Goal: Information Seeking & Learning: Learn about a topic

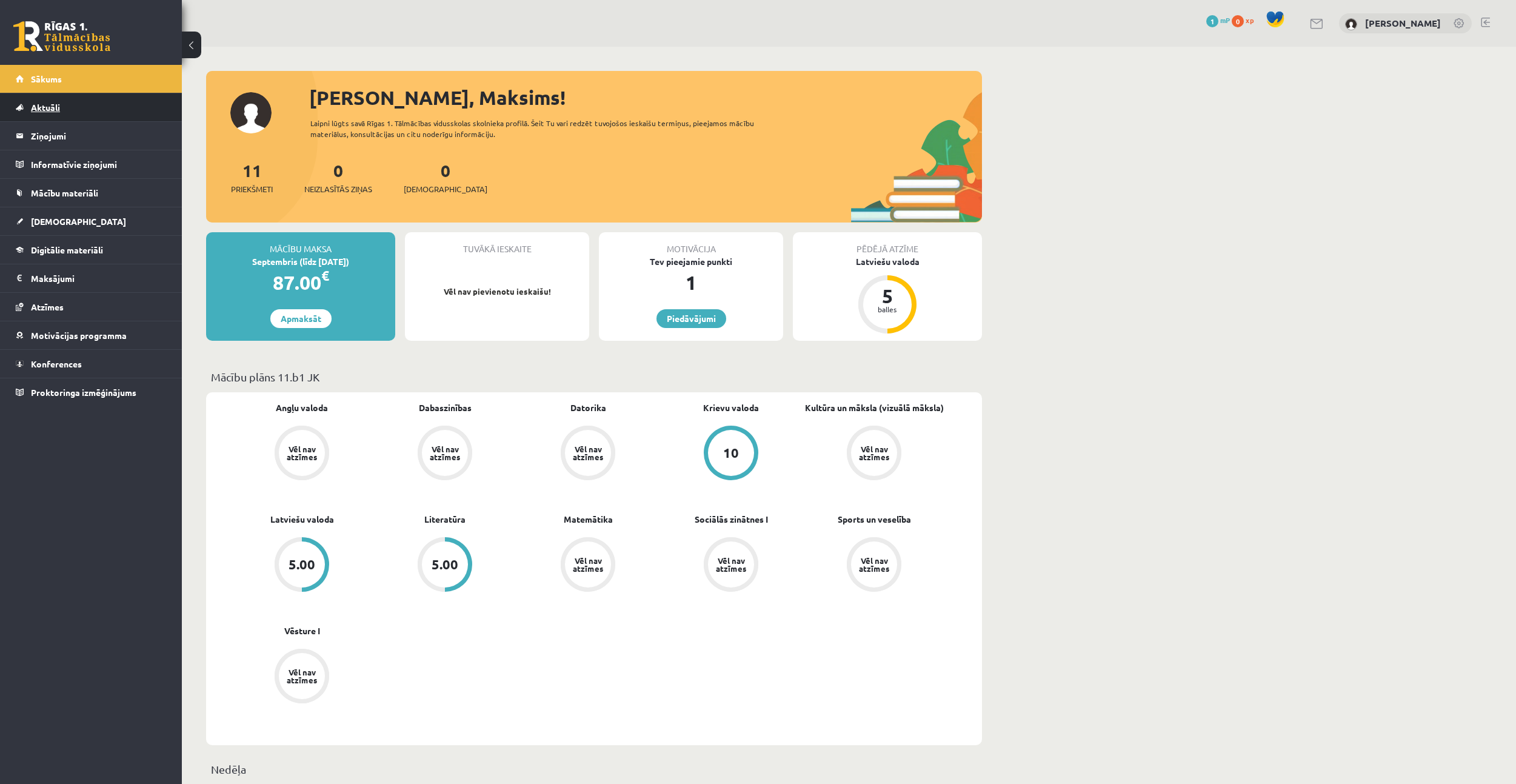
click at [107, 101] on link "Aktuāli" at bounding box center [91, 107] width 151 height 28
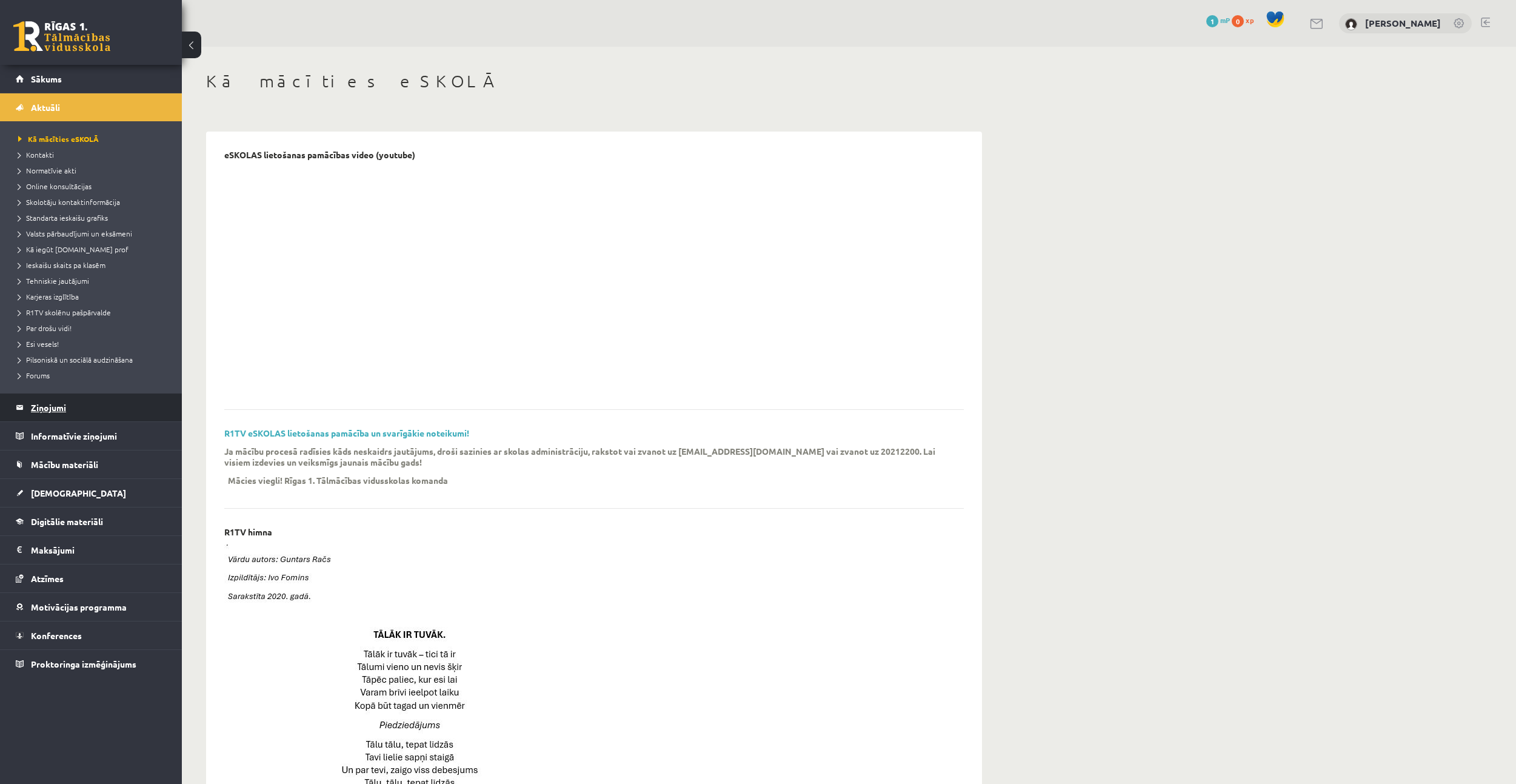
click at [52, 404] on legend "Ziņojumi 0" at bounding box center [99, 407] width 136 height 28
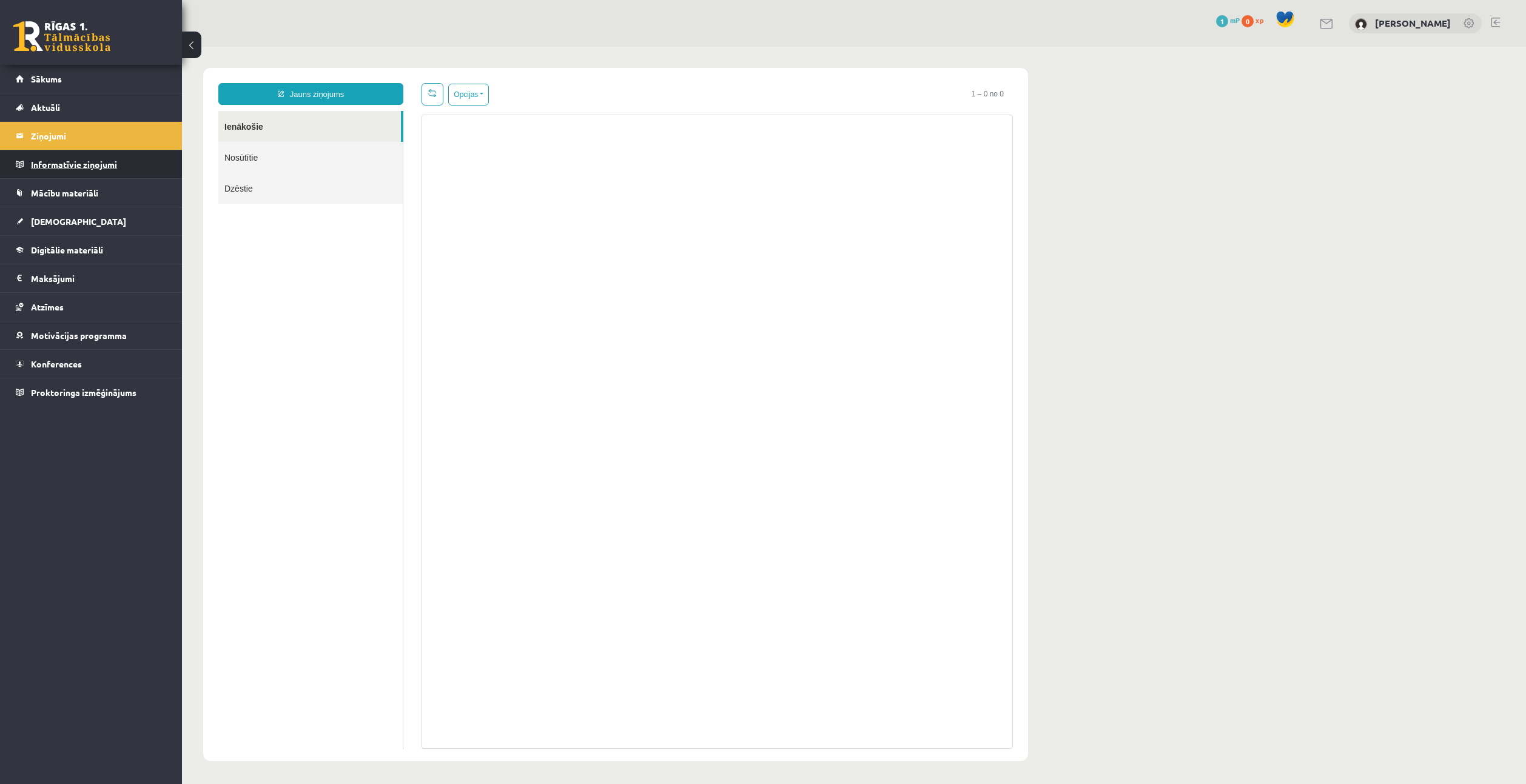
click at [83, 165] on legend "Informatīvie ziņojumi 0" at bounding box center [99, 164] width 136 height 28
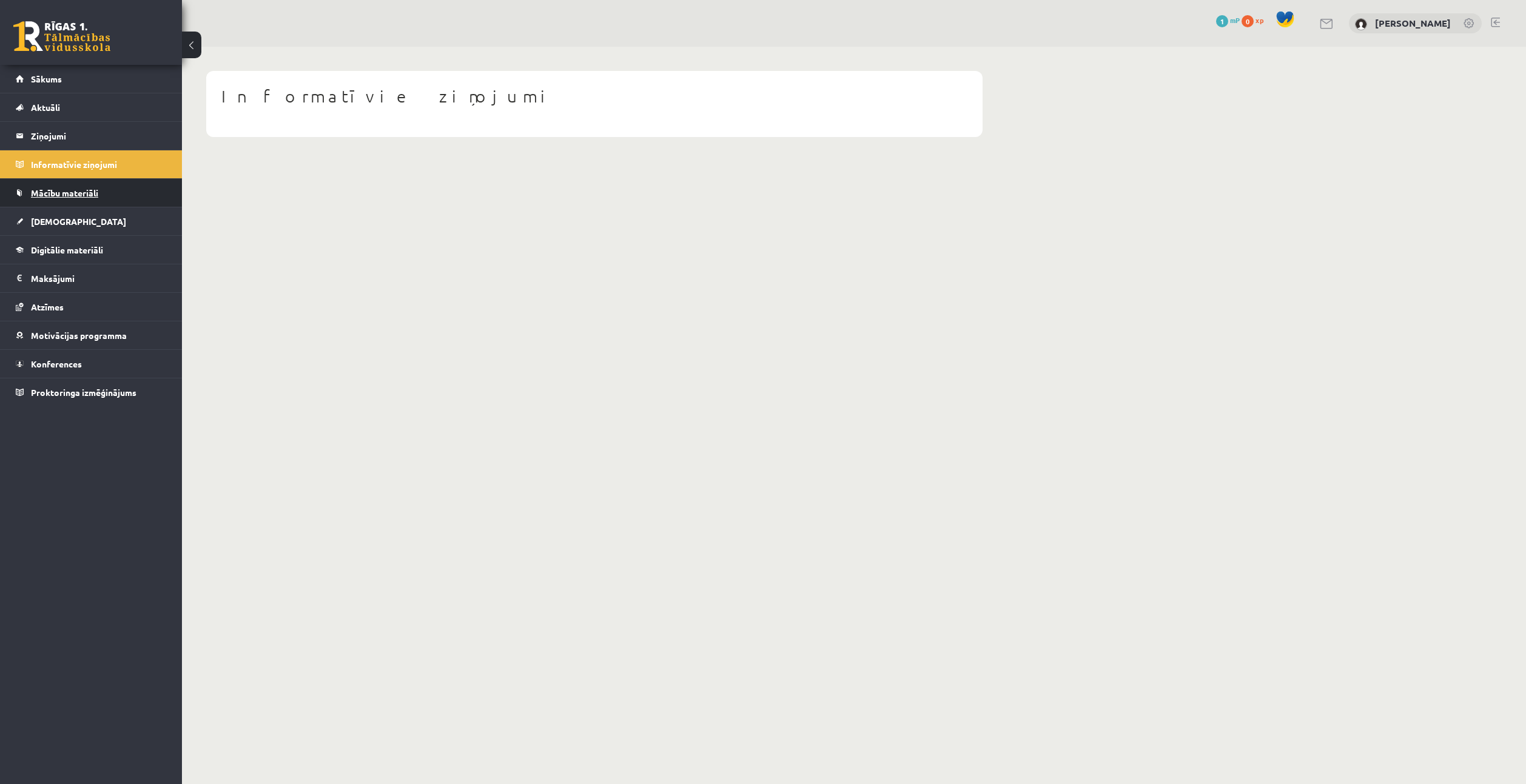
click at [81, 191] on span "Mācību materiāli" at bounding box center [64, 193] width 68 height 11
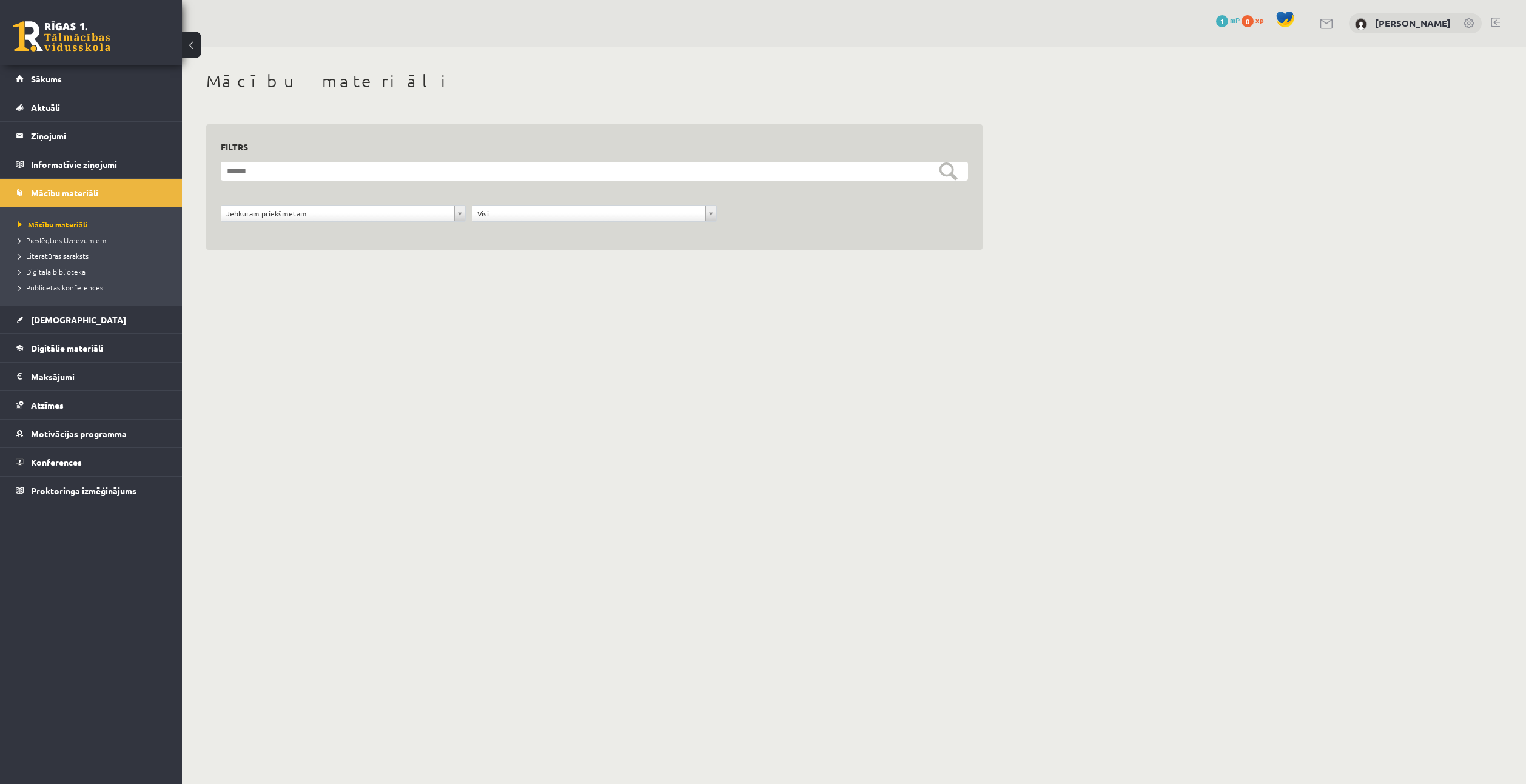
click at [58, 237] on span "Pieslēgties Uzdevumiem" at bounding box center [62, 240] width 88 height 10
click at [65, 259] on span "Literatūras saraksts" at bounding box center [53, 256] width 71 height 10
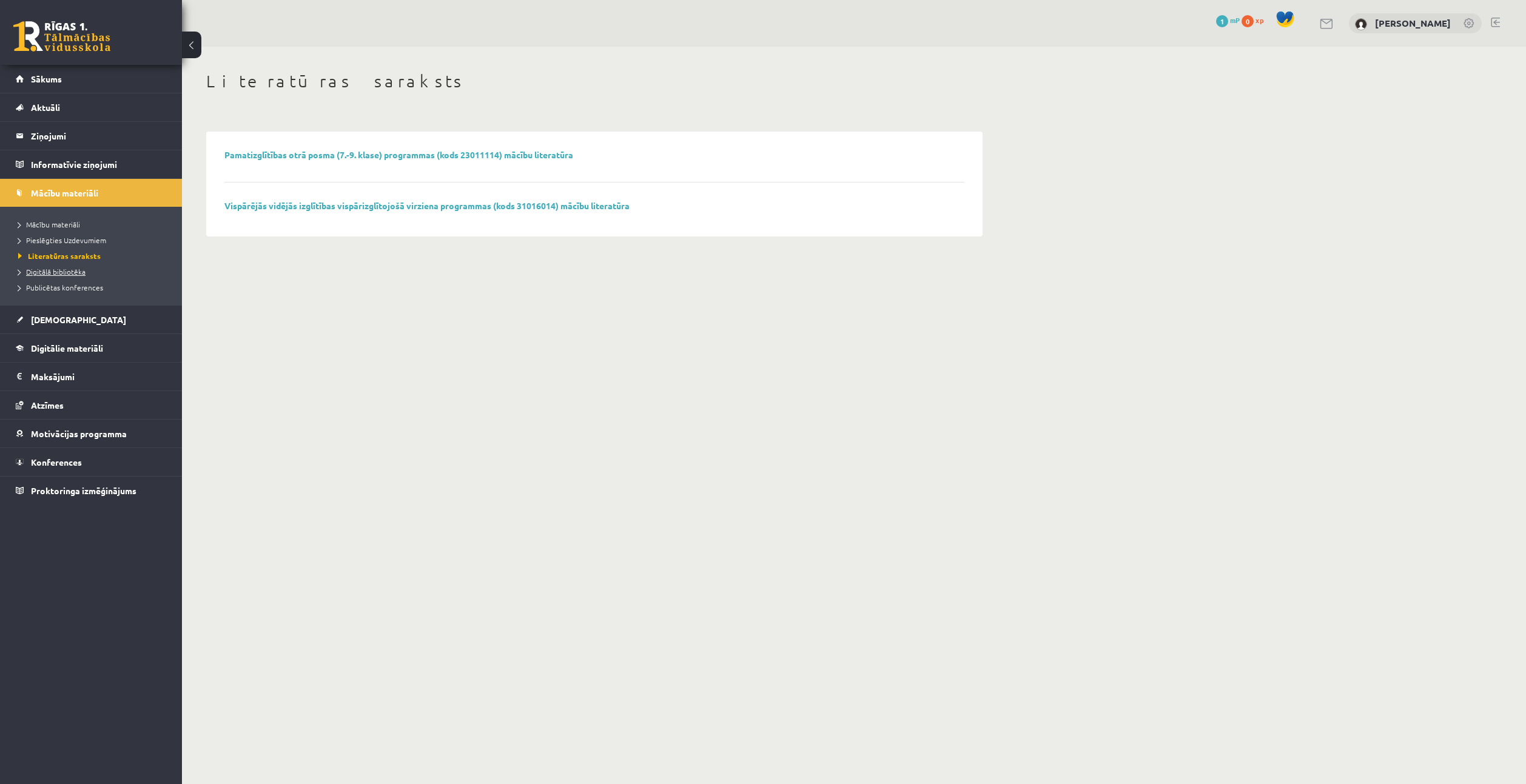
click at [72, 269] on span "Digitālā bibliotēka" at bounding box center [52, 272] width 68 height 10
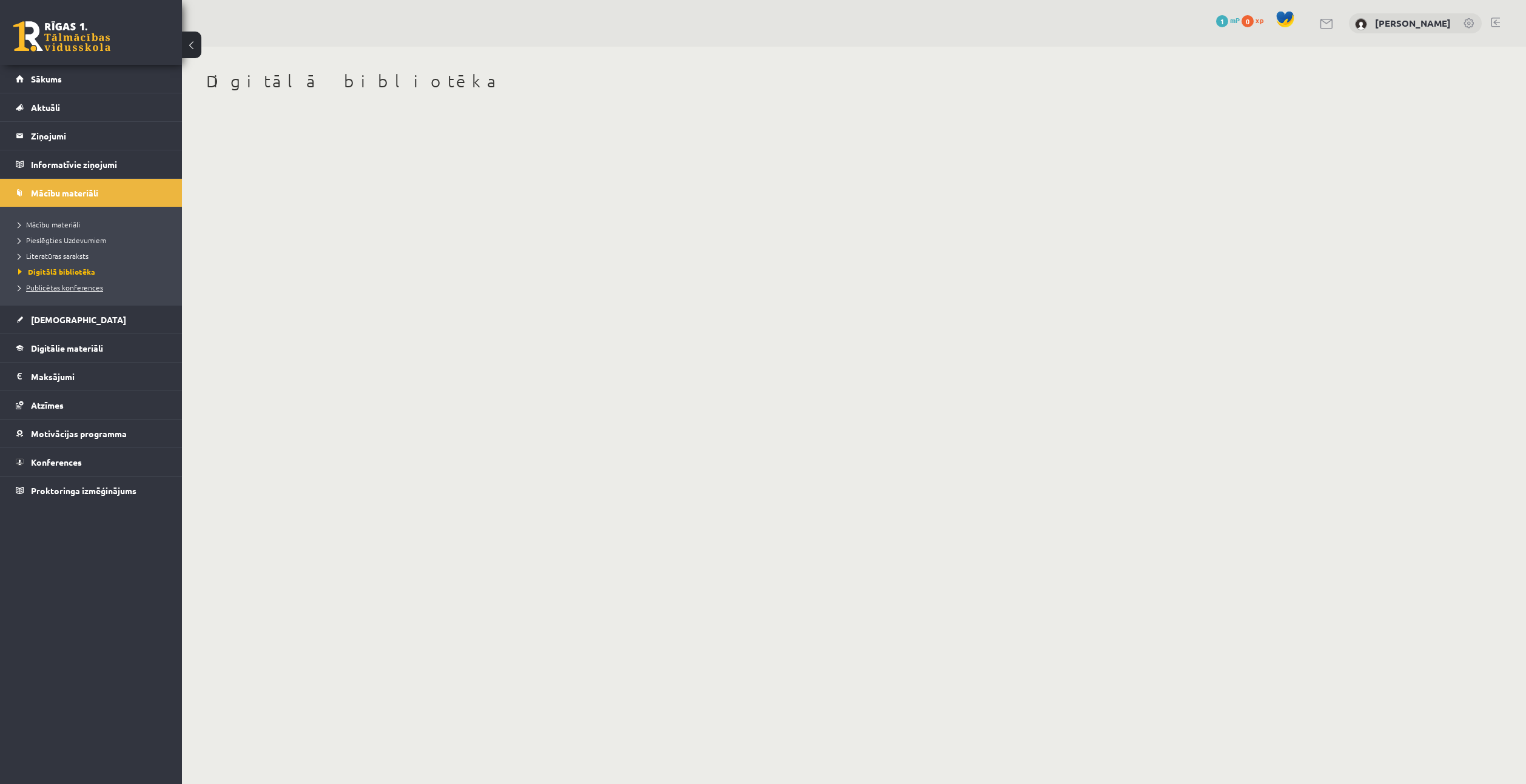
click at [71, 288] on span "Publicētas konferences" at bounding box center [60, 288] width 85 height 10
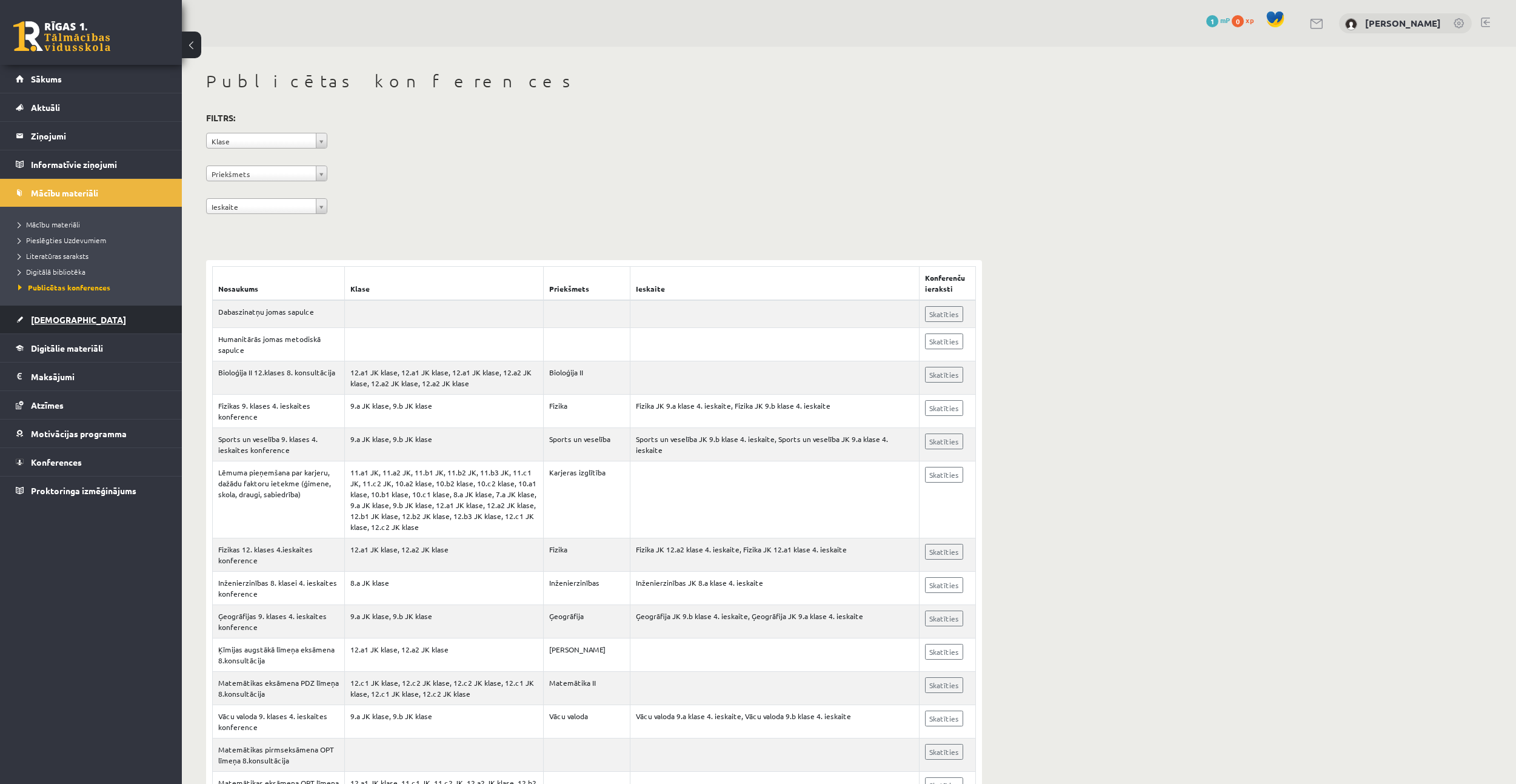
click at [52, 318] on span "[DEMOGRAPHIC_DATA]" at bounding box center [79, 319] width 95 height 11
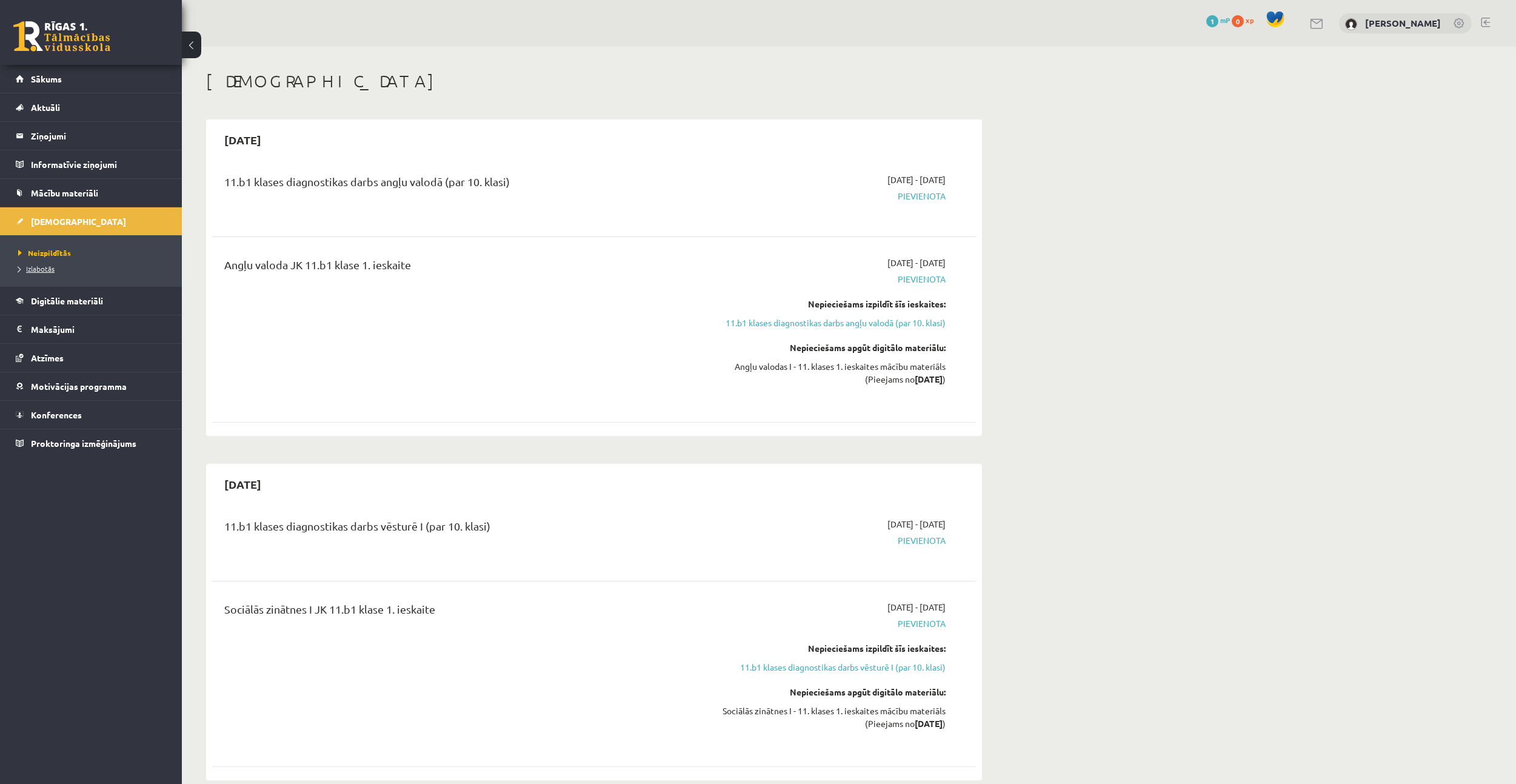
click at [46, 267] on span "Izlabotās" at bounding box center [37, 268] width 37 height 10
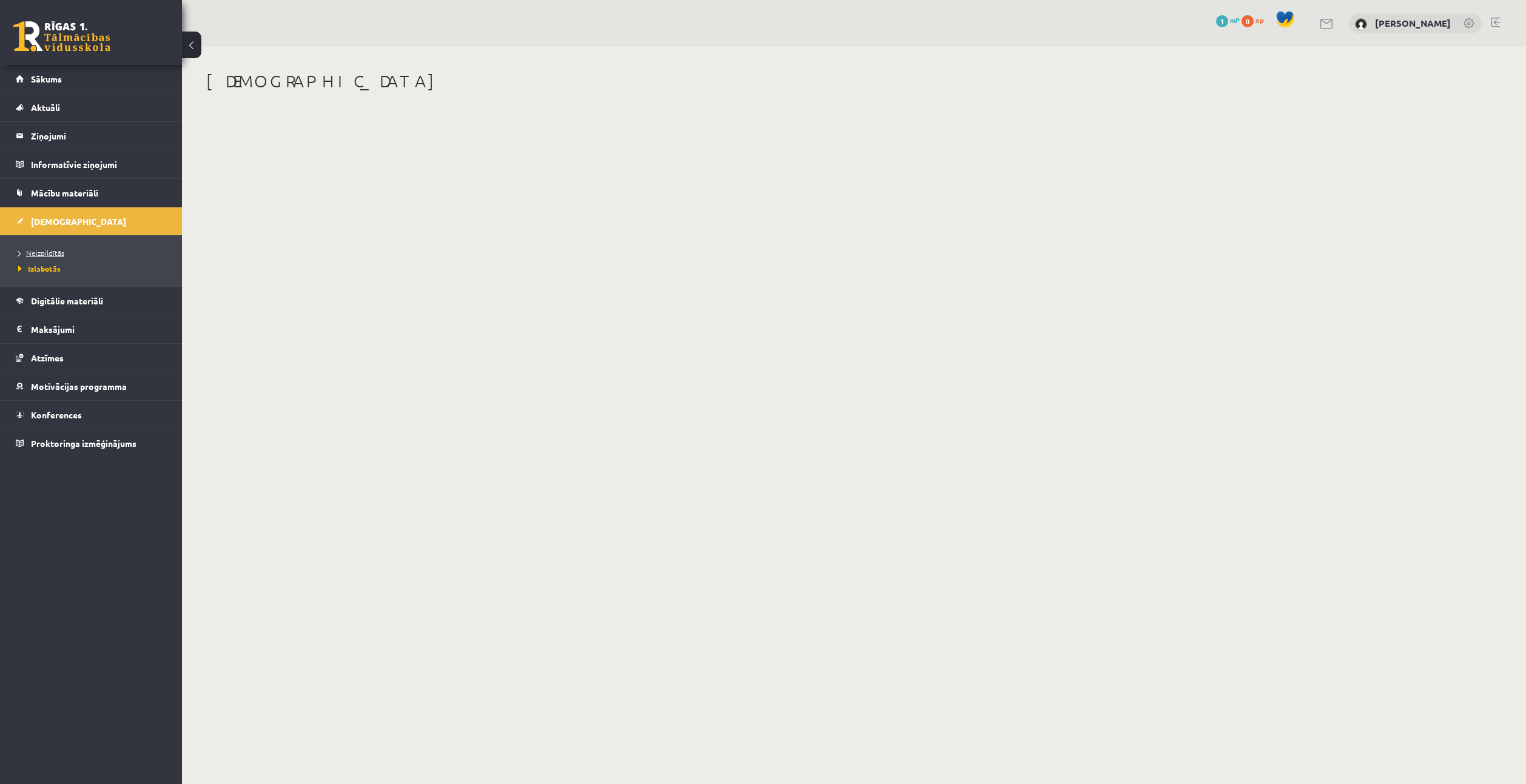
click at [50, 248] on link "Neizpildītās" at bounding box center [94, 253] width 152 height 11
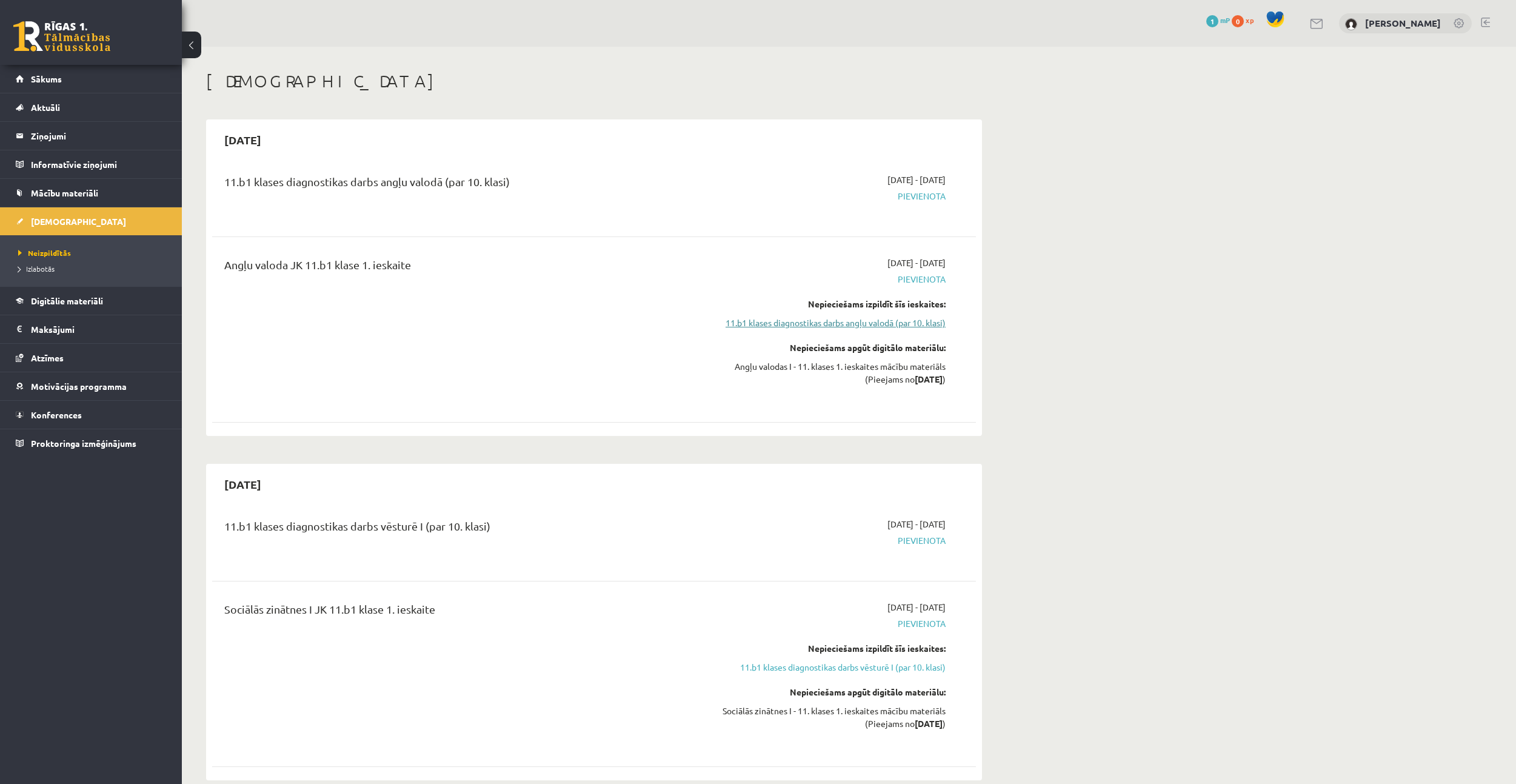
click at [871, 321] on link "11.b1 klases diagnostikas darbs angļu valodā (par 10. klasi)" at bounding box center [832, 322] width 229 height 13
click at [837, 326] on link "11.b1 klases diagnostikas darbs angļu valodā (par 10. klasi)" at bounding box center [832, 322] width 229 height 13
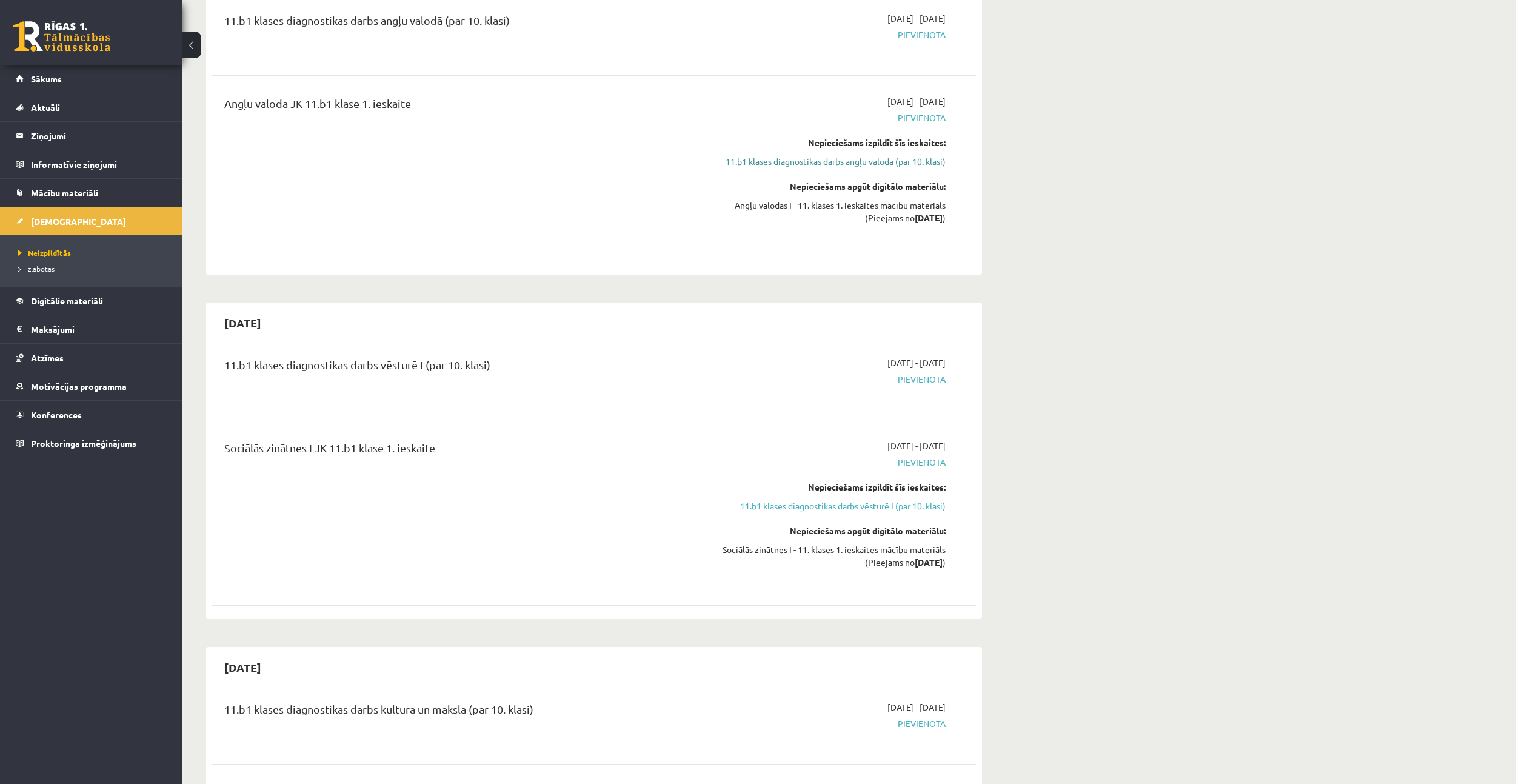
click at [872, 160] on link "11.b1 klases diagnostikas darbs angļu valodā (par 10. klasi)" at bounding box center [832, 161] width 229 height 13
click at [859, 503] on link "11.b1 klases diagnostikas darbs vēsturē I (par 10. klasi)" at bounding box center [832, 506] width 229 height 13
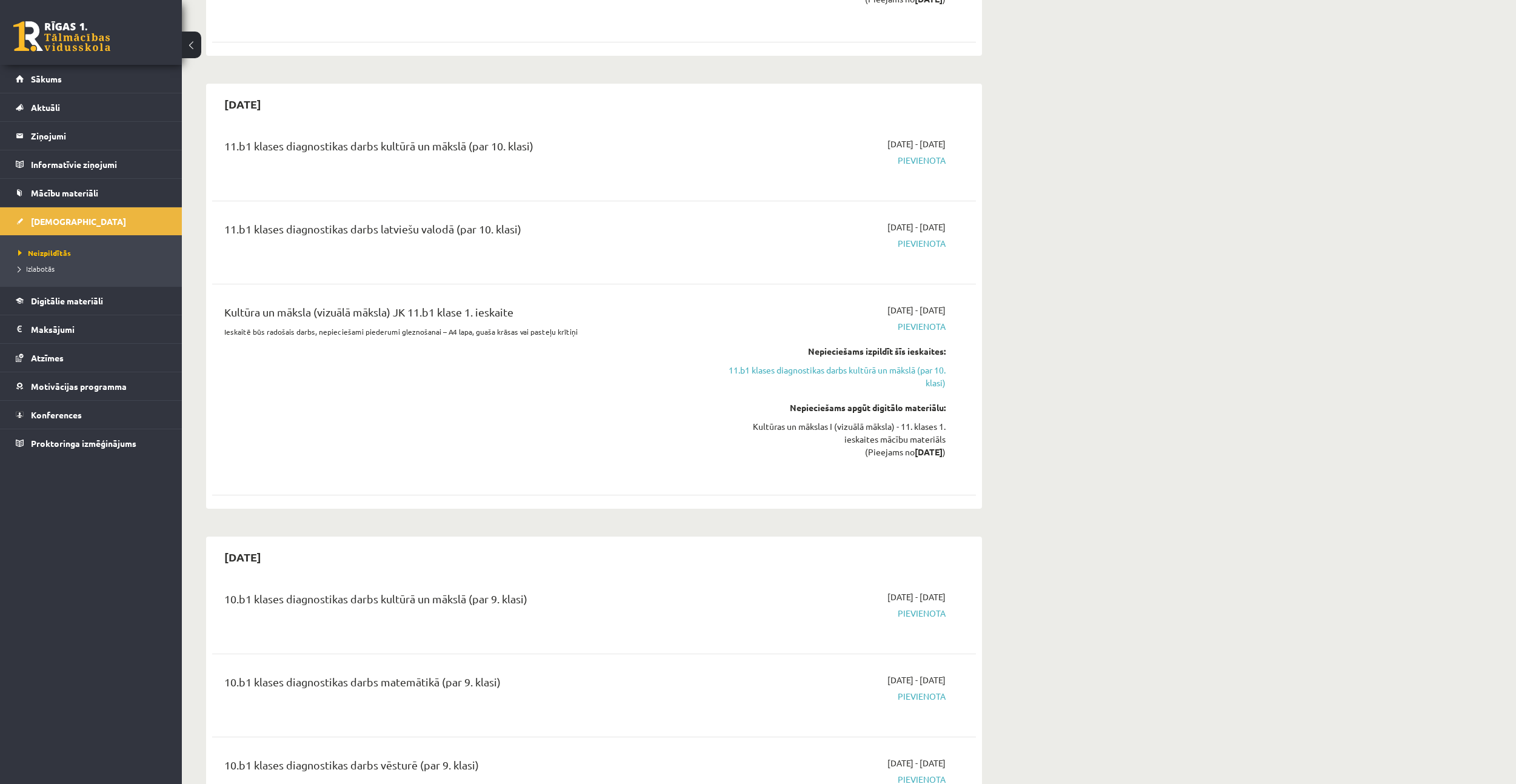
scroll to position [728, 0]
click at [864, 372] on link "11.b1 klases diagnostikas darbs kultūrā un mākslā (par 10. klasi)" at bounding box center [832, 373] width 229 height 25
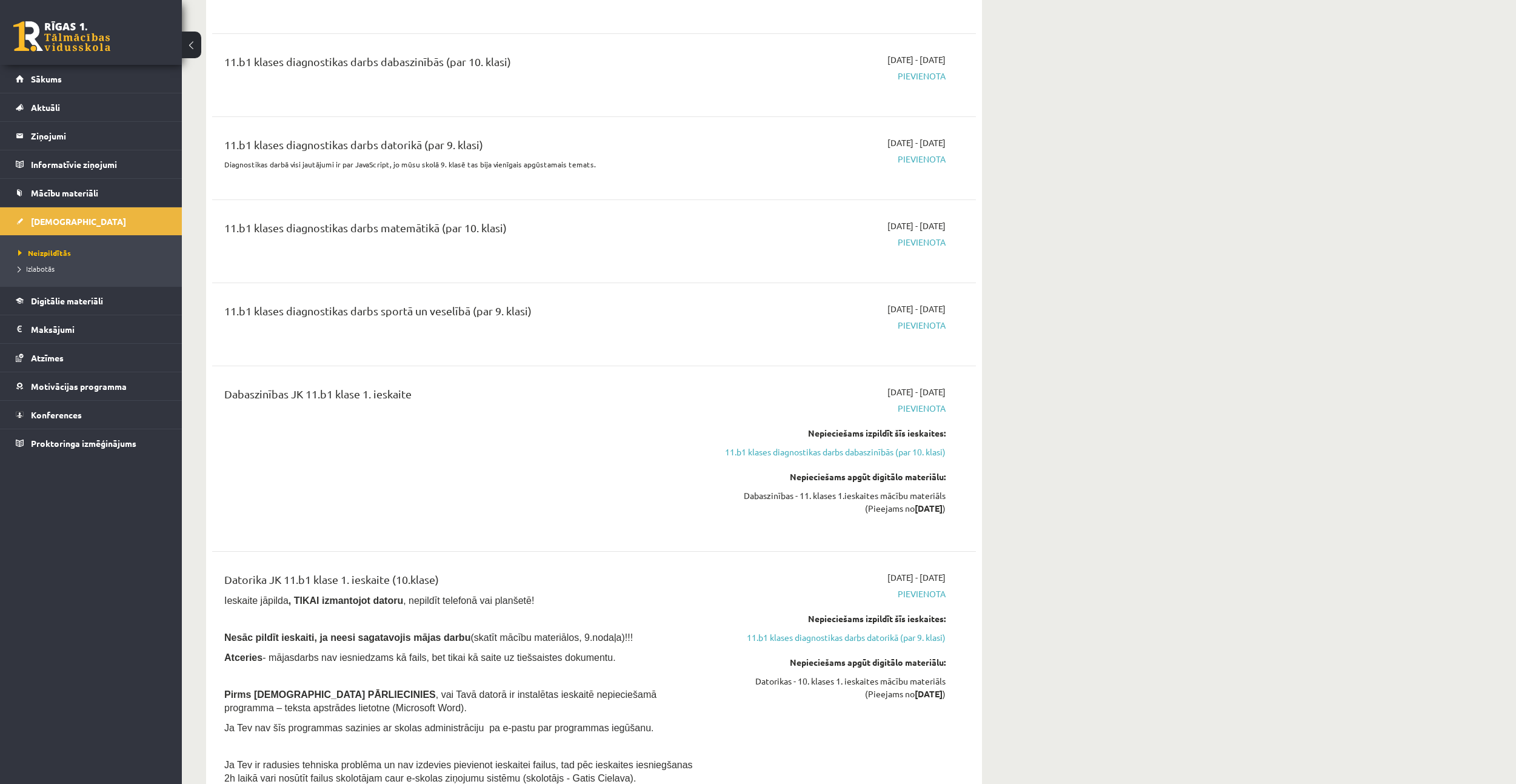
scroll to position [1516, 0]
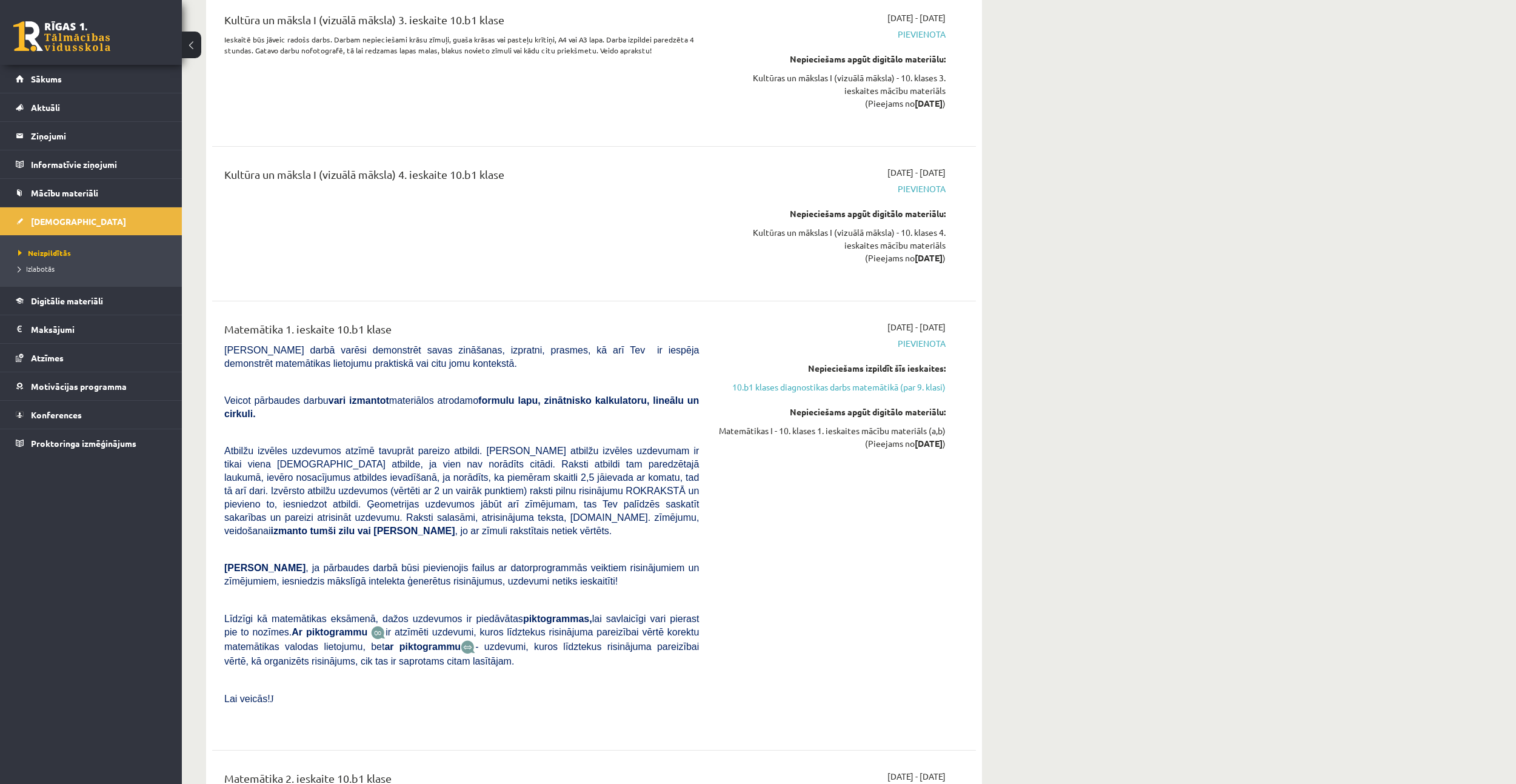
drag, startPoint x: 1133, startPoint y: 288, endPoint x: 1021, endPoint y: 514, distance: 252.2
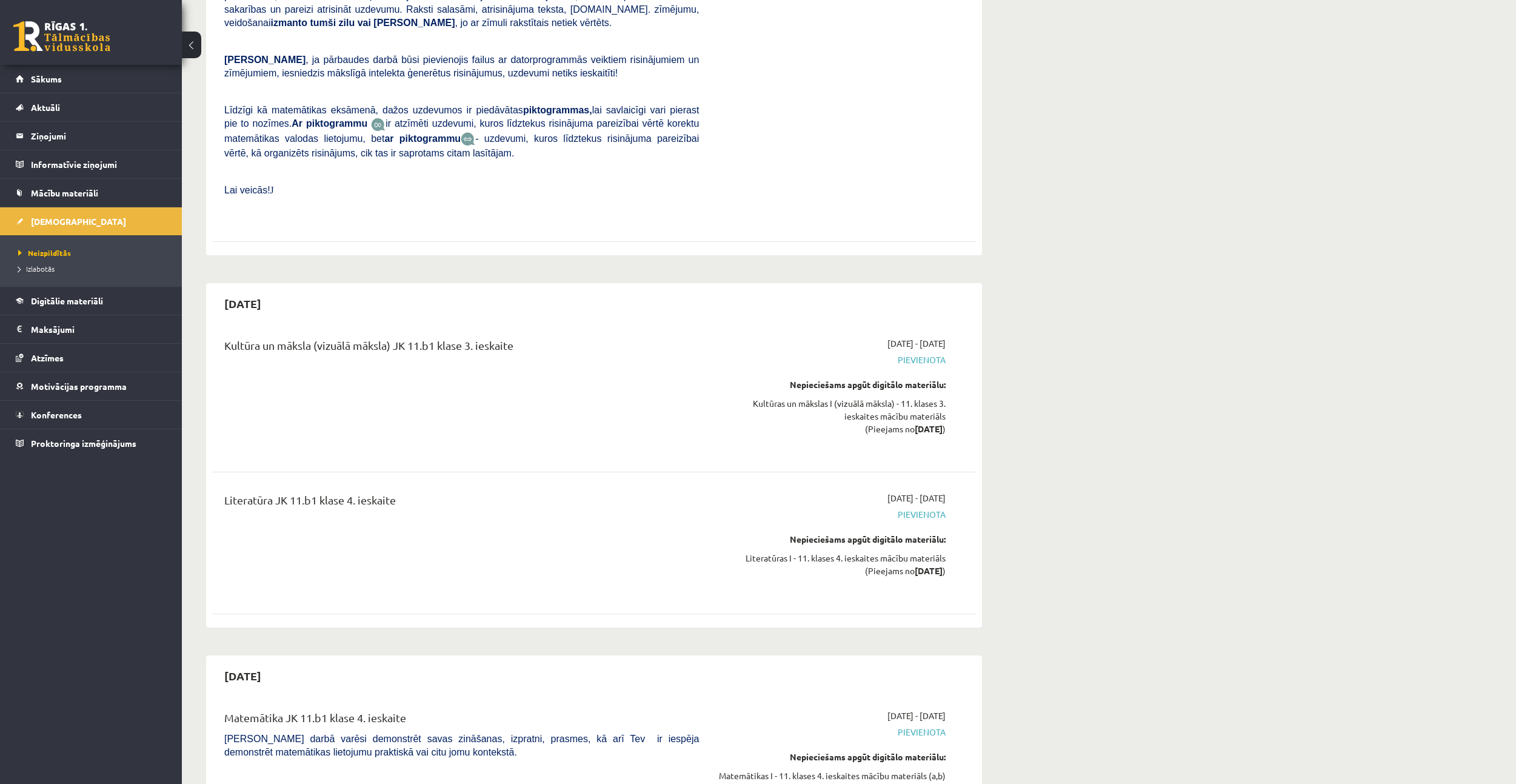
scroll to position [10841, 0]
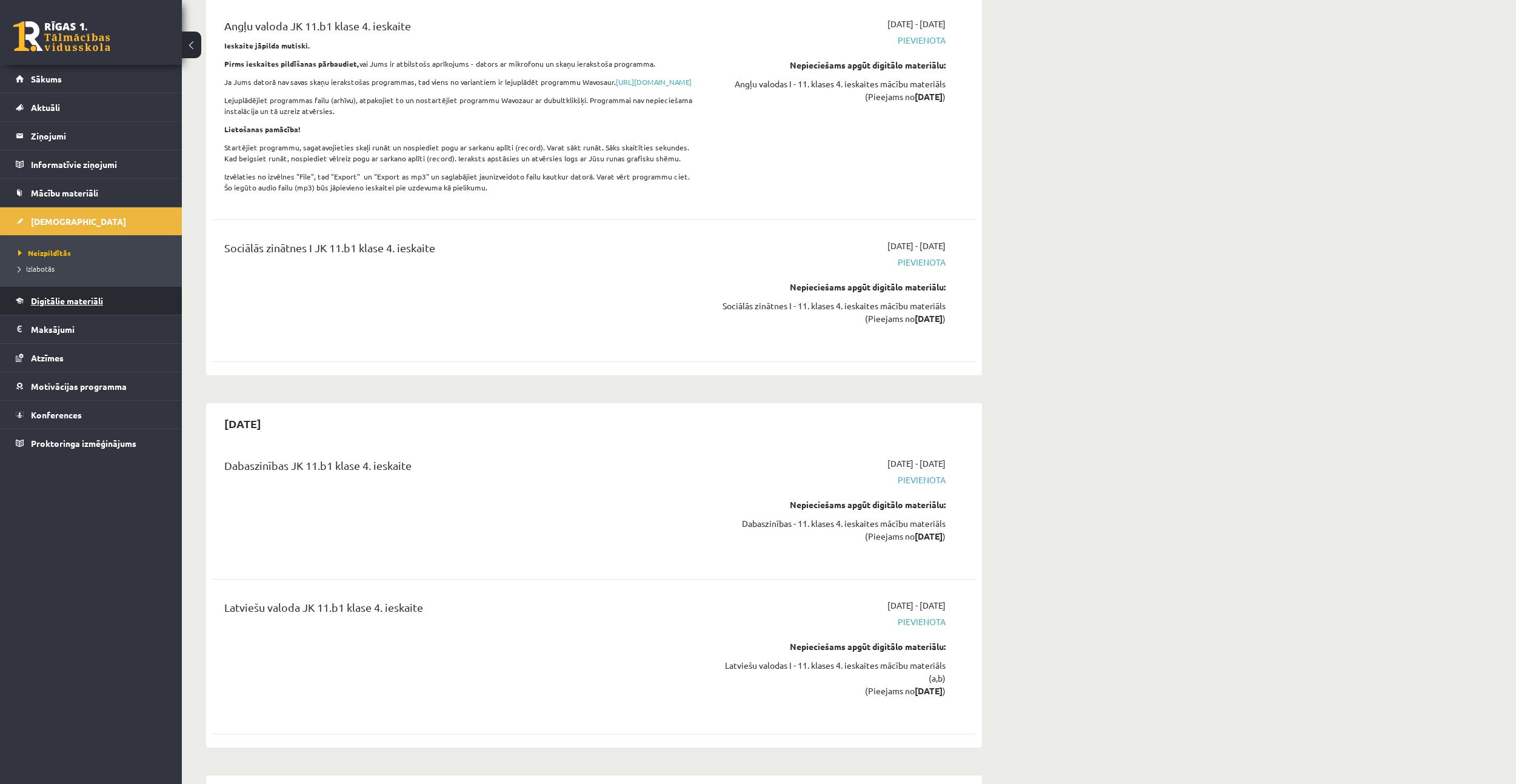
click at [68, 298] on span "Digitālie materiāli" at bounding box center [67, 301] width 72 height 11
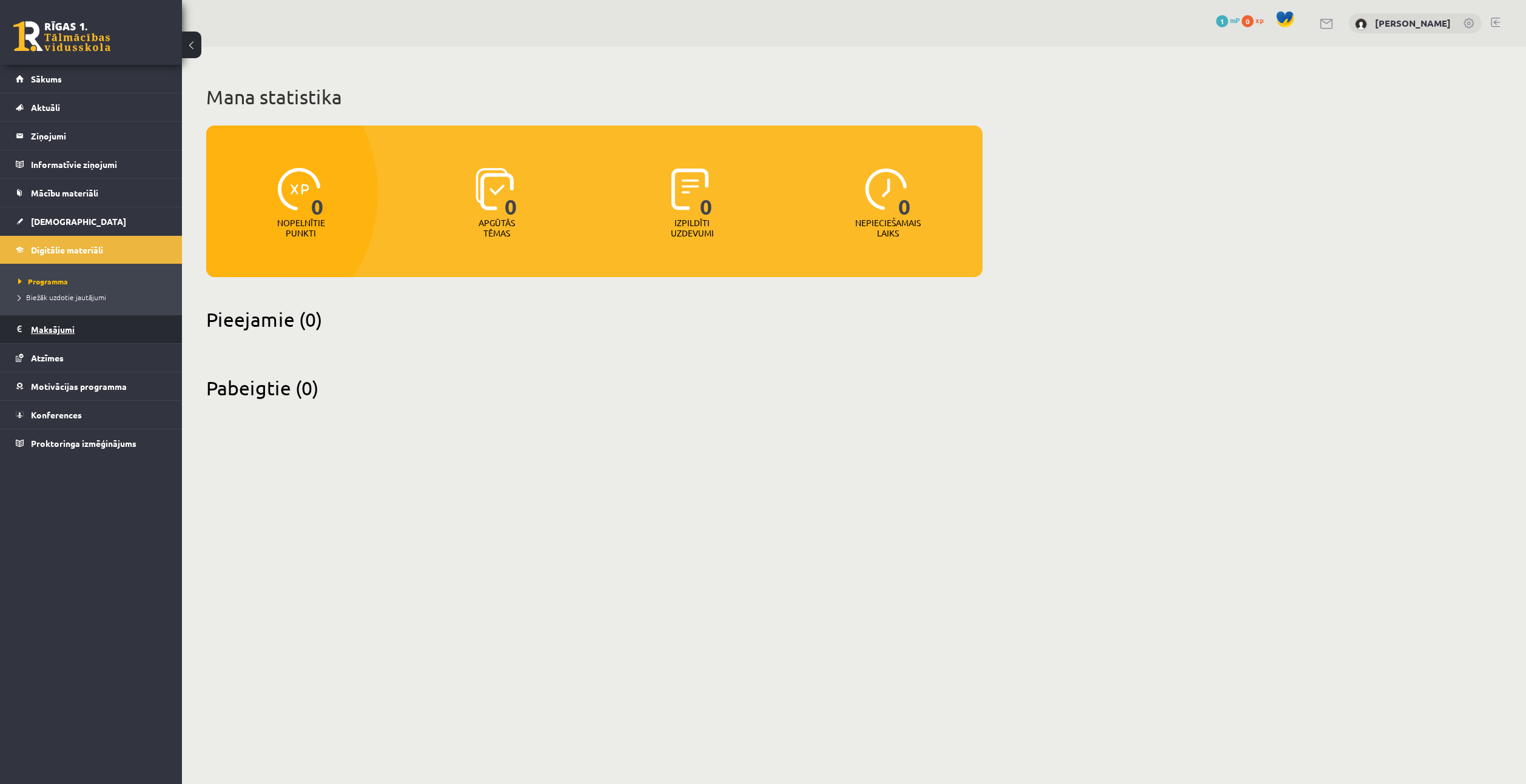
click at [79, 326] on legend "Maksājumi 0" at bounding box center [99, 329] width 136 height 28
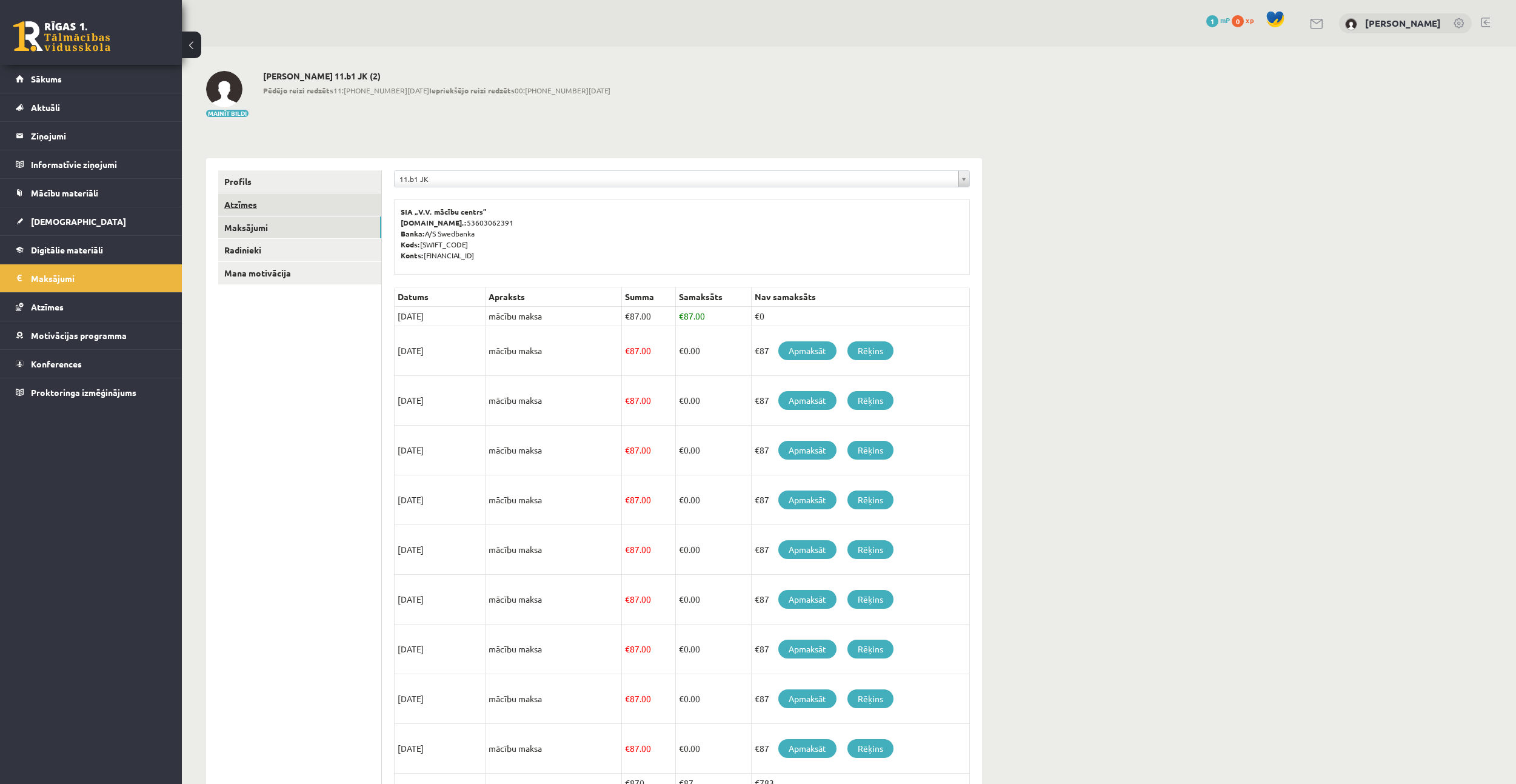
click at [273, 207] on link "Atzīmes" at bounding box center [300, 204] width 163 height 22
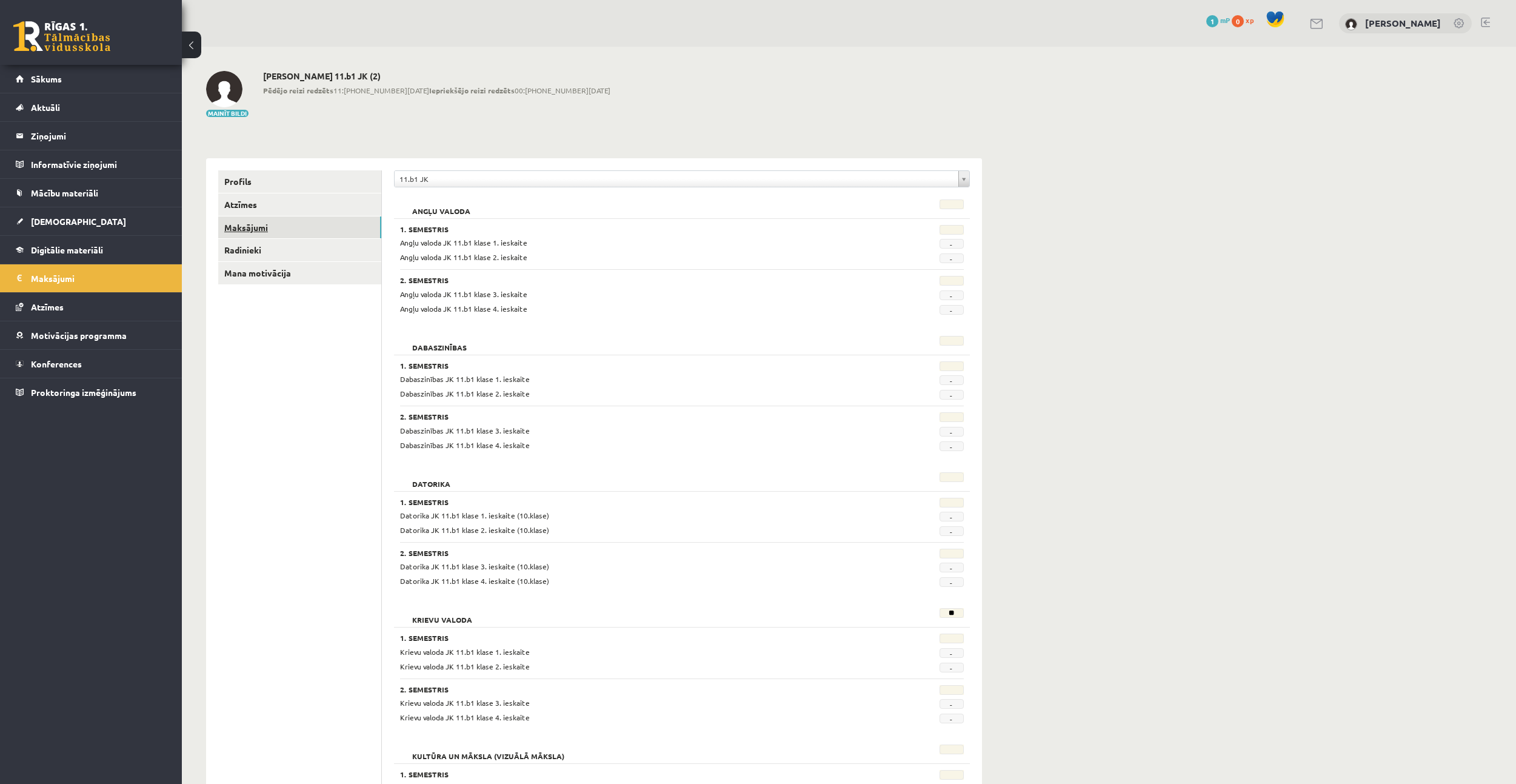
click at [254, 229] on link "Maksājumi" at bounding box center [300, 227] width 163 height 22
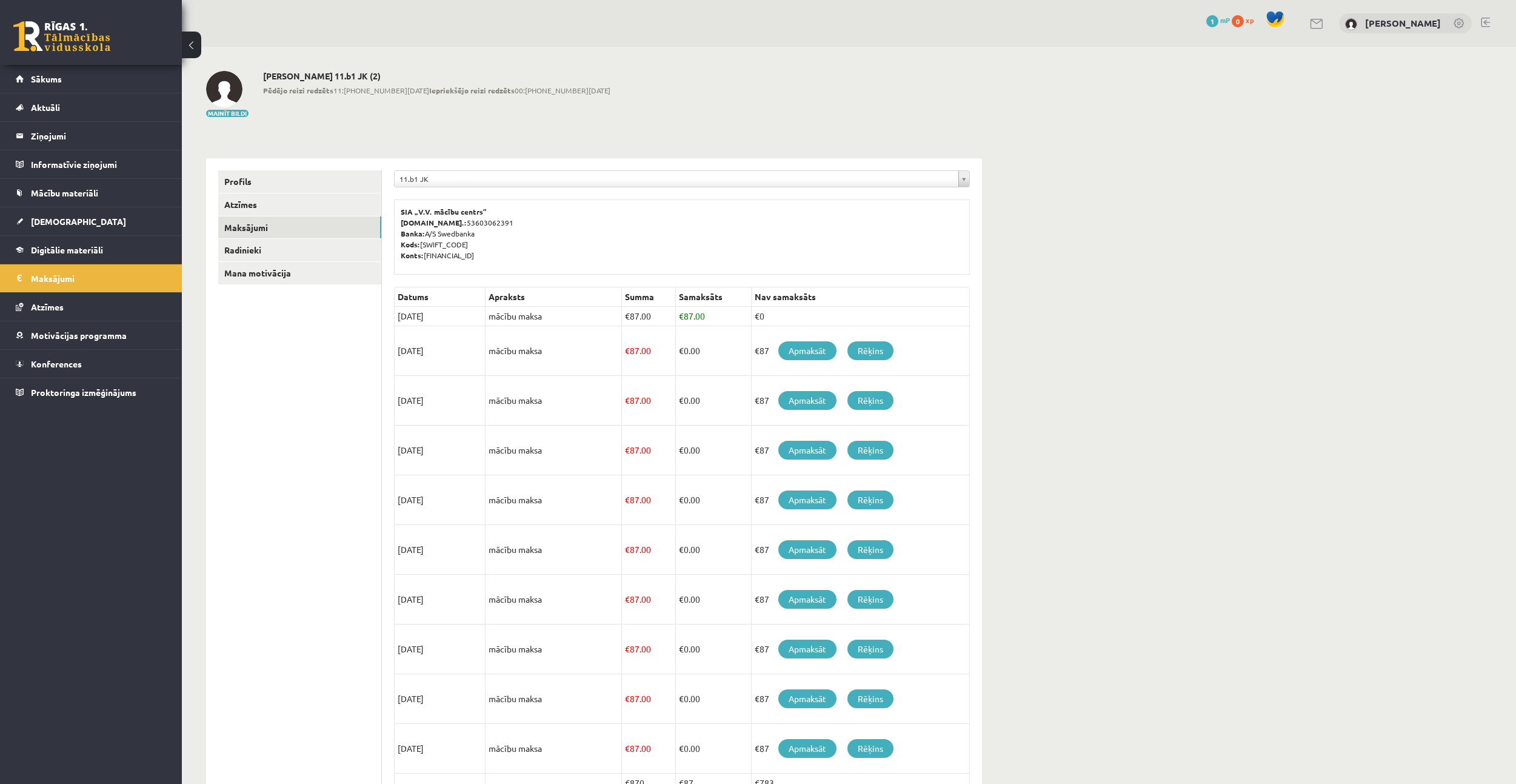
drag, startPoint x: 411, startPoint y: 317, endPoint x: 419, endPoint y: 316, distance: 8.1
click at [419, 316] on td "15/08/2025" at bounding box center [440, 316] width 91 height 19
click at [605, 318] on td "mācību maksa" at bounding box center [554, 316] width 137 height 19
drag, startPoint x: 679, startPoint y: 314, endPoint x: 732, endPoint y: 311, distance: 53.1
click at [732, 311] on td "€ 87.00" at bounding box center [713, 316] width 75 height 19
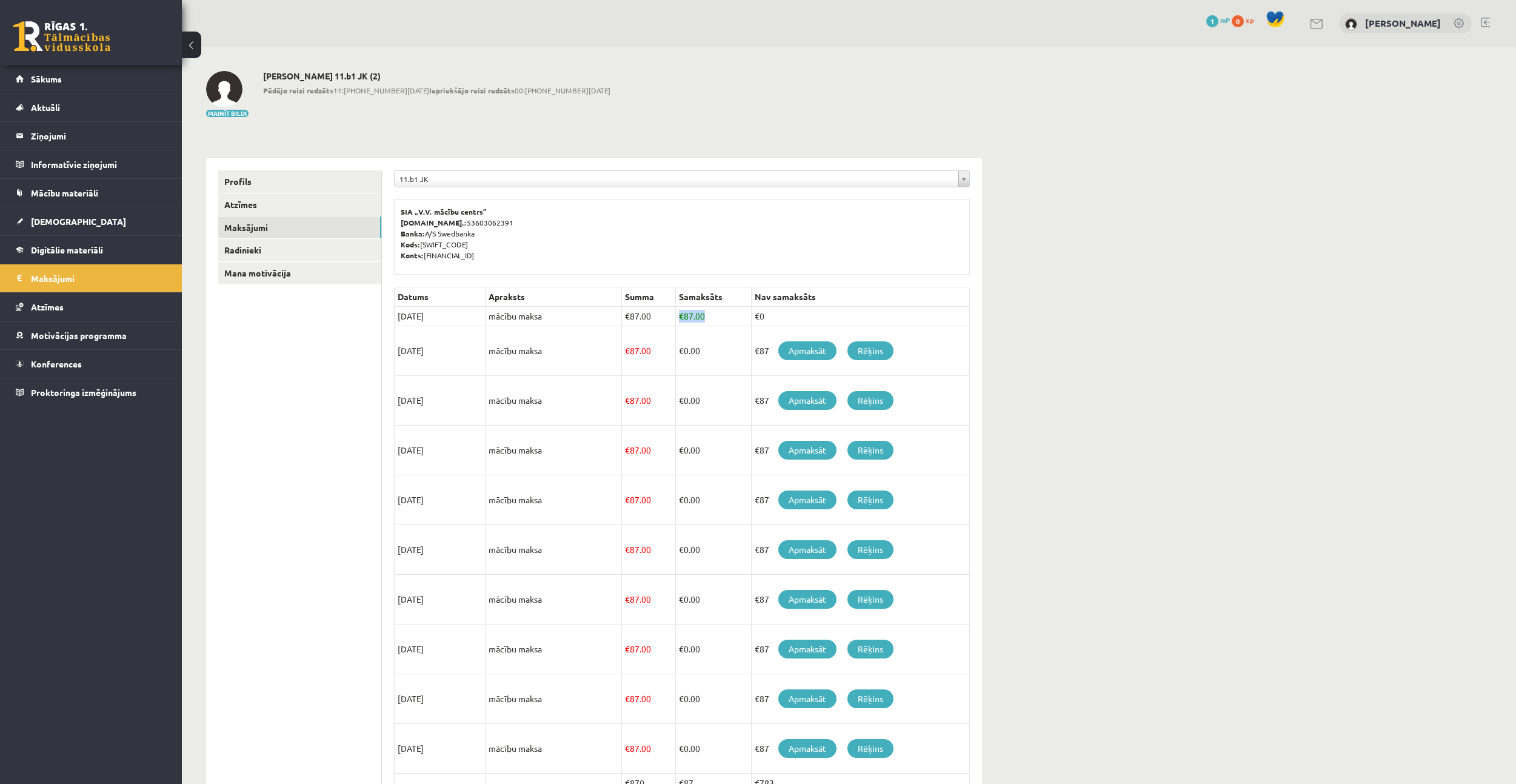
click at [731, 311] on td "€ 87.00" at bounding box center [713, 316] width 75 height 19
drag, startPoint x: 669, startPoint y: 352, endPoint x: 739, endPoint y: 352, distance: 70.0
click at [739, 352] on tr "15/09/2025 mācību maksa € 87.00 € 0.00 €87 Apmaksāt Rēķins" at bounding box center [683, 351] width 575 height 50
click at [709, 353] on td "€ 0.00" at bounding box center [713, 351] width 75 height 50
drag, startPoint x: 398, startPoint y: 319, endPoint x: 449, endPoint y: 315, distance: 51.2
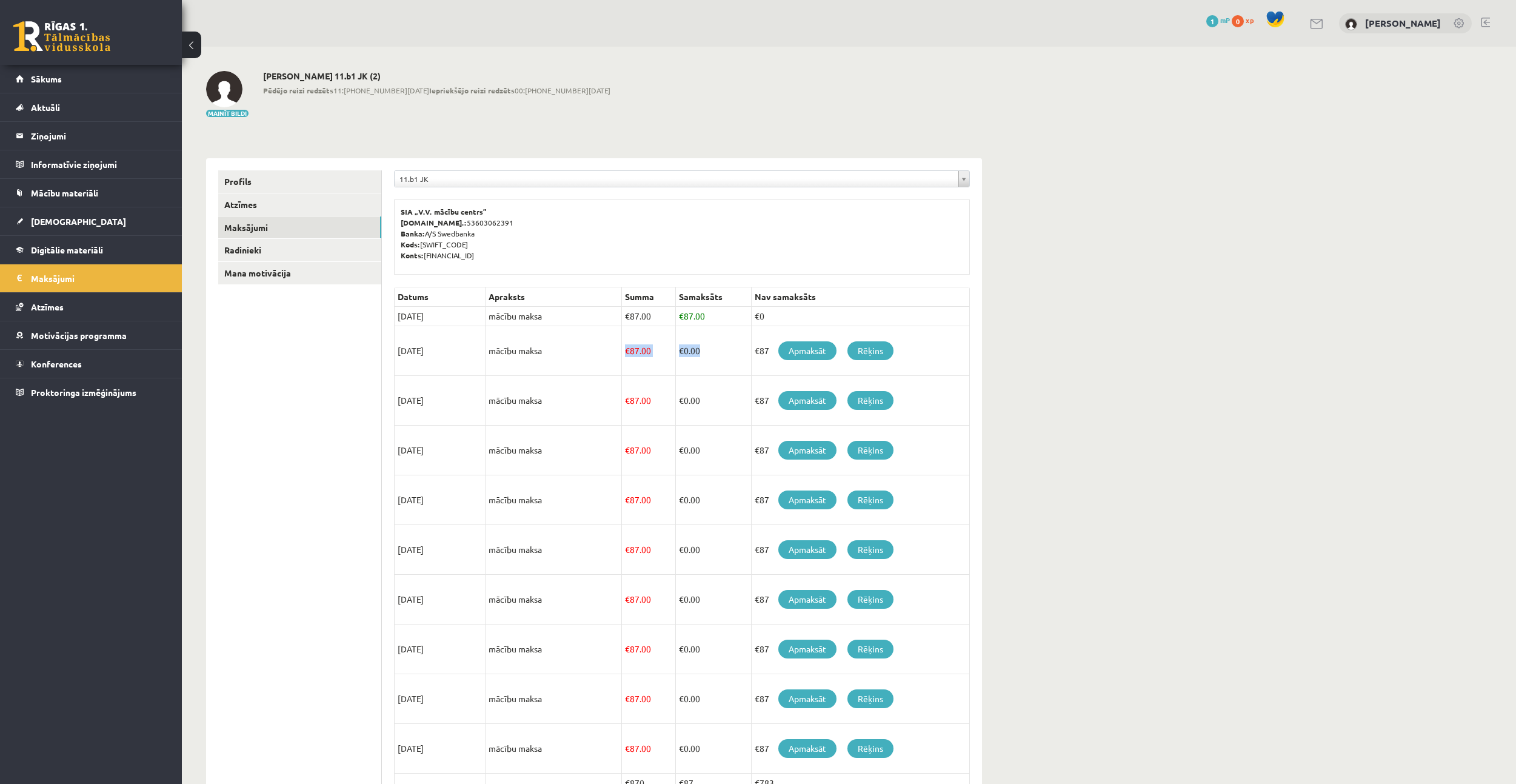
click at [449, 315] on td "15/08/2025" at bounding box center [440, 316] width 91 height 19
click at [453, 315] on td "15/08/2025" at bounding box center [440, 316] width 91 height 19
drag, startPoint x: 521, startPoint y: 318, endPoint x: 543, endPoint y: 319, distance: 22.0
click at [543, 319] on td "mācību maksa" at bounding box center [554, 316] width 137 height 19
drag, startPoint x: 621, startPoint y: 316, endPoint x: 656, endPoint y: 315, distance: 35.0
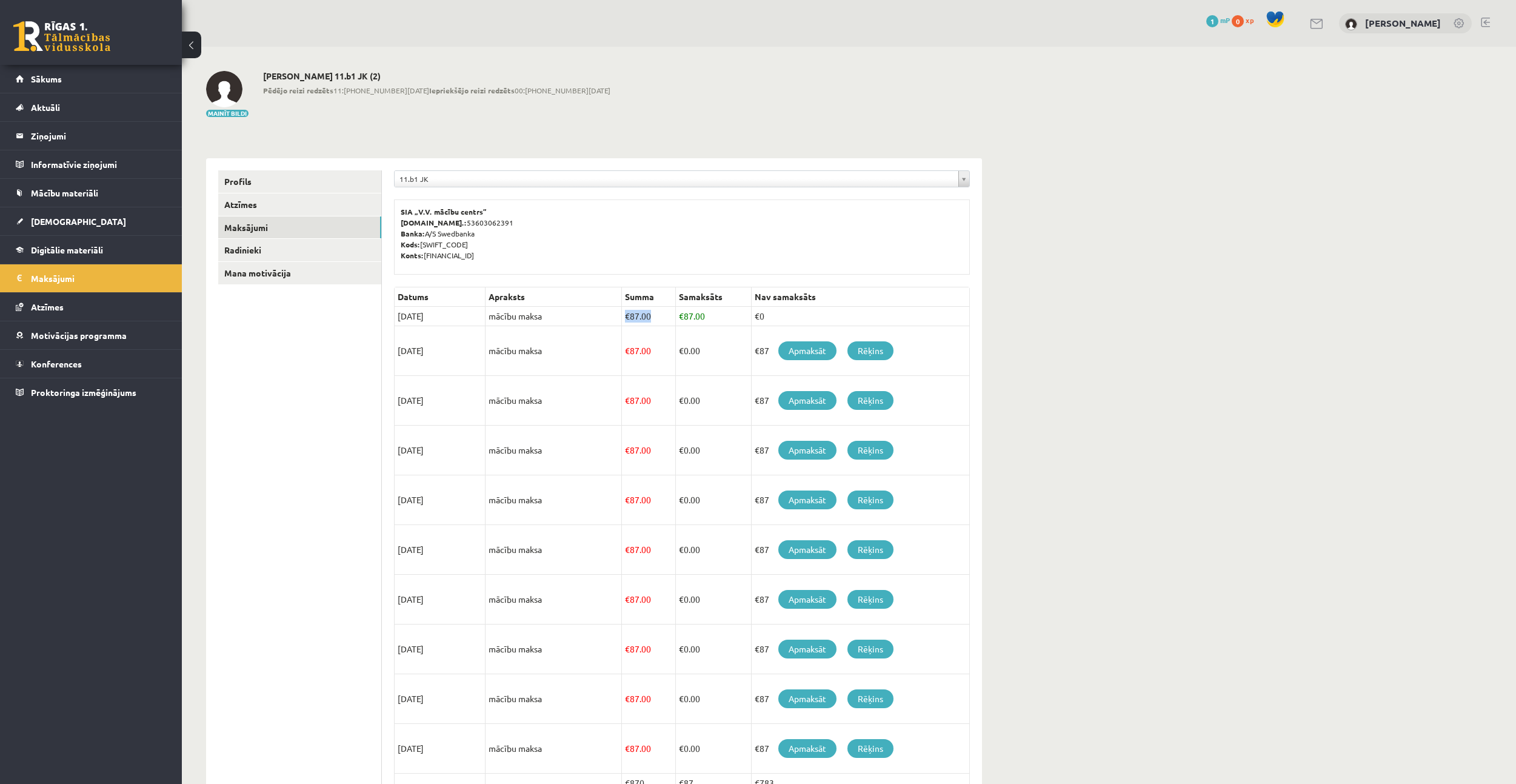
click at [656, 315] on td "€ 87.00" at bounding box center [649, 316] width 54 height 19
click at [675, 315] on td "€ 87.00" at bounding box center [713, 316] width 75 height 19
drag, startPoint x: 695, startPoint y: 317, endPoint x: 709, endPoint y: 317, distance: 14.0
click at [709, 317] on td "€ 87.00" at bounding box center [713, 316] width 75 height 19
click at [734, 318] on td "€ 87.00" at bounding box center [713, 316] width 75 height 19
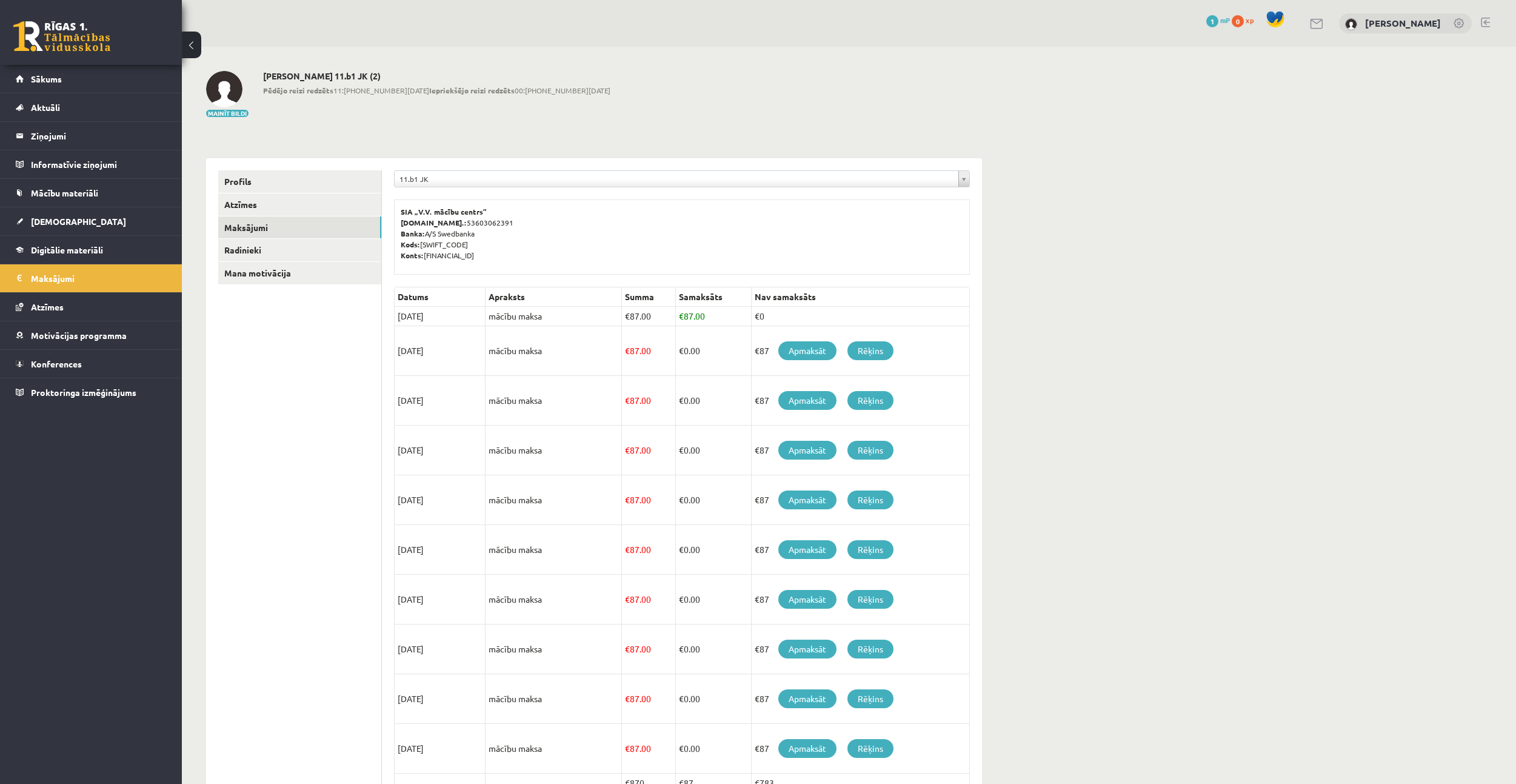
drag, startPoint x: 784, startPoint y: 315, endPoint x: 776, endPoint y: 315, distance: 8.0
click at [813, 315] on td "€0" at bounding box center [860, 316] width 219 height 19
click at [284, 249] on link "Radinieki" at bounding box center [300, 250] width 163 height 22
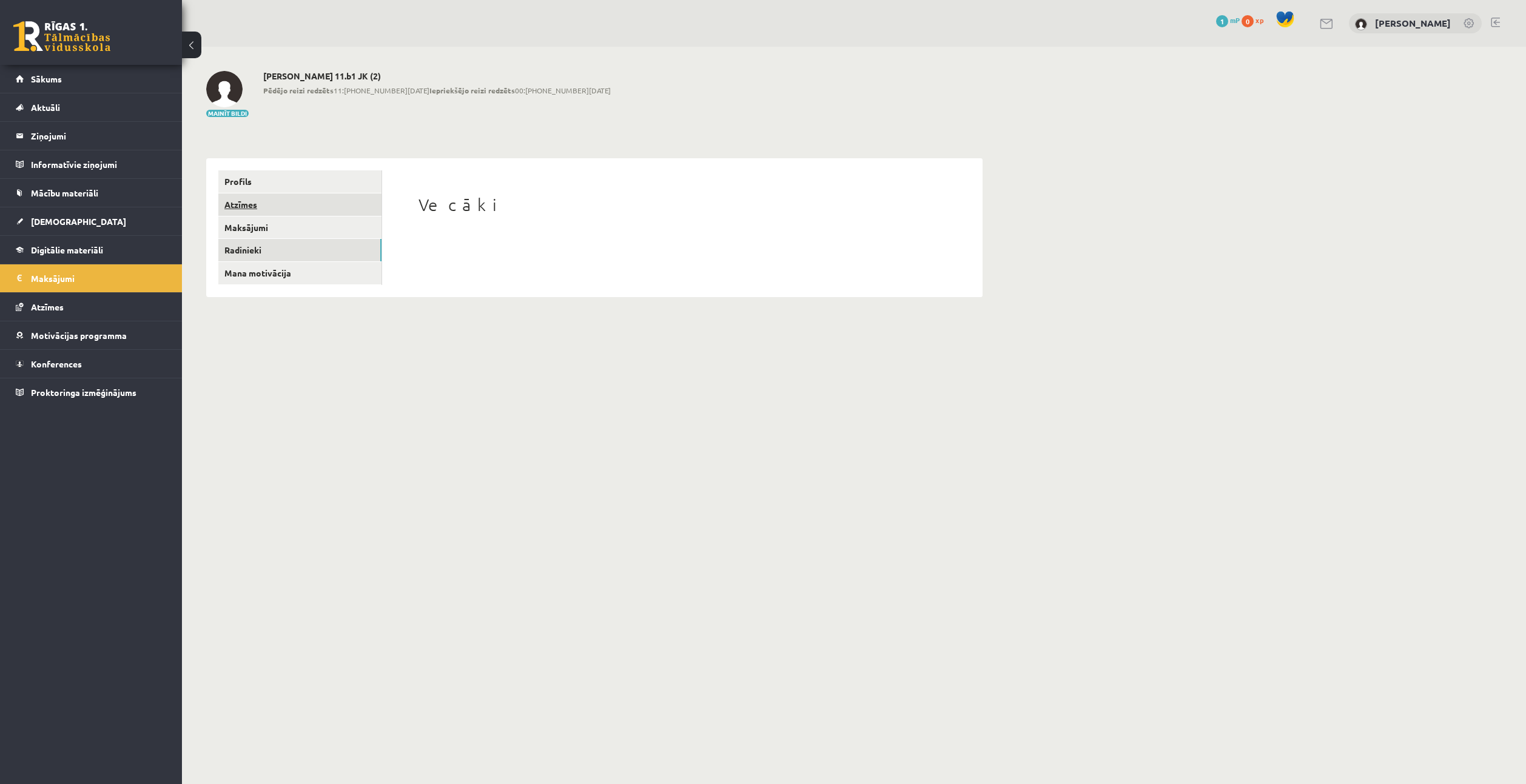
click at [303, 203] on link "Atzīmes" at bounding box center [300, 204] width 163 height 22
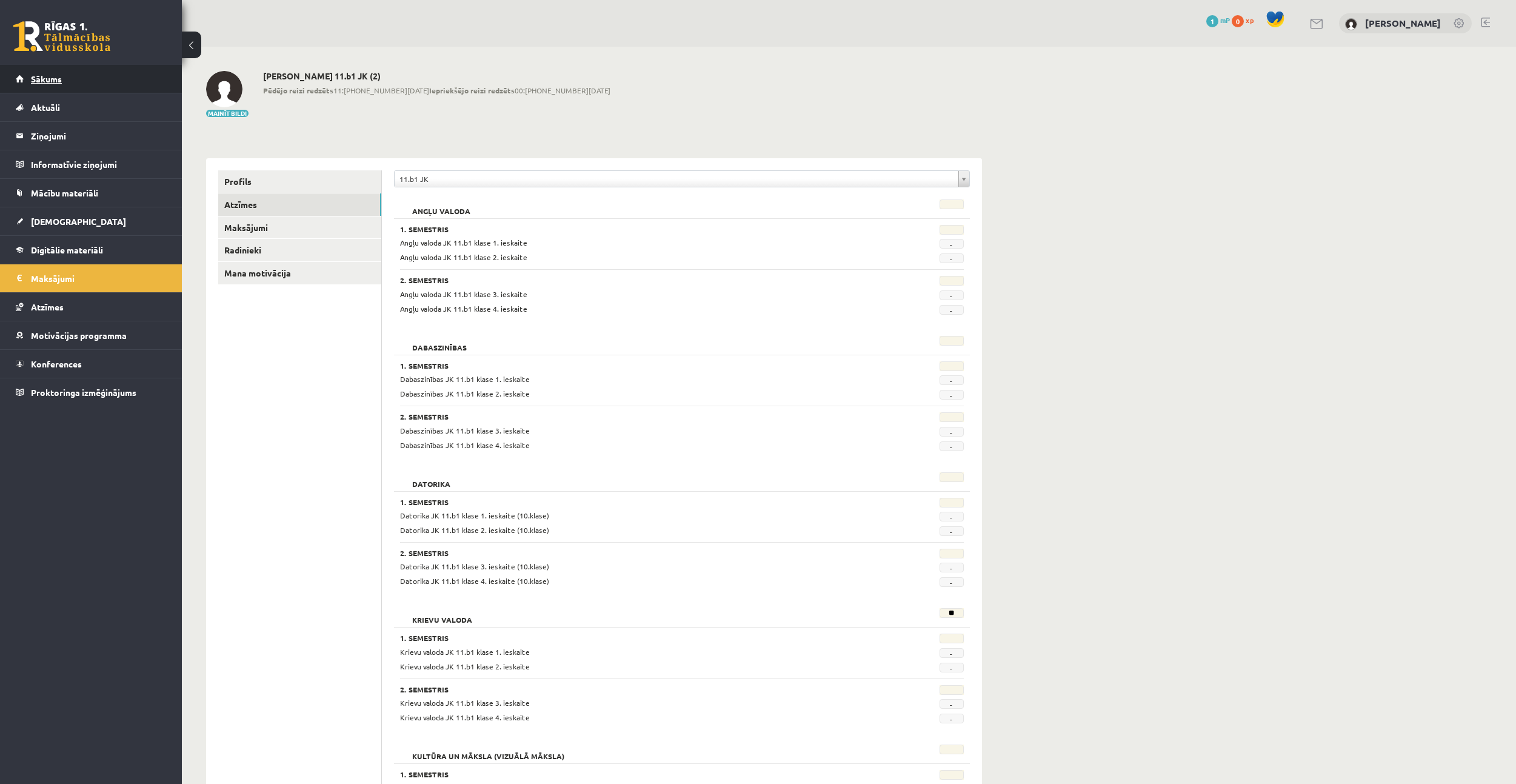
click at [87, 78] on link "Sākums" at bounding box center [91, 79] width 151 height 28
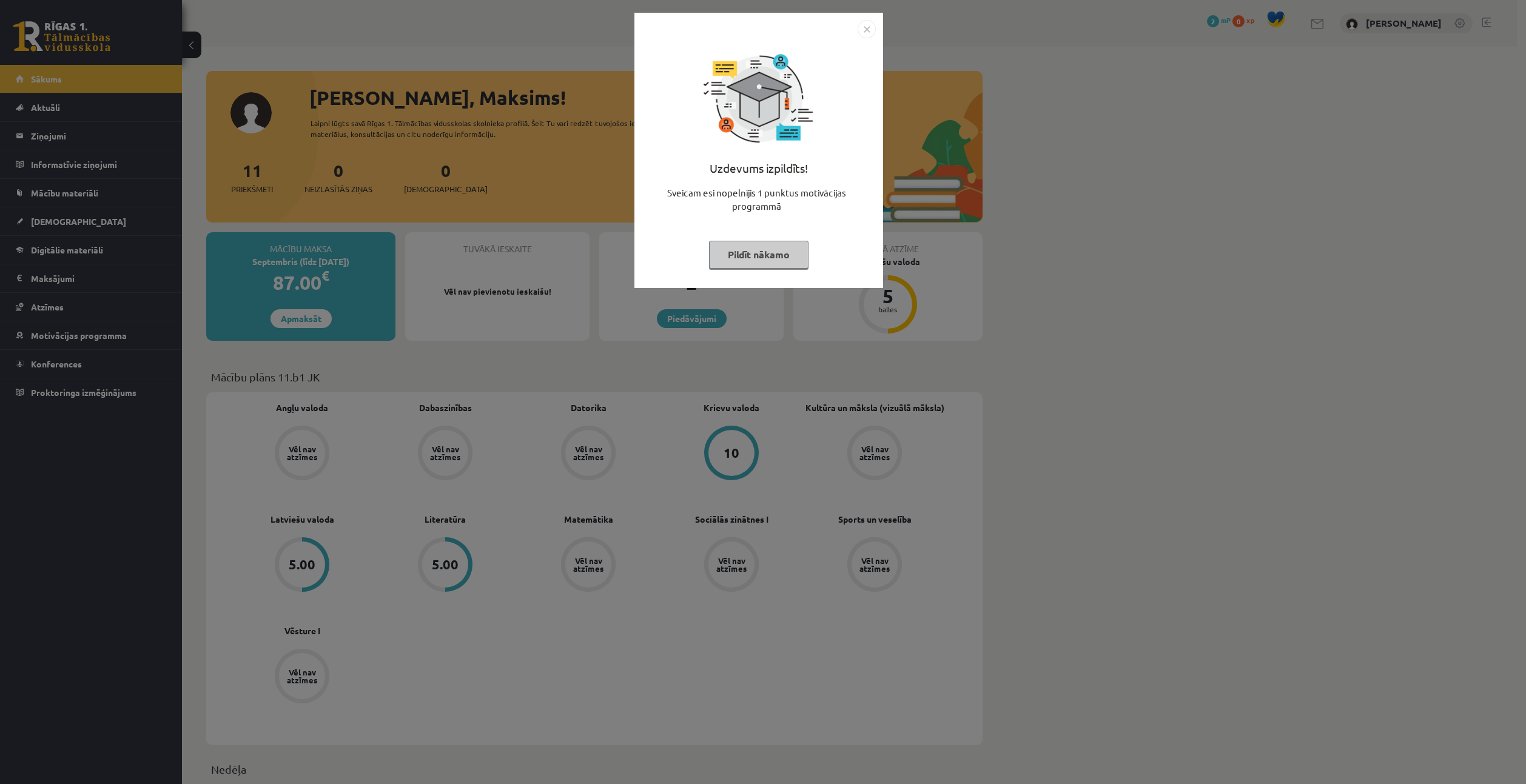
click at [777, 251] on button "Pildīt nākamo" at bounding box center [758, 254] width 99 height 28
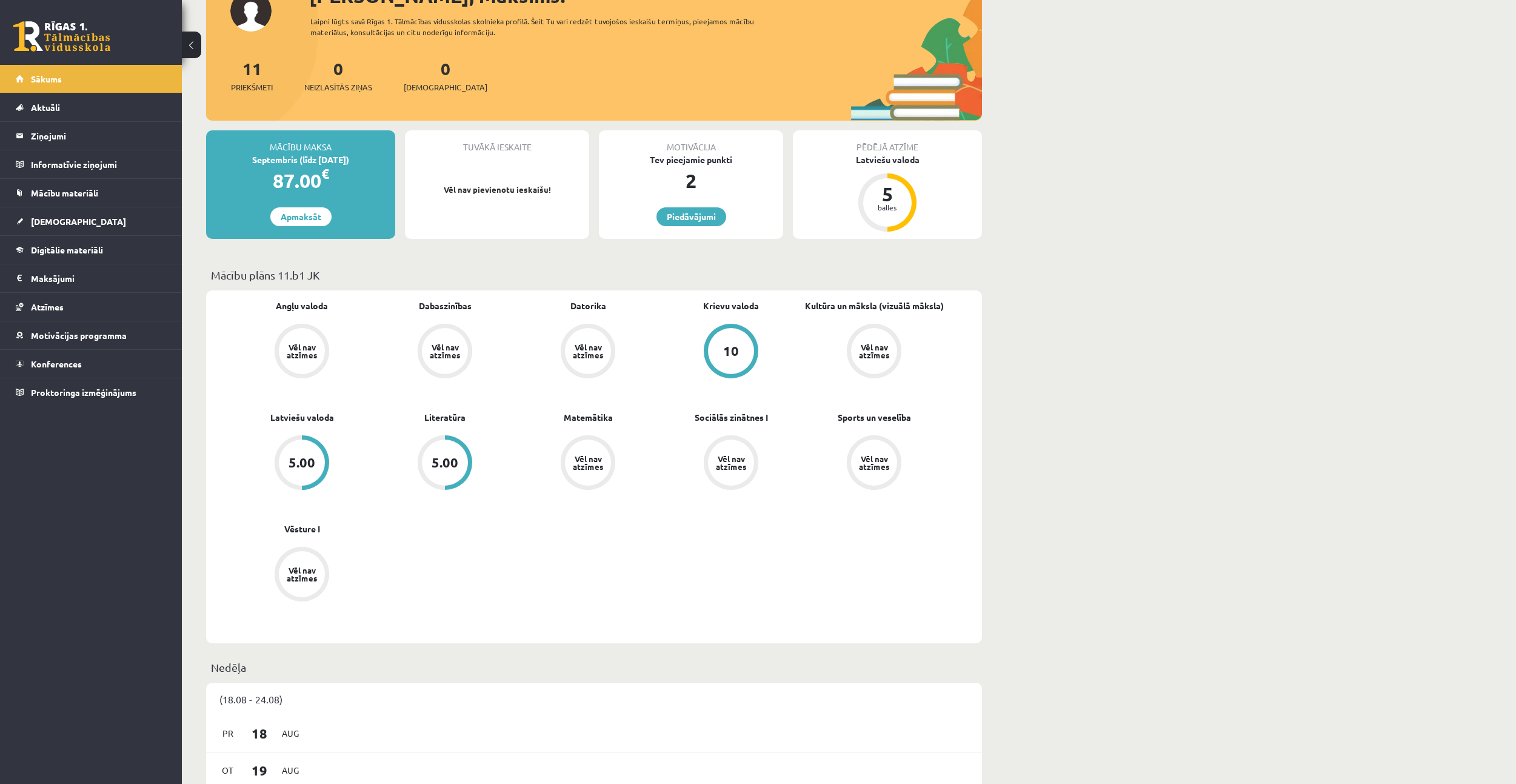
scroll to position [122, 0]
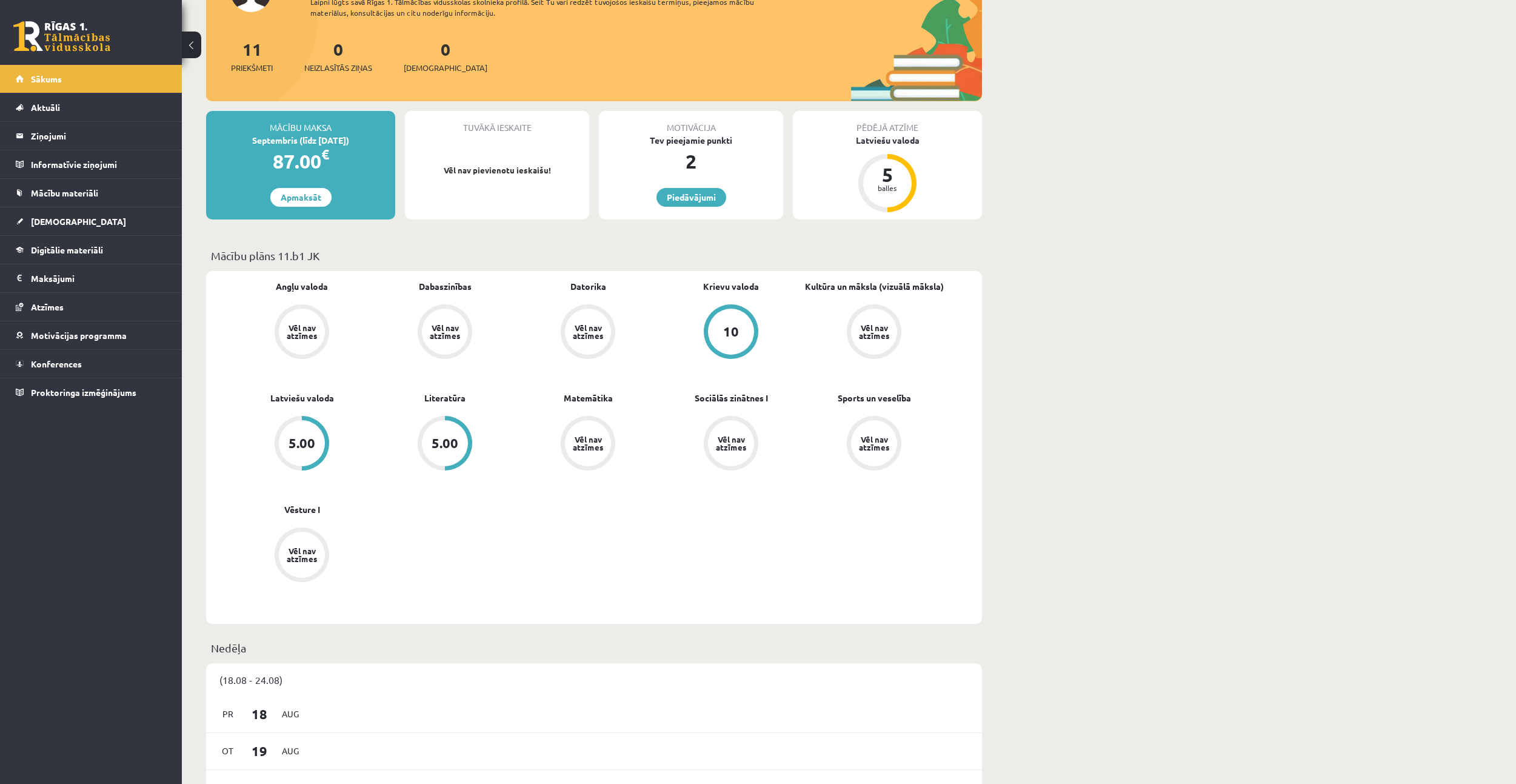
click at [449, 448] on div "5.00" at bounding box center [445, 442] width 27 height 14
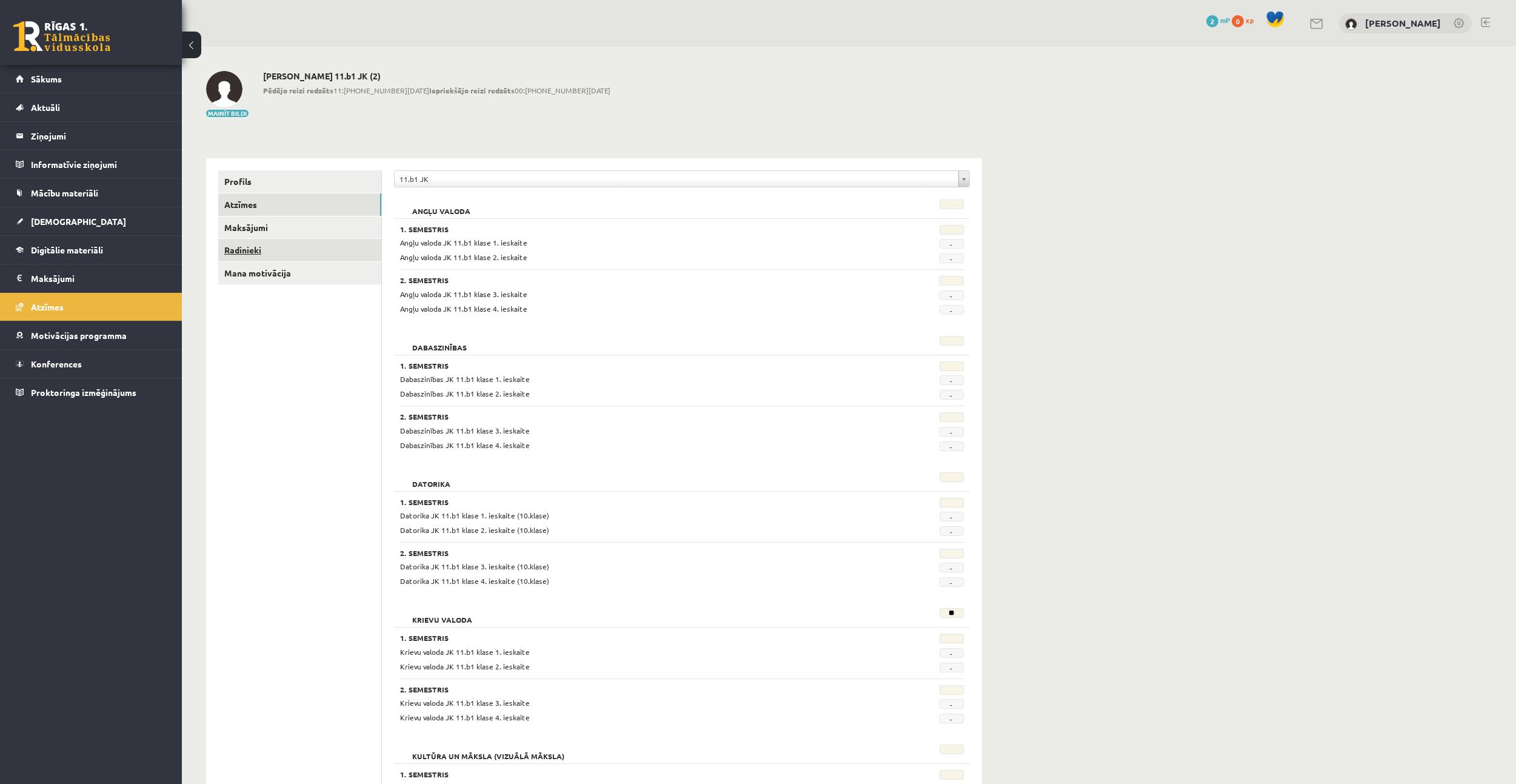
click at [296, 251] on link "Radinieki" at bounding box center [300, 250] width 163 height 22
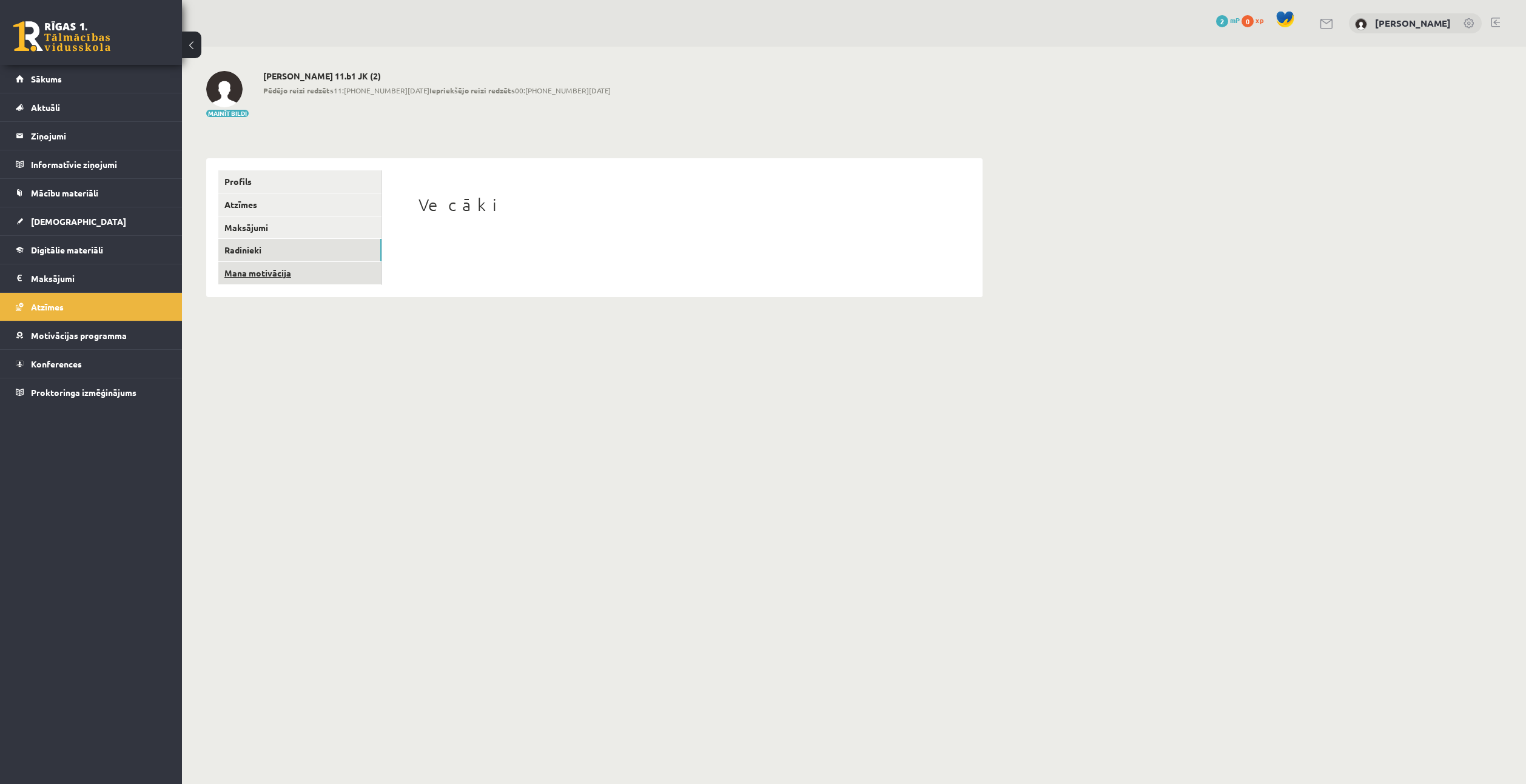
click at [255, 272] on link "Mana motivācija" at bounding box center [300, 273] width 163 height 22
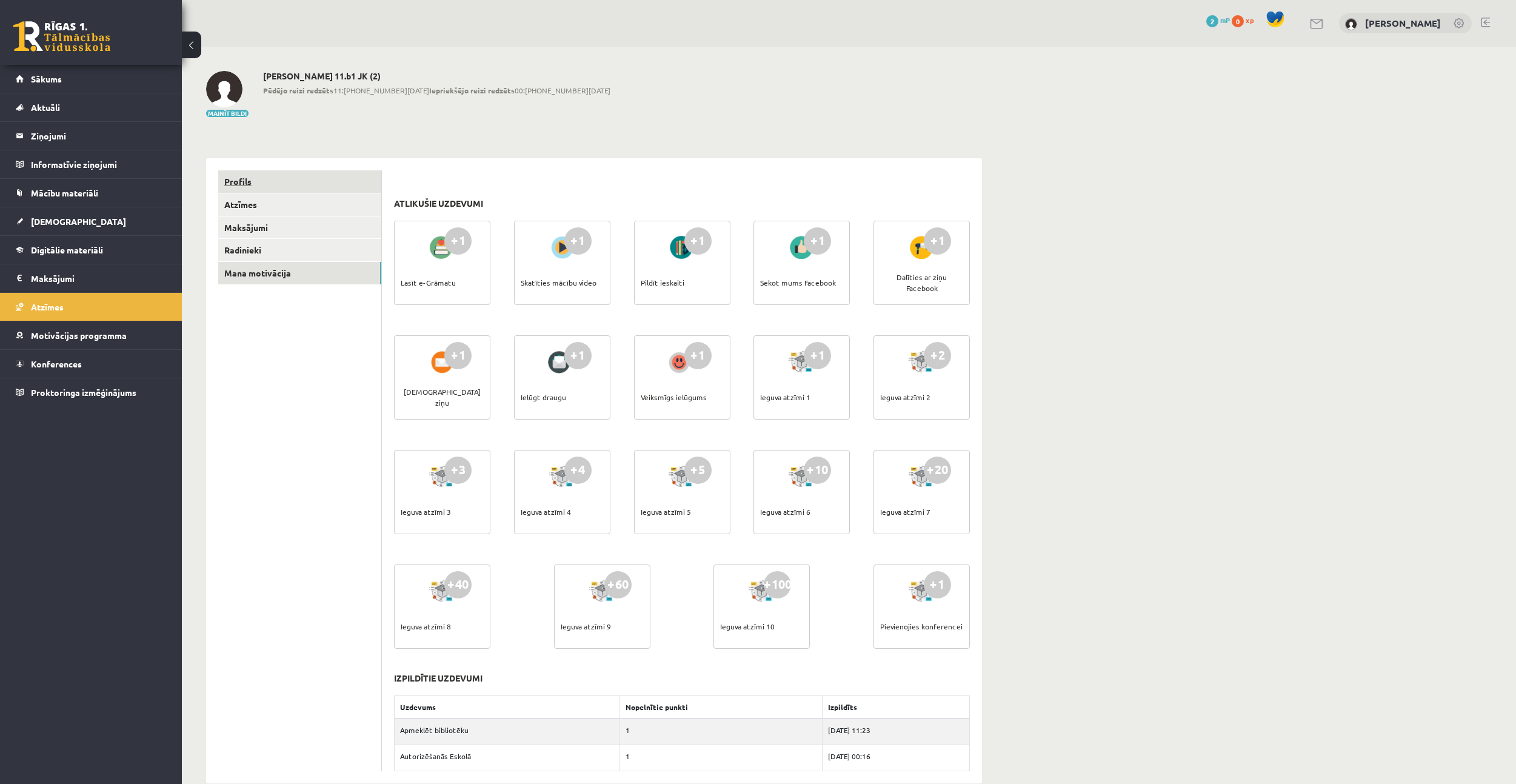
click at [239, 176] on link "Profils" at bounding box center [300, 181] width 163 height 22
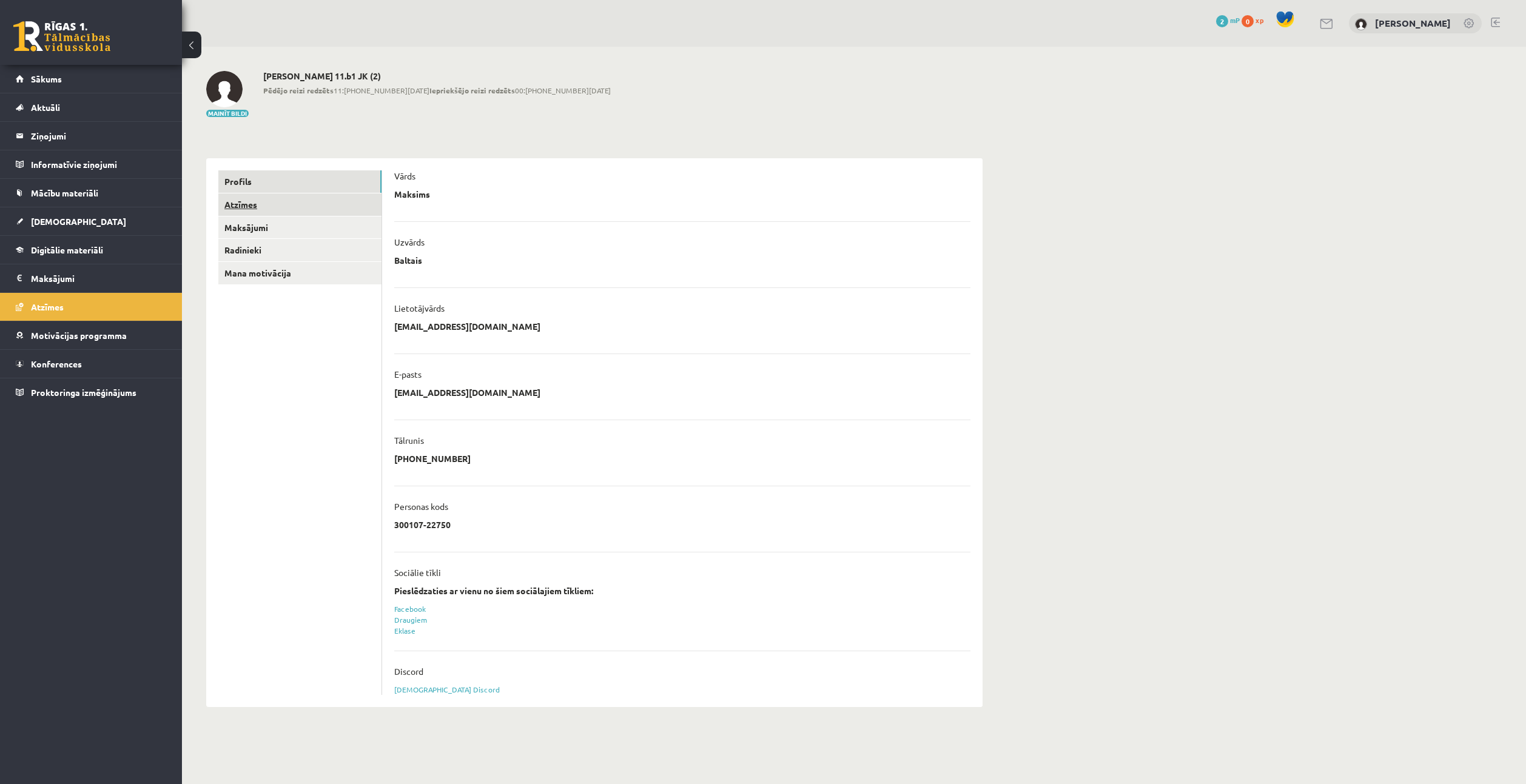
click at [238, 203] on link "Atzīmes" at bounding box center [300, 204] width 163 height 22
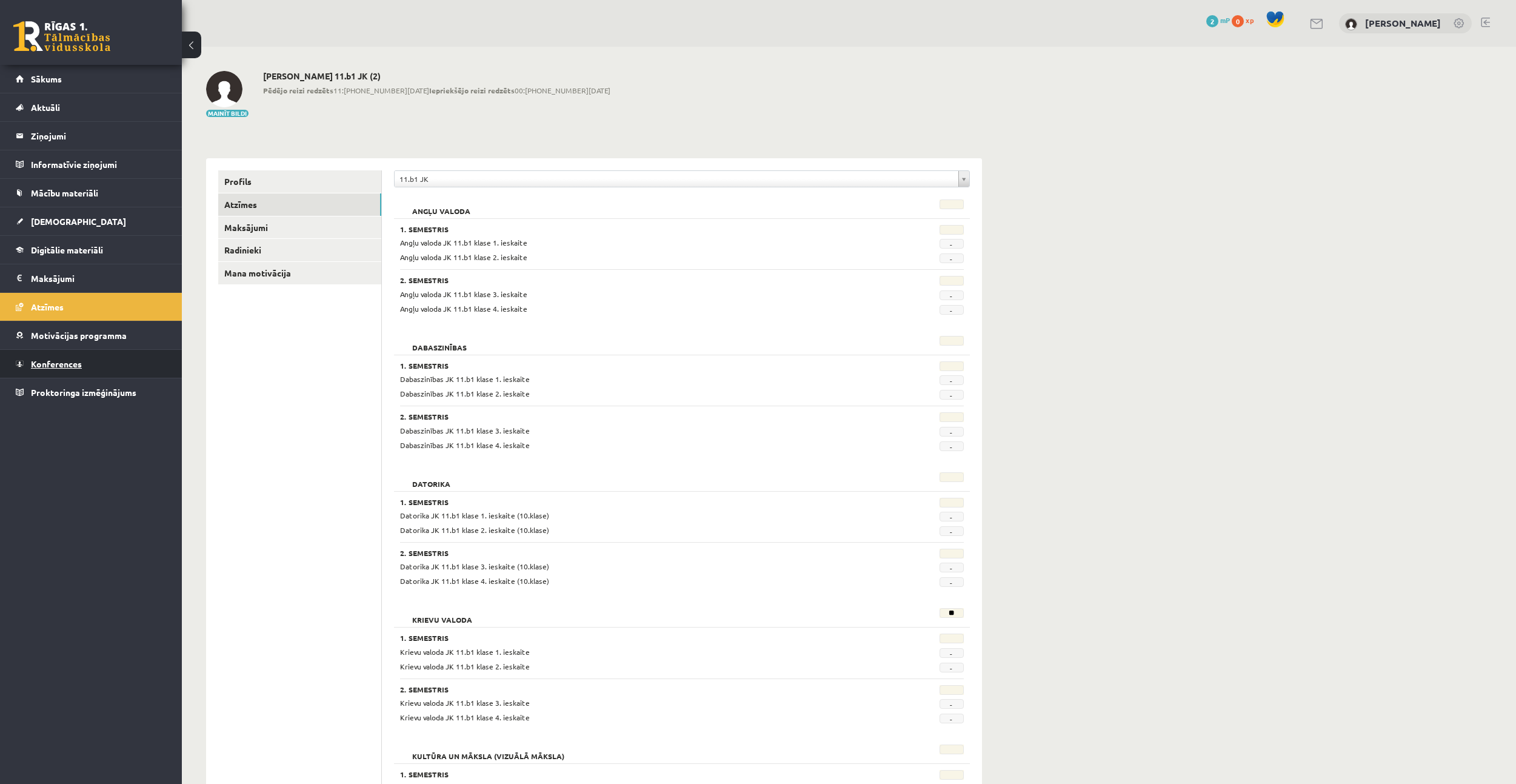
click at [82, 363] on link "Konferences" at bounding box center [91, 363] width 151 height 28
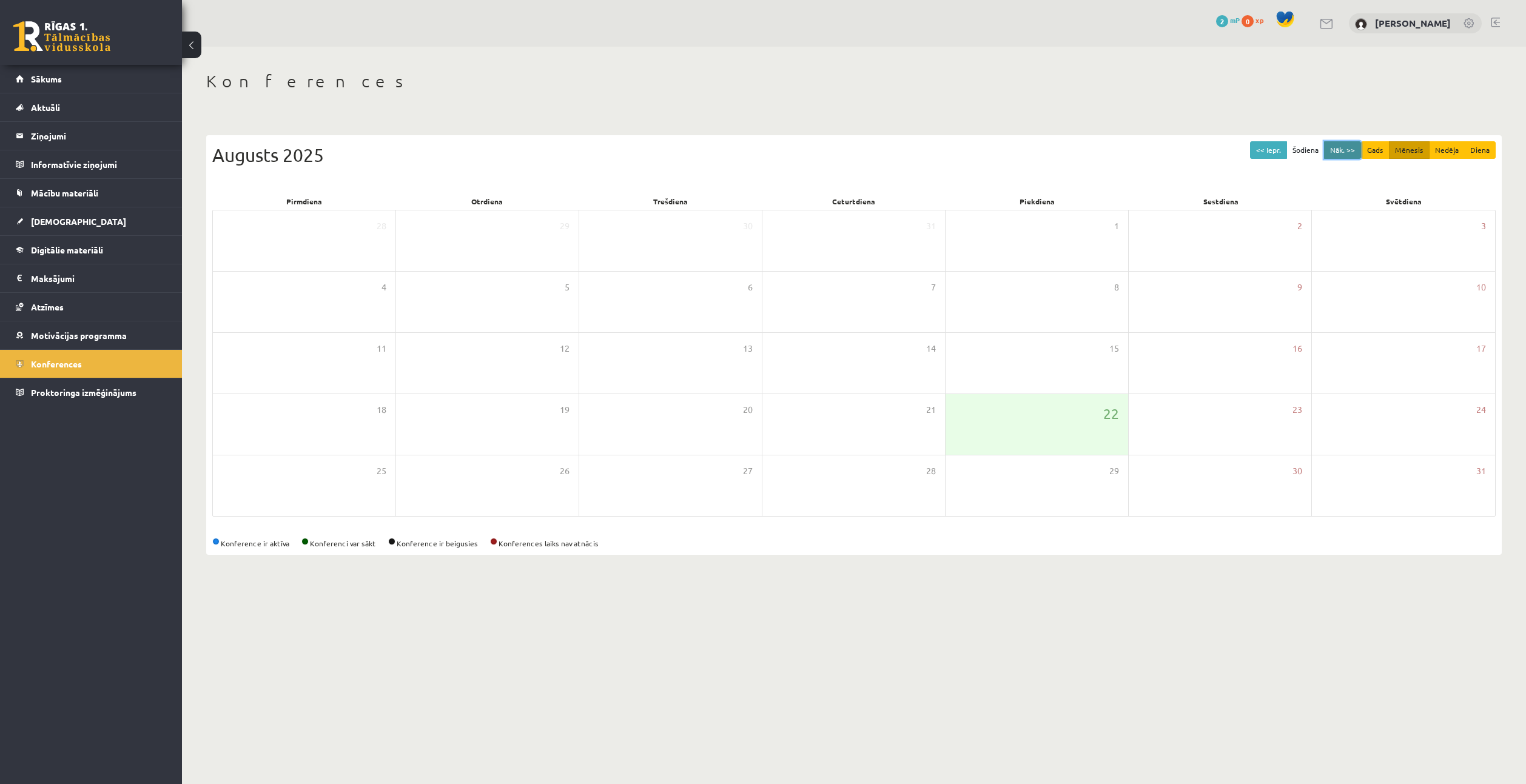
click at [1352, 147] on button "Nāk. >>" at bounding box center [1342, 150] width 37 height 17
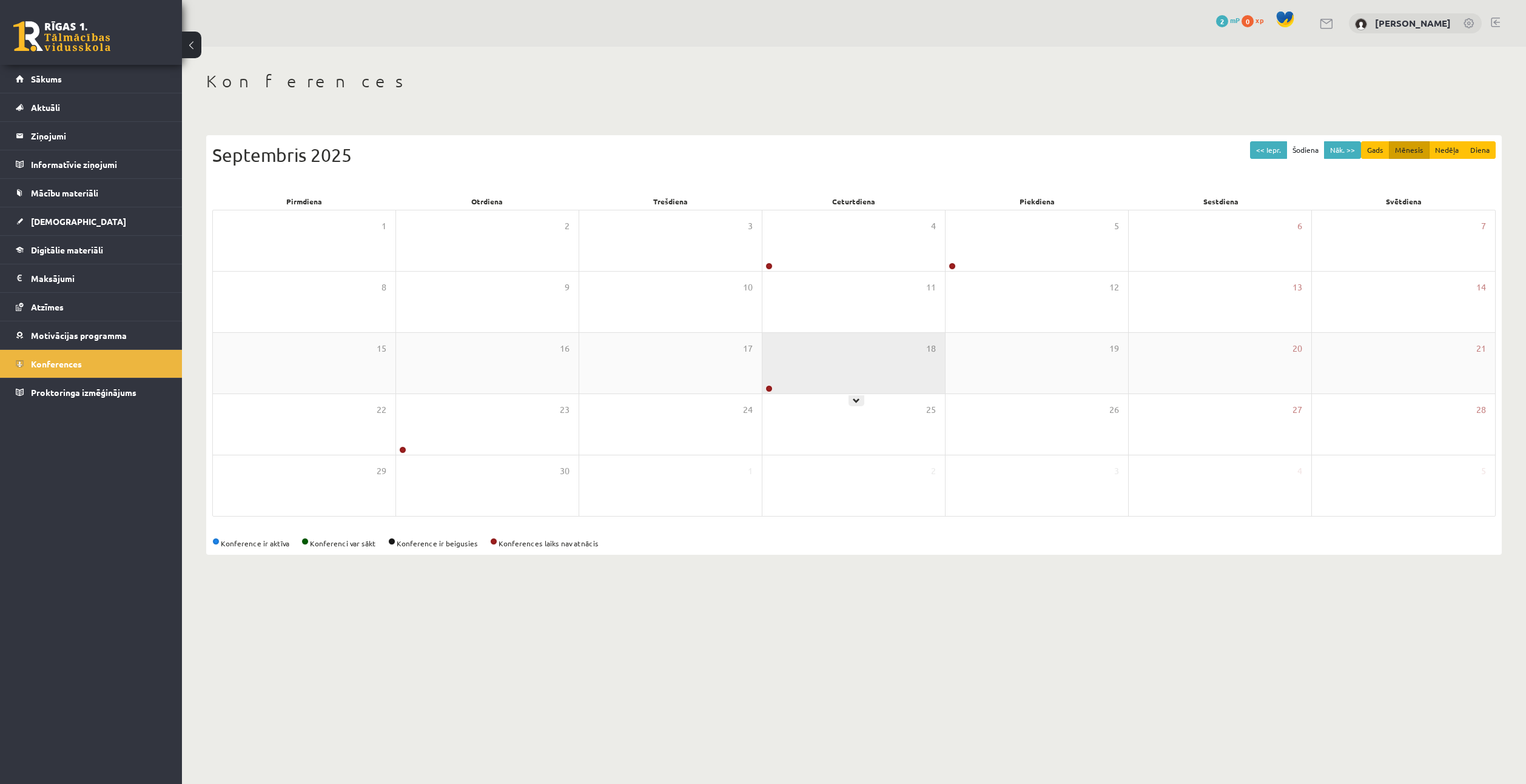
click at [833, 360] on div "18" at bounding box center [854, 363] width 183 height 60
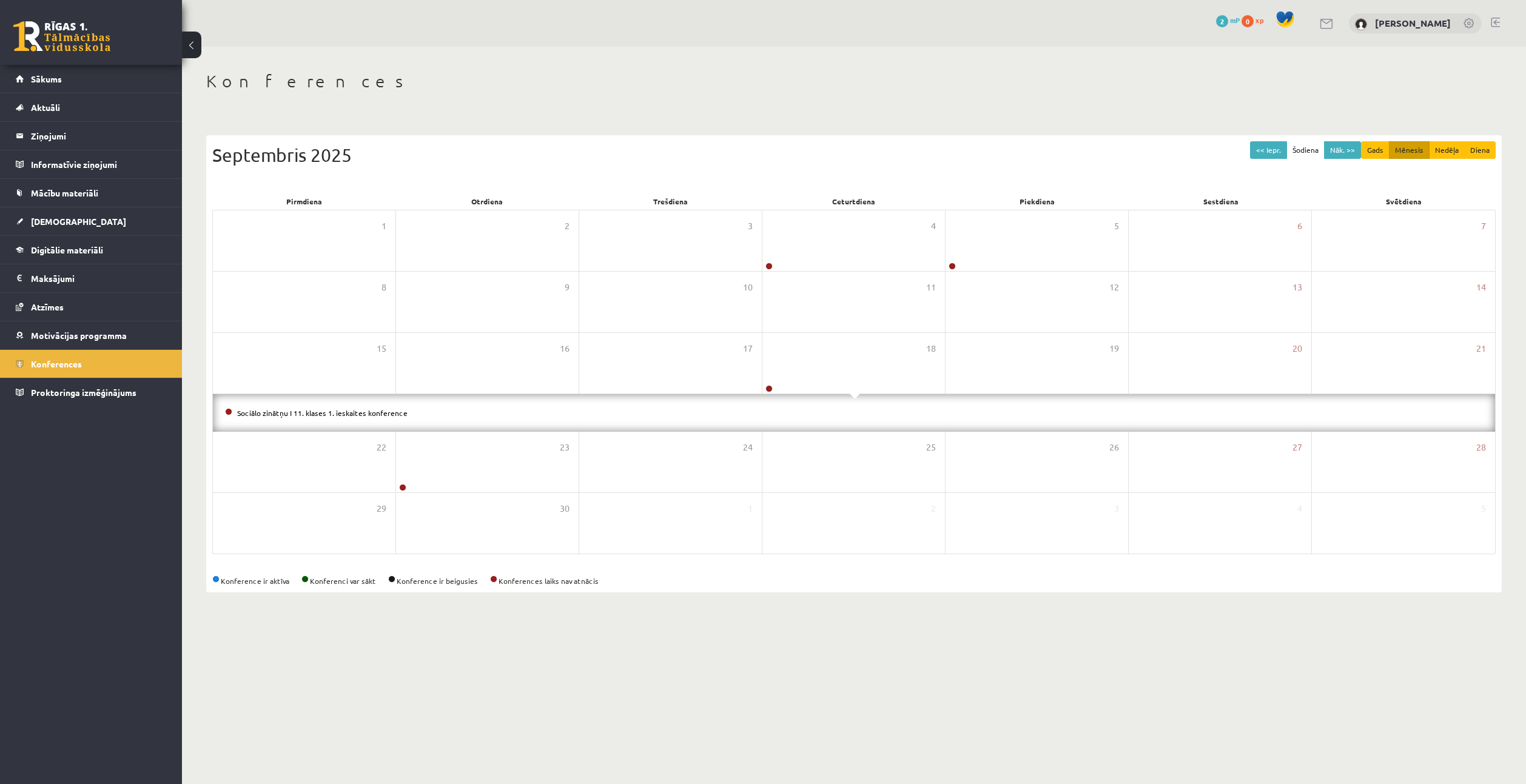
click at [808, 415] on li "Sociālo zinātņu I 11. klases 1. ieskaites konference" at bounding box center [854, 412] width 1258 height 14
click at [859, 396] on span at bounding box center [854, 396] width 10 height 6
click at [858, 382] on div "18" at bounding box center [854, 363] width 183 height 60
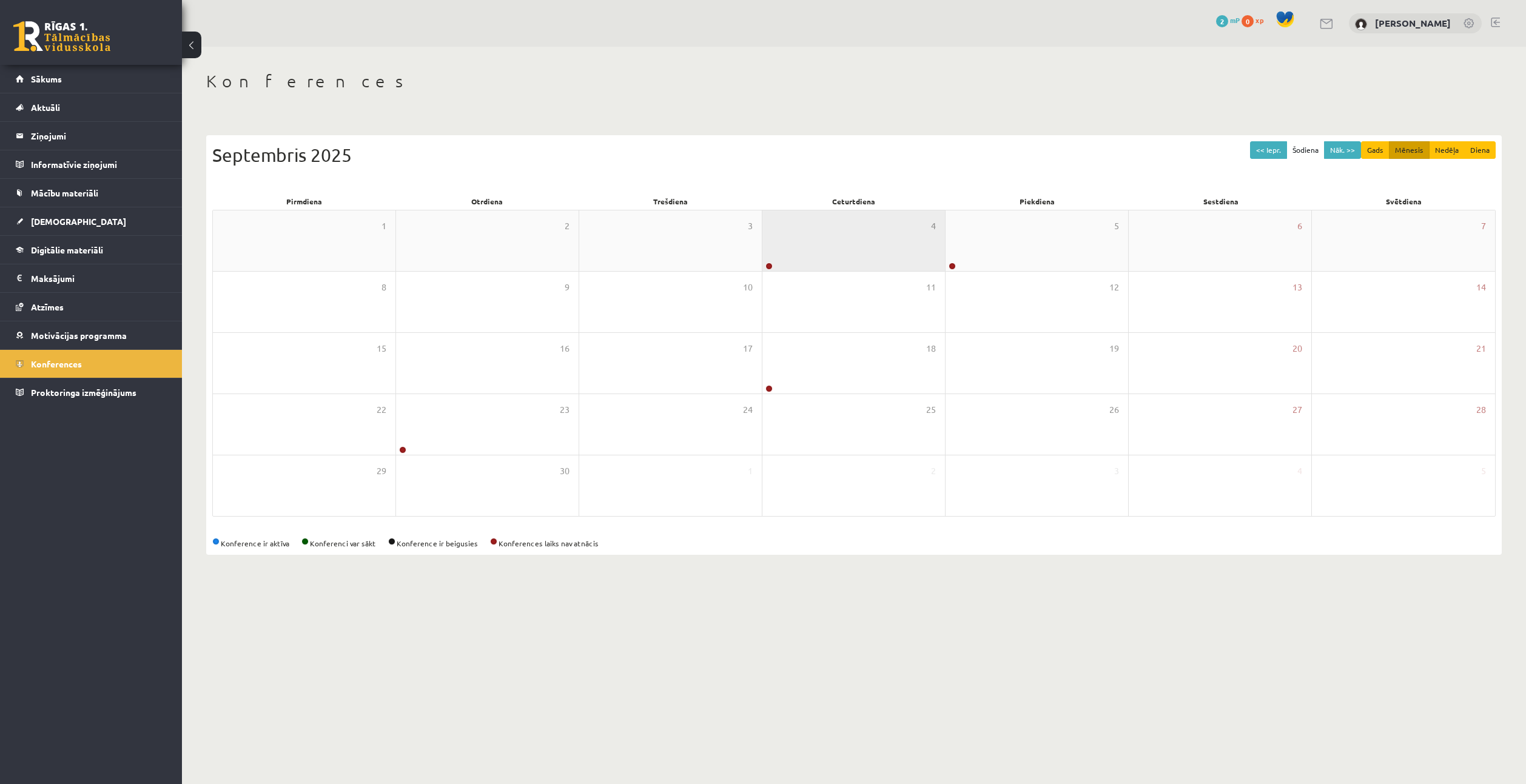
click at [848, 239] on div "4" at bounding box center [854, 241] width 183 height 60
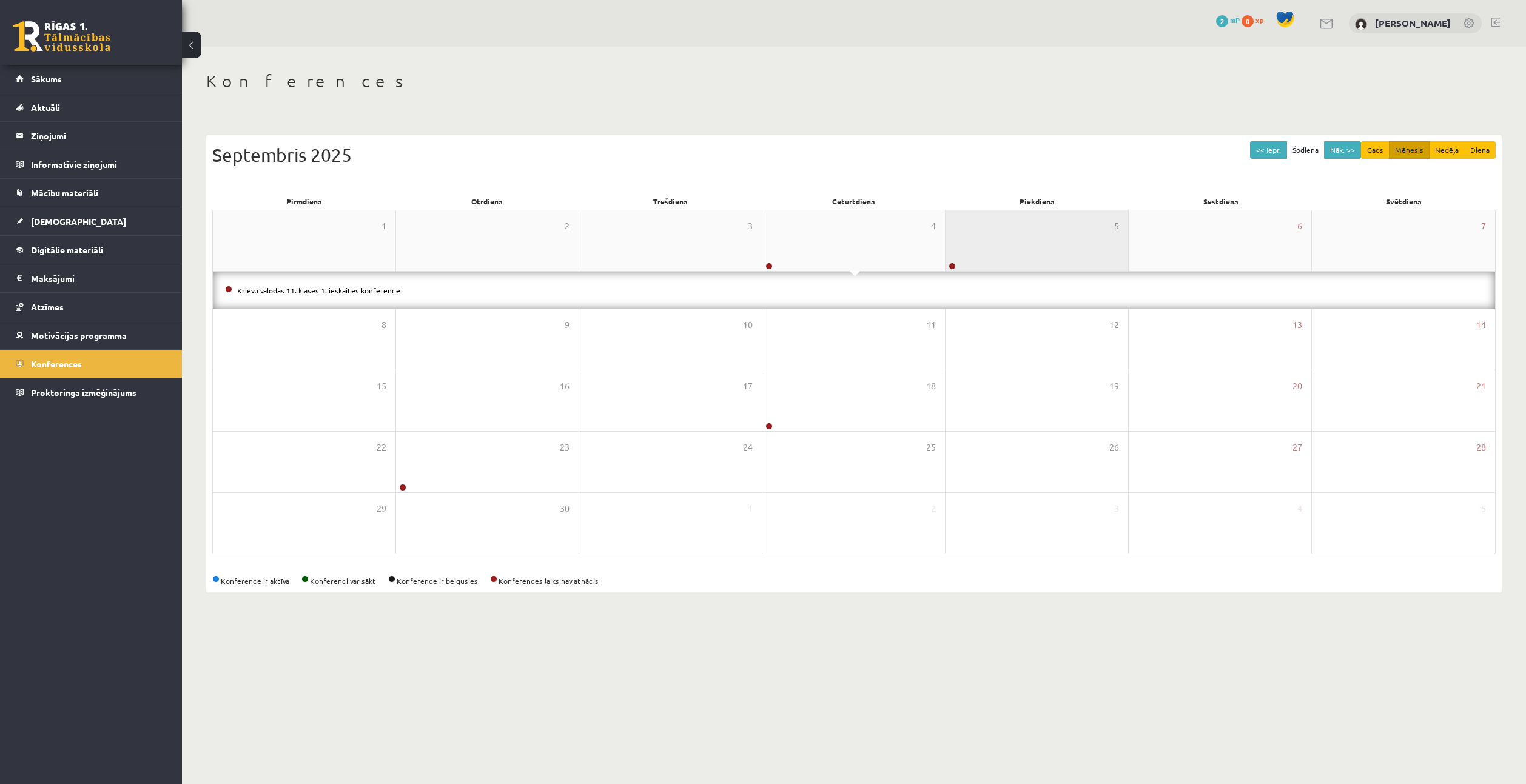
click at [1010, 226] on div "5" at bounding box center [1037, 241] width 183 height 60
click at [63, 307] on span "Atzīmes" at bounding box center [47, 307] width 33 height 11
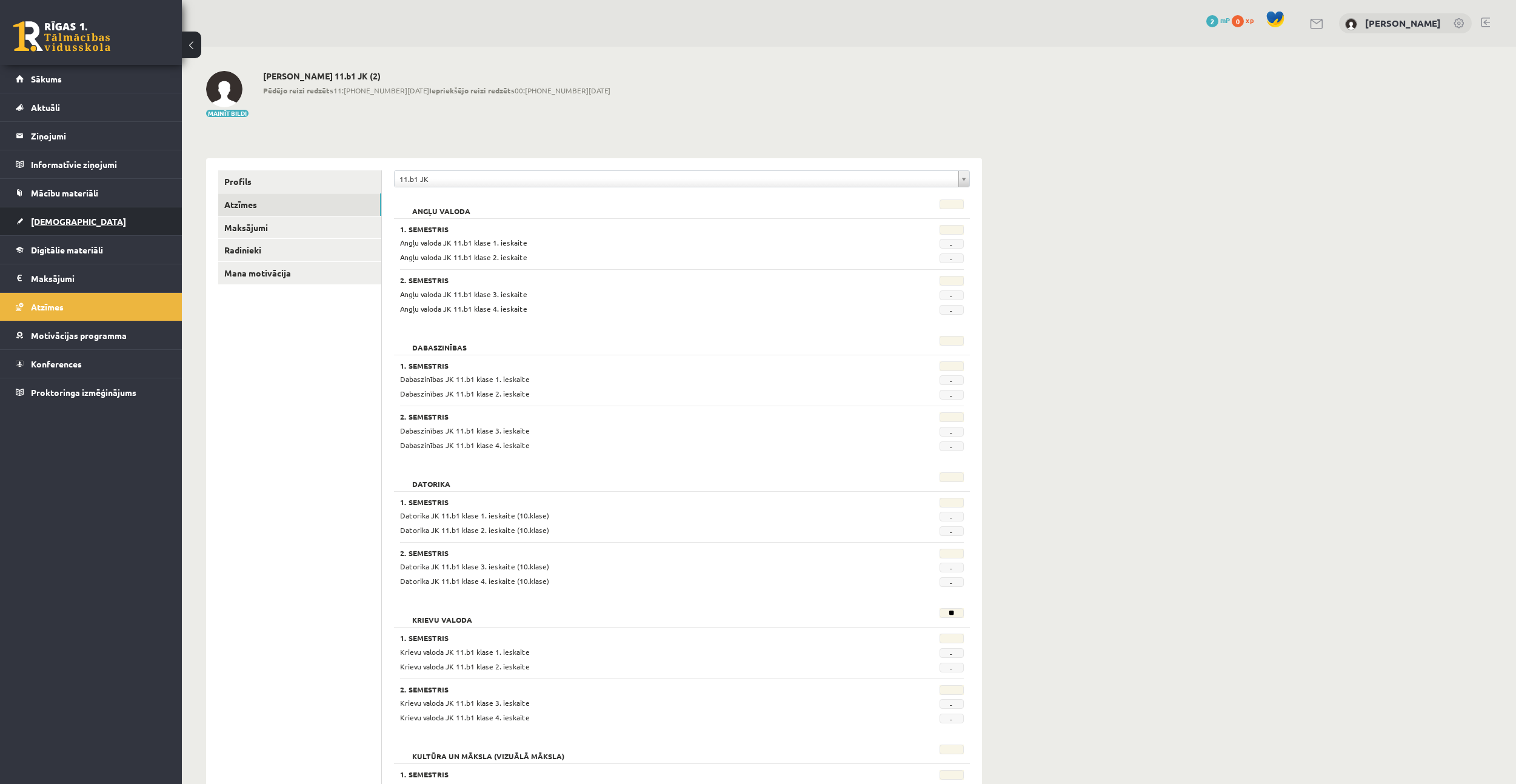
click at [79, 218] on link "[DEMOGRAPHIC_DATA]" at bounding box center [91, 221] width 151 height 28
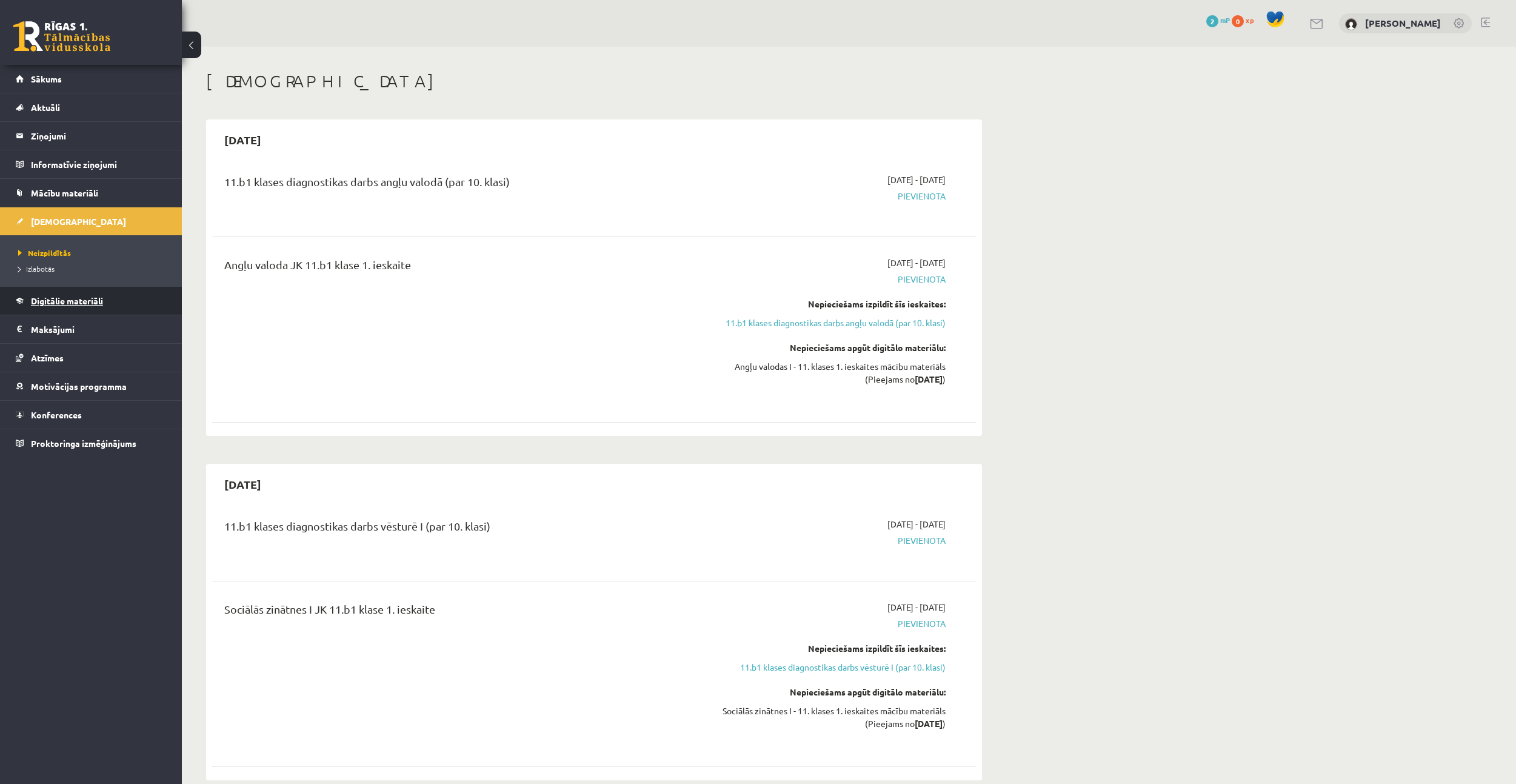
click at [75, 297] on span "Digitālie materiāli" at bounding box center [67, 301] width 72 height 11
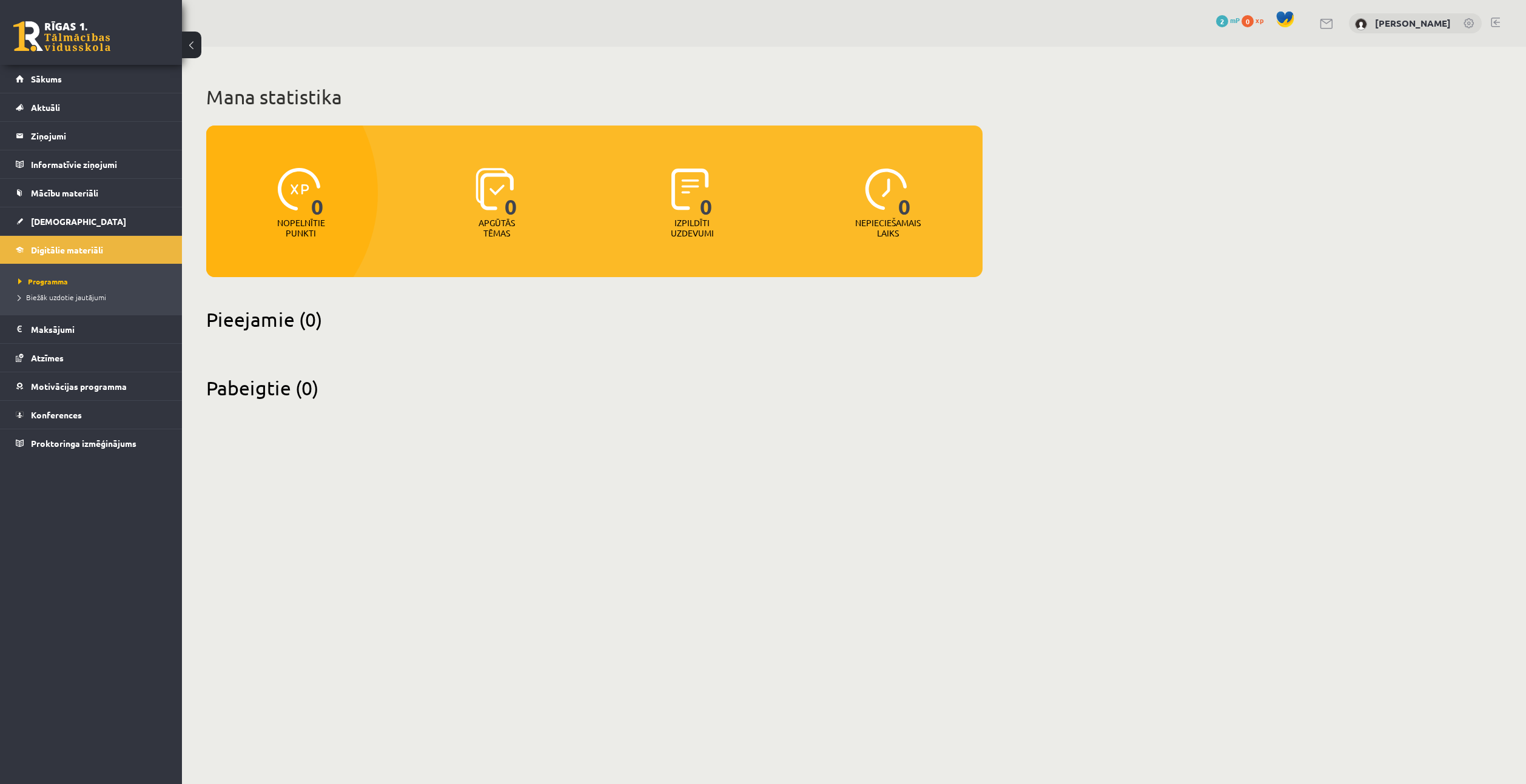
click at [197, 52] on button at bounding box center [192, 45] width 19 height 27
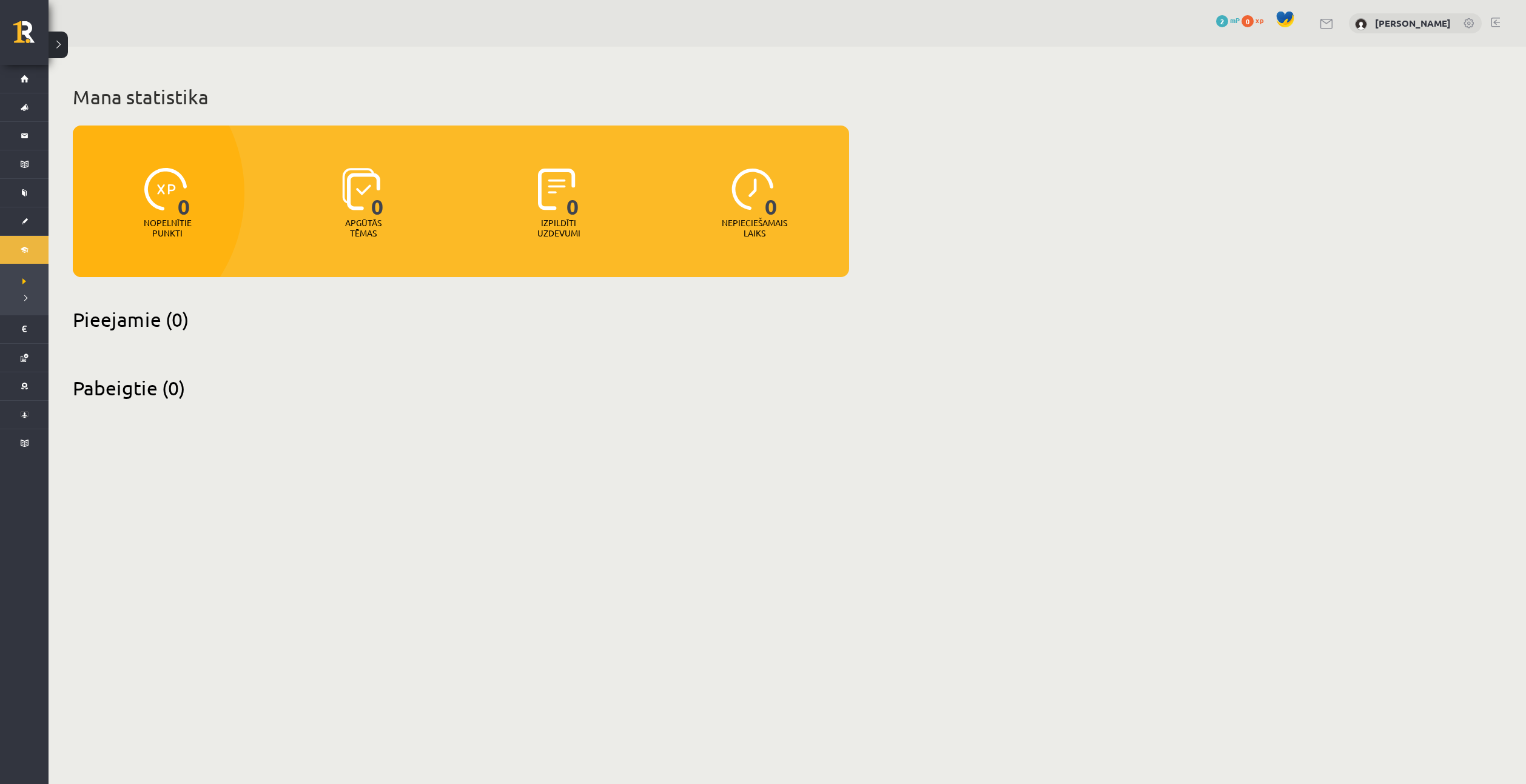
click at [1228, 20] on span "2" at bounding box center [1222, 21] width 12 height 12
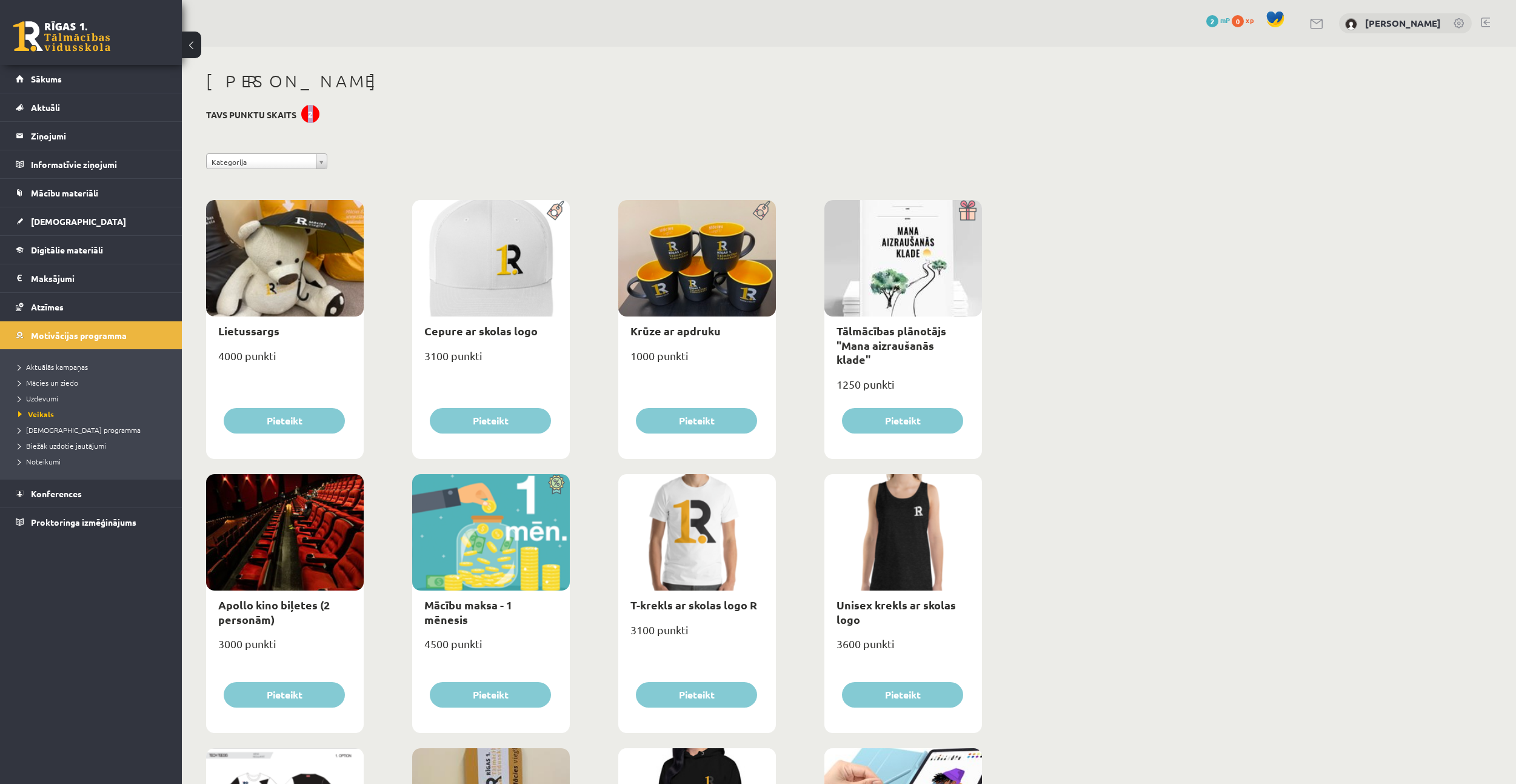
drag, startPoint x: 304, startPoint y: 114, endPoint x: 321, endPoint y: 117, distance: 17.3
click at [313, 117] on div "2" at bounding box center [310, 114] width 18 height 18
click at [56, 365] on span "Aktuālās kampaņas" at bounding box center [53, 367] width 70 height 10
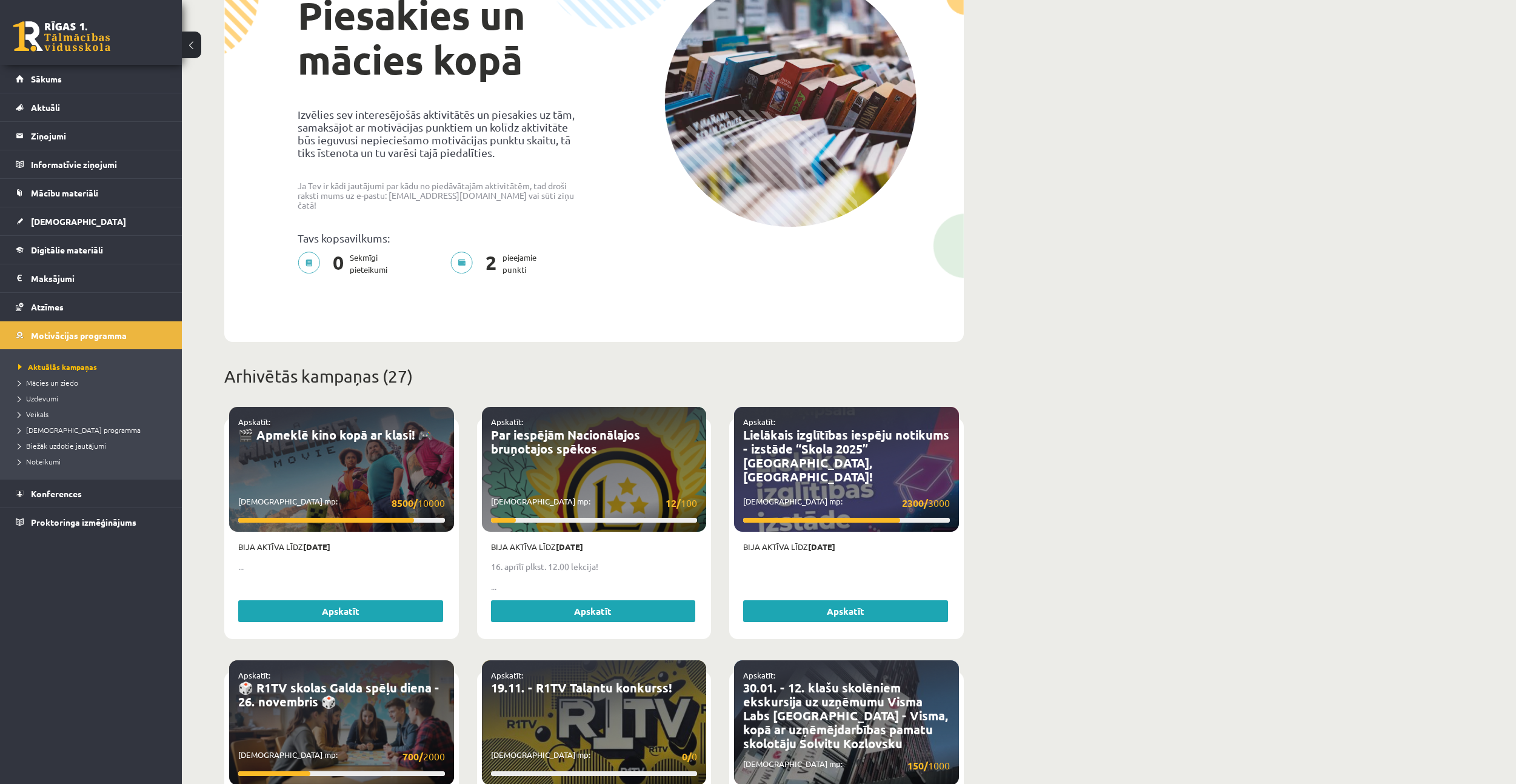
scroll to position [122, 0]
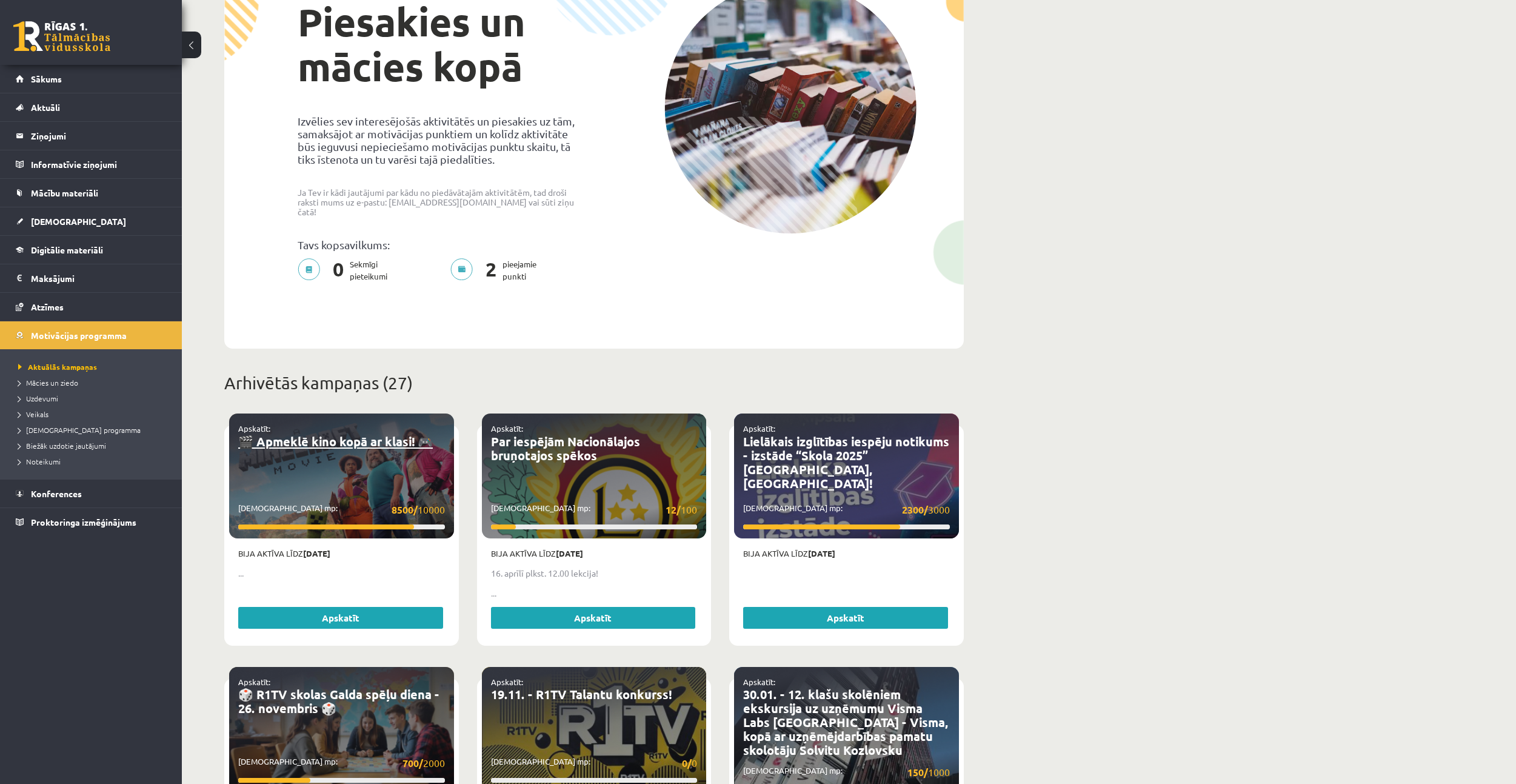
click at [284, 434] on link "🎬 Apmeklē kino kopā ar klasi! 🎮" at bounding box center [335, 442] width 195 height 16
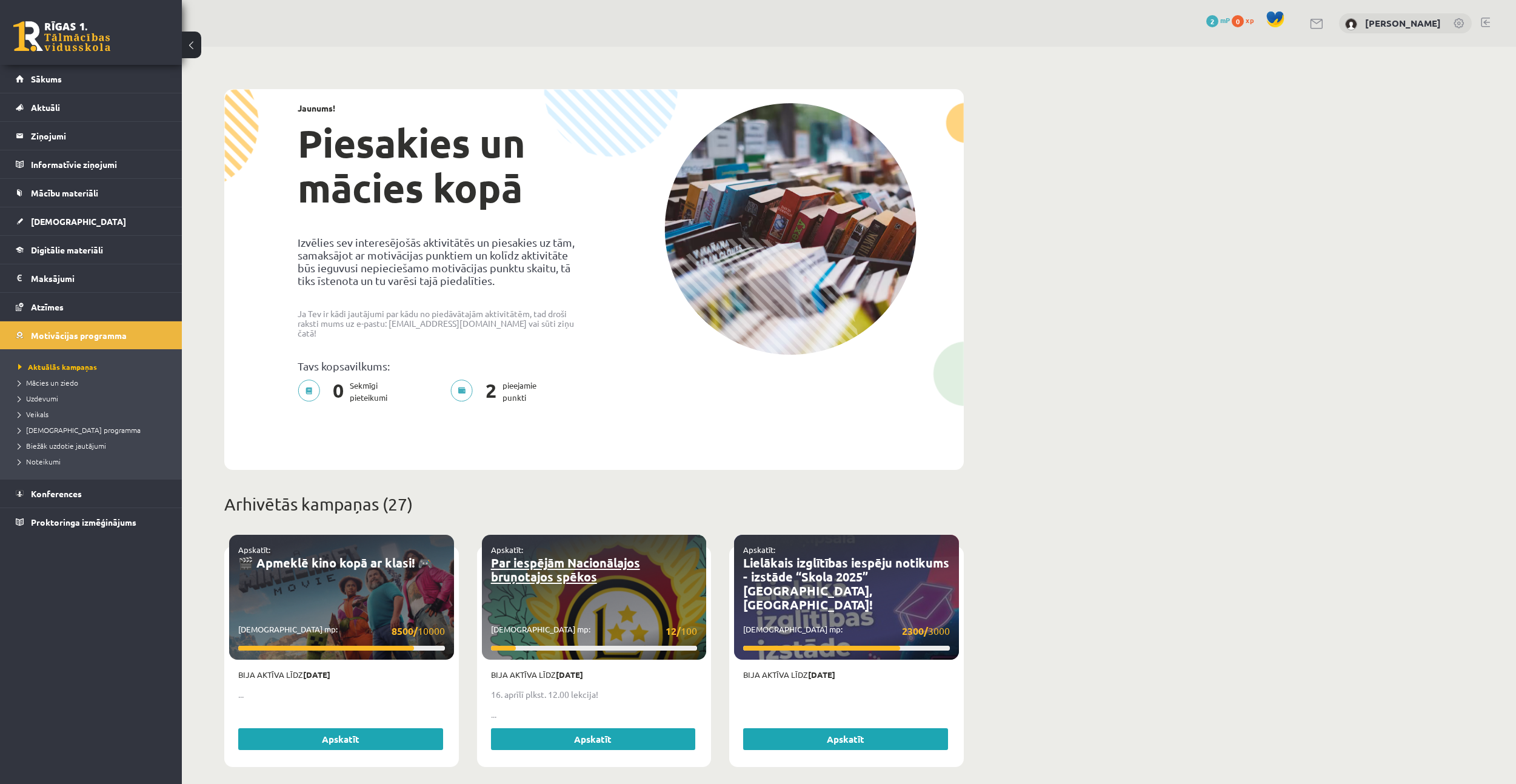
scroll to position [121, 0]
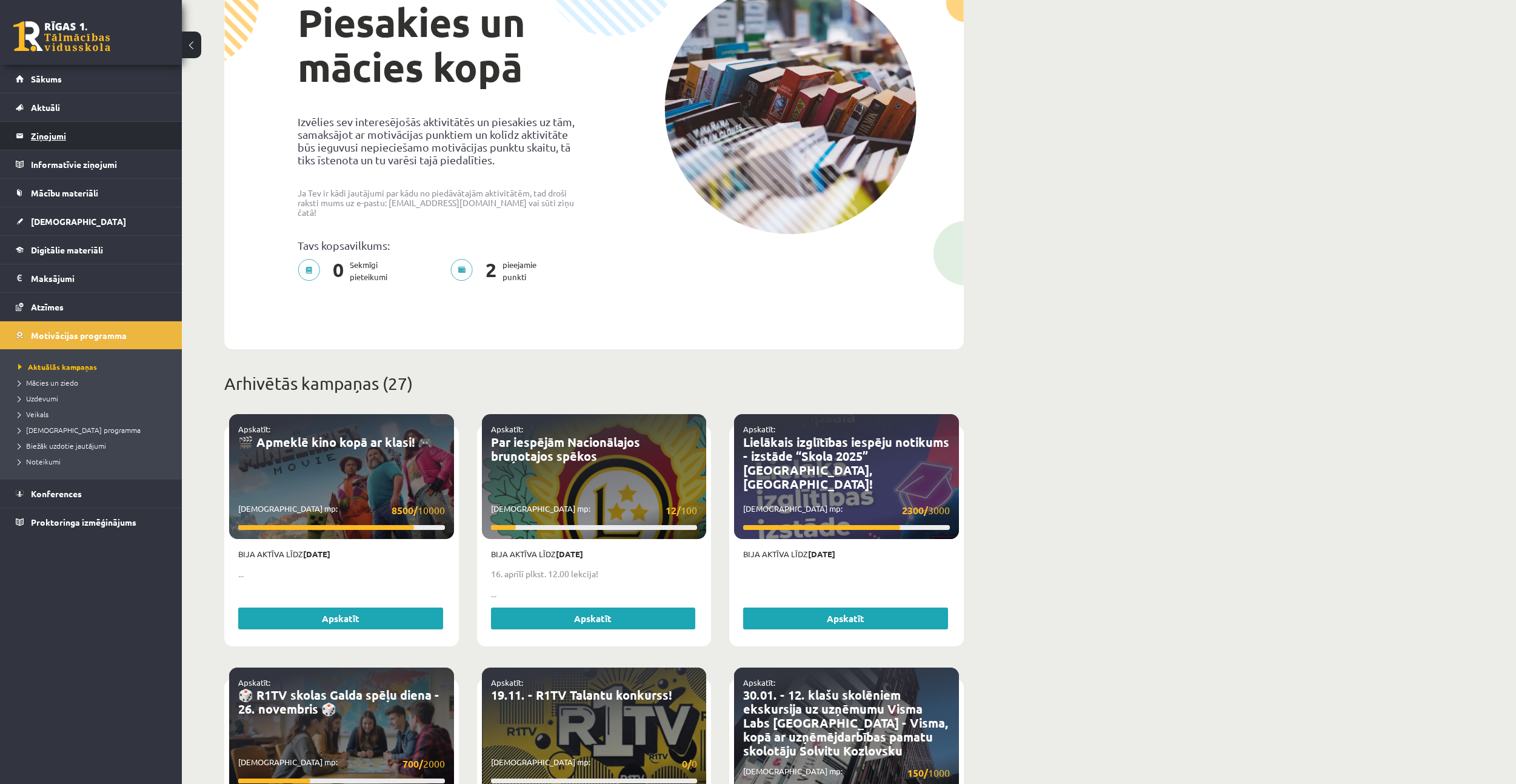
click at [61, 129] on legend "Ziņojumi 0" at bounding box center [99, 135] width 136 height 28
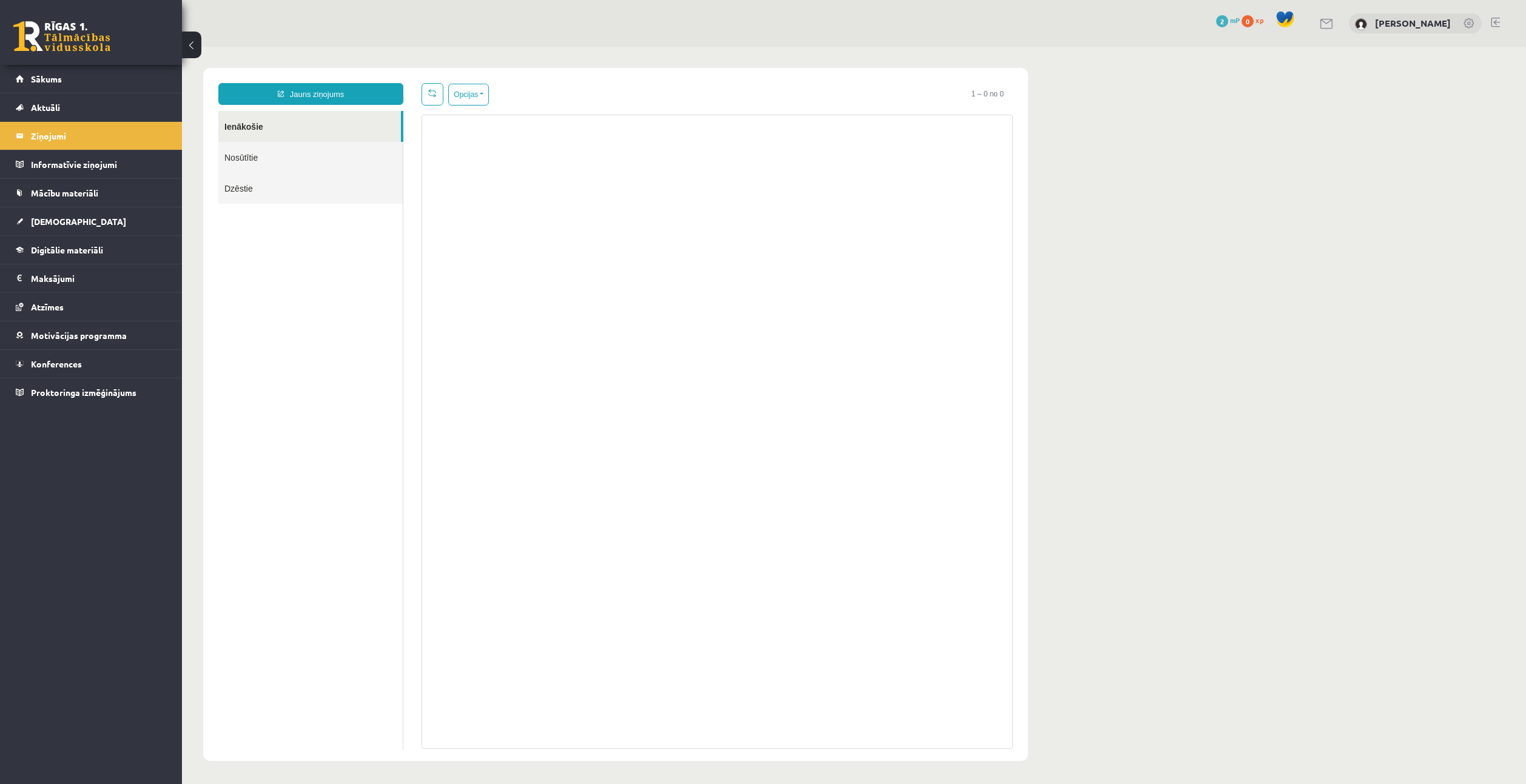
click at [283, 153] on link "Nosūtītie" at bounding box center [311, 157] width 184 height 31
click at [254, 186] on link "Dzēstie" at bounding box center [311, 187] width 184 height 31
click at [230, 119] on link "Ienākošie" at bounding box center [311, 126] width 184 height 31
click at [90, 103] on link "Aktuāli" at bounding box center [91, 107] width 151 height 28
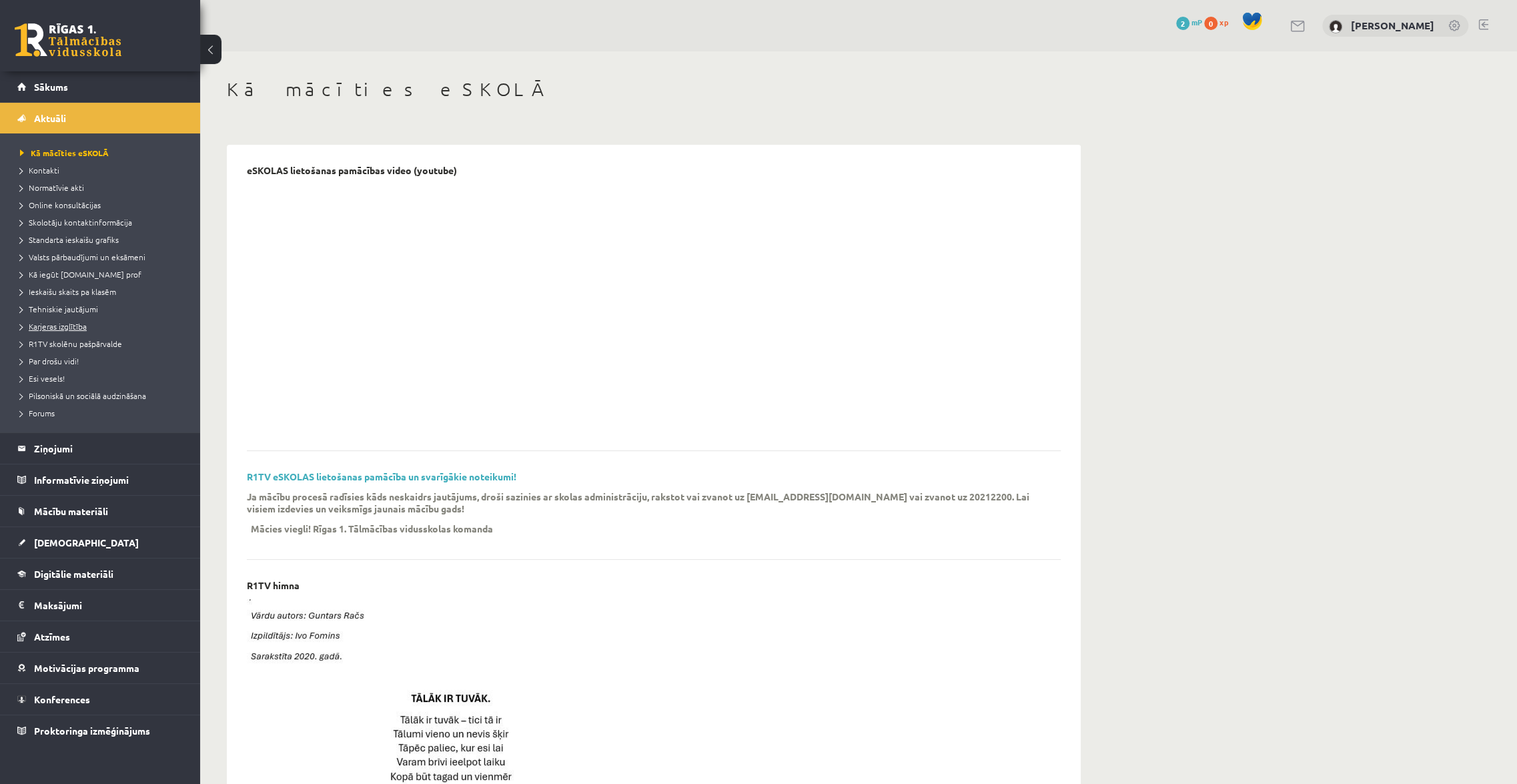
click at [74, 325] on span "Karjeras izglītība" at bounding box center [53, 326] width 66 height 10
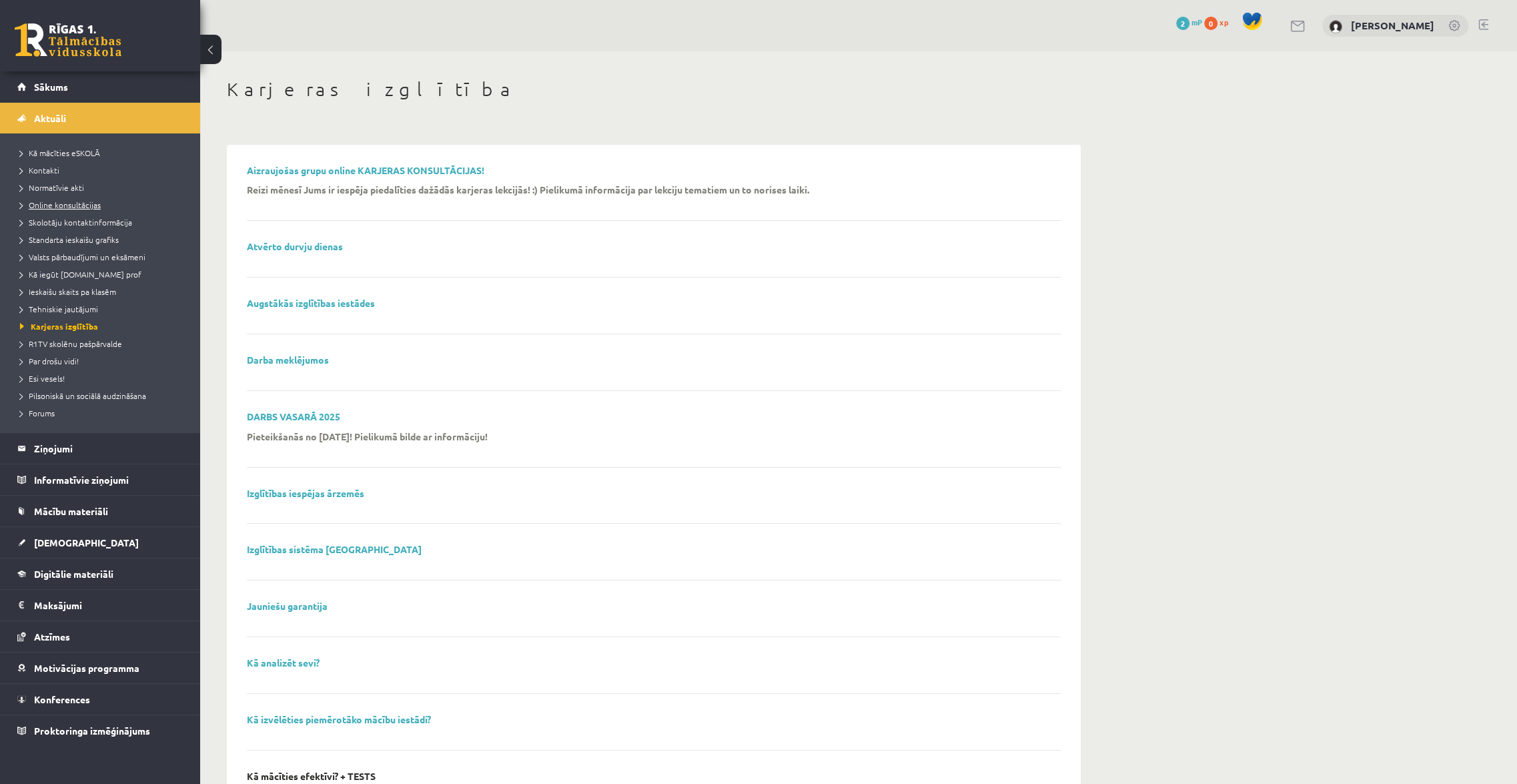
click at [57, 205] on span "Online konsultācijas" at bounding box center [60, 205] width 80 height 10
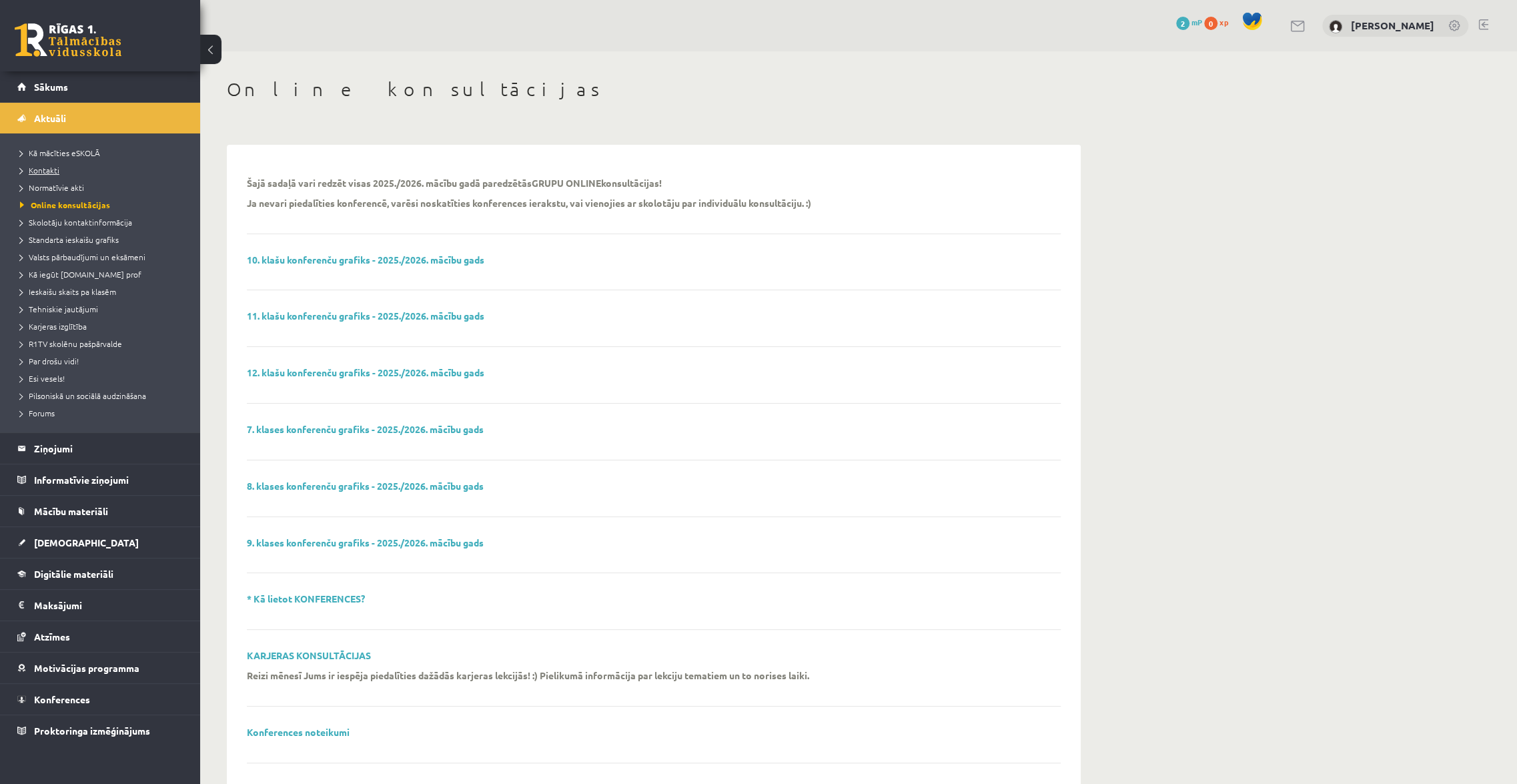
click at [52, 167] on span "Kontakti" at bounding box center [39, 170] width 39 height 10
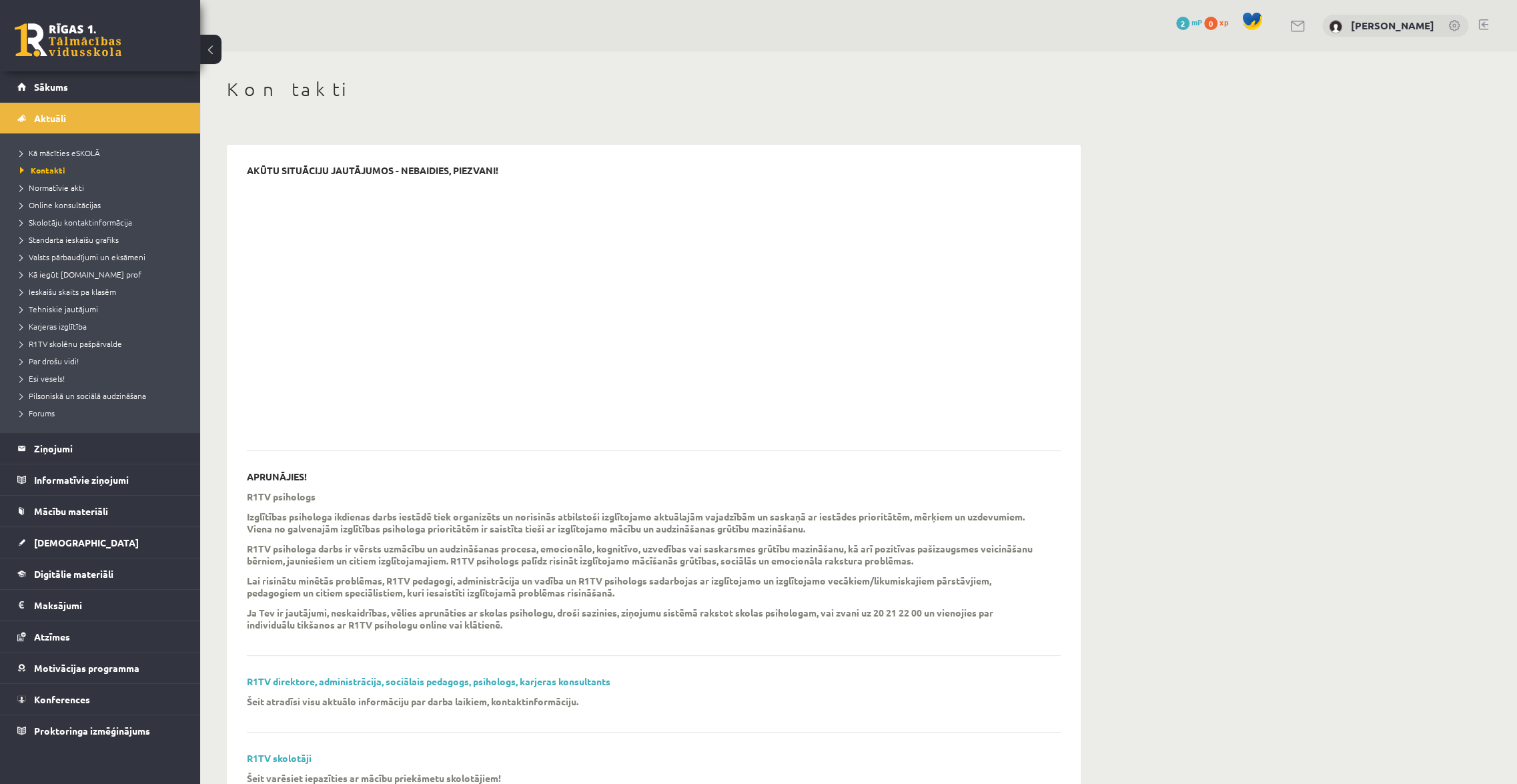
click at [55, 227] on li "Skolotāju kontaktinformācija" at bounding box center [103, 222] width 167 height 17
click at [55, 223] on span "Skolotāju kontaktinformācija" at bounding box center [82, 222] width 125 height 10
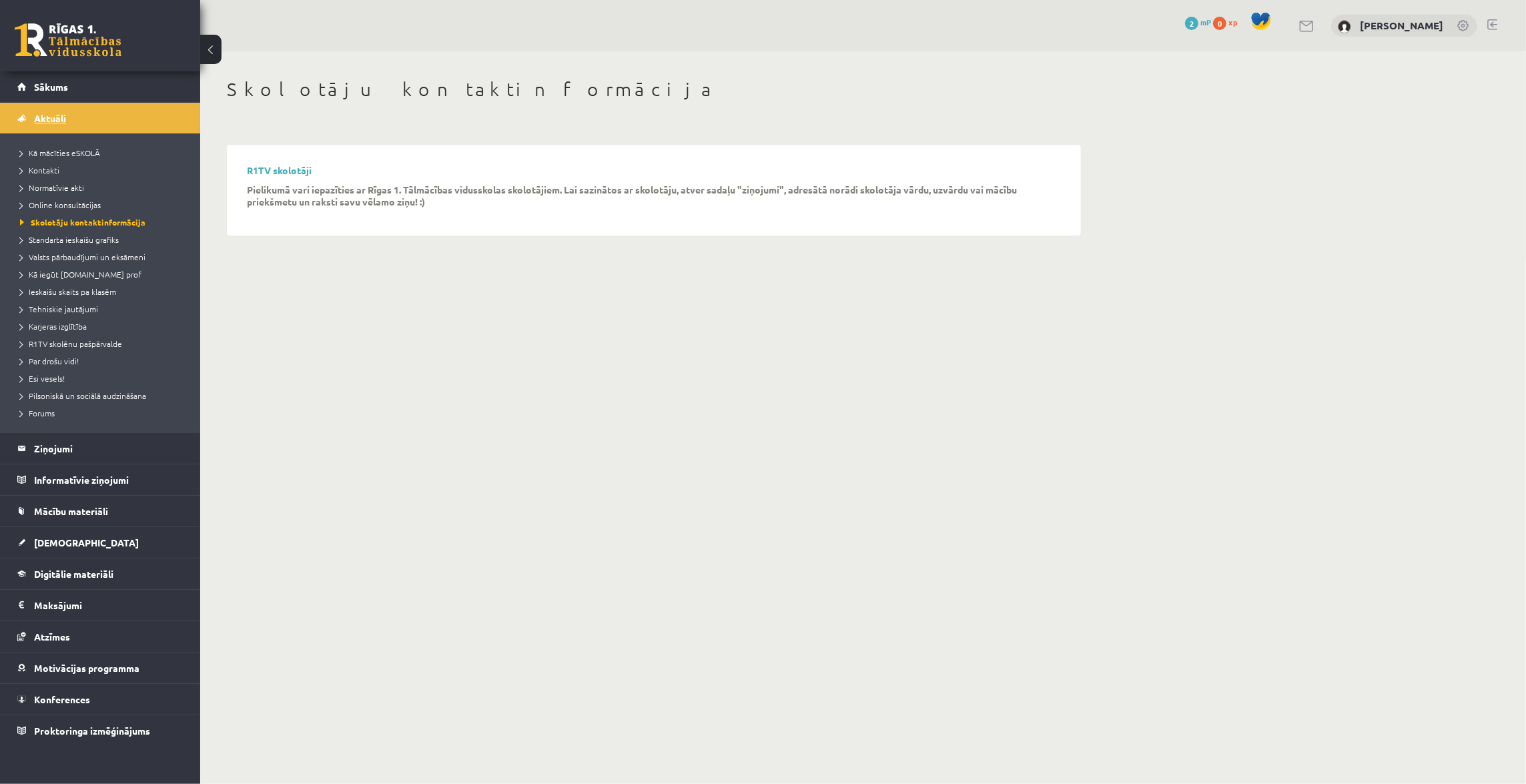
click at [69, 115] on link "Aktuāli" at bounding box center [101, 118] width 166 height 31
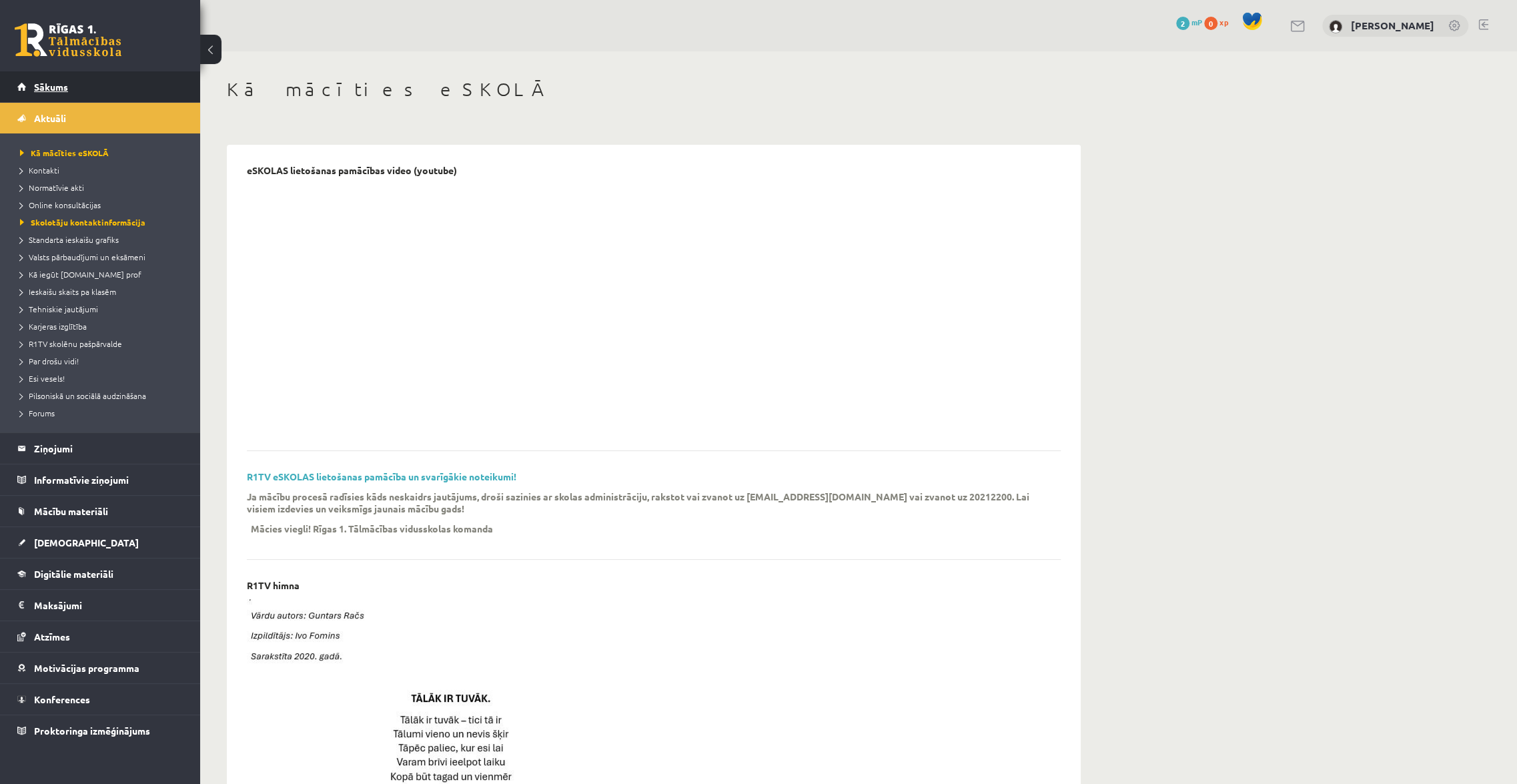
click at [66, 82] on span "Sākums" at bounding box center [51, 87] width 34 height 12
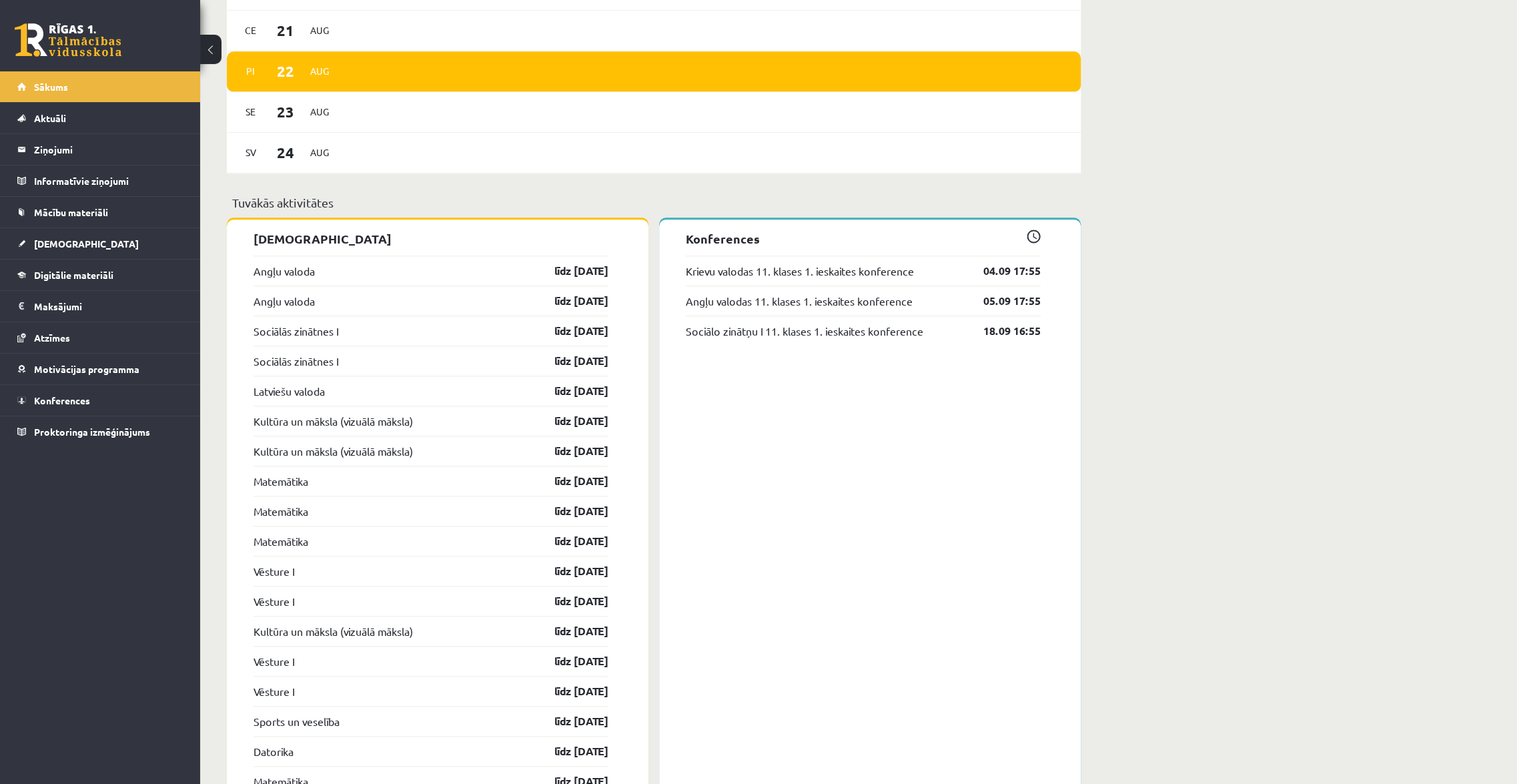
scroll to position [1091, 0]
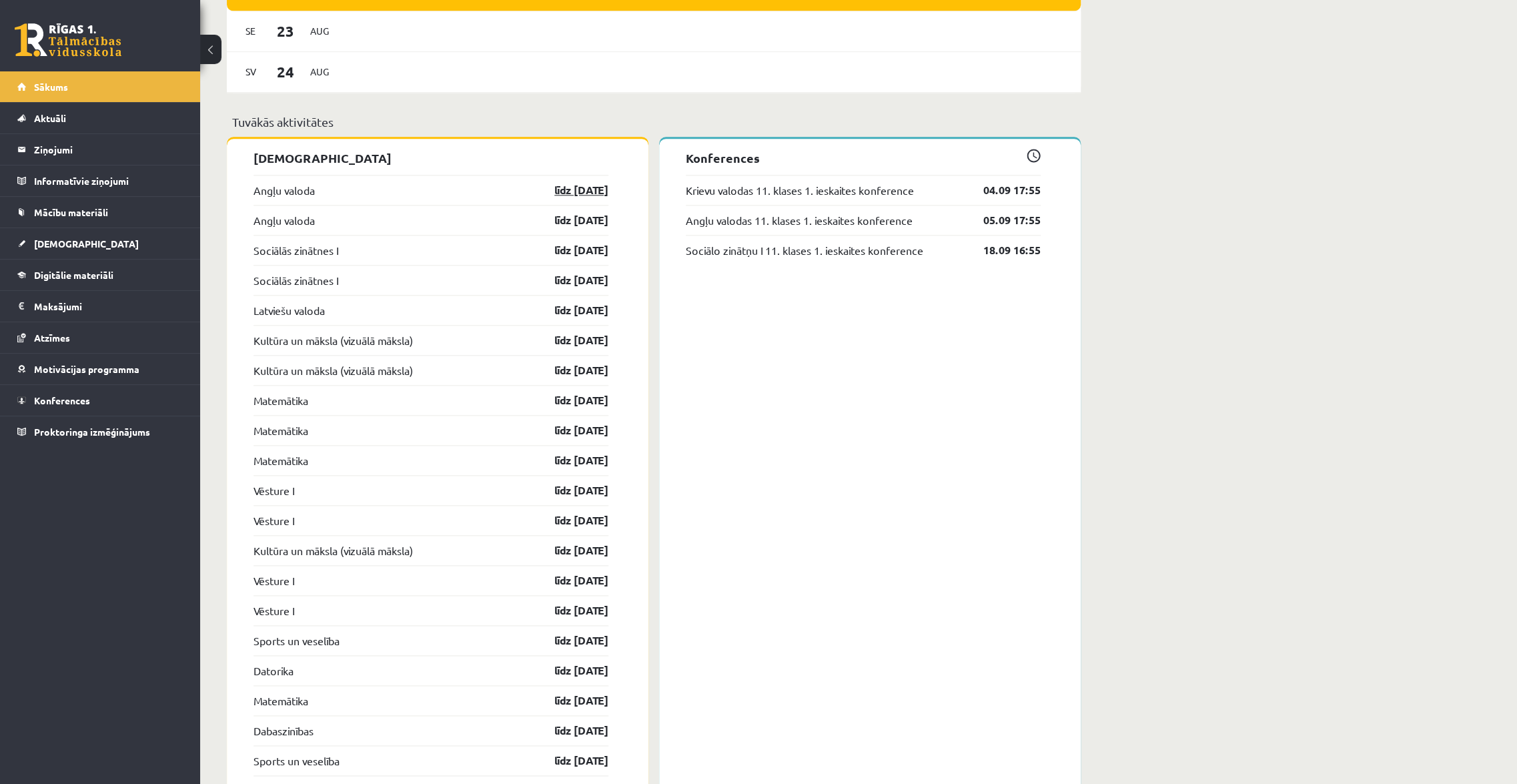
click at [573, 193] on link "līdz [DATE]" at bounding box center [569, 190] width 78 height 16
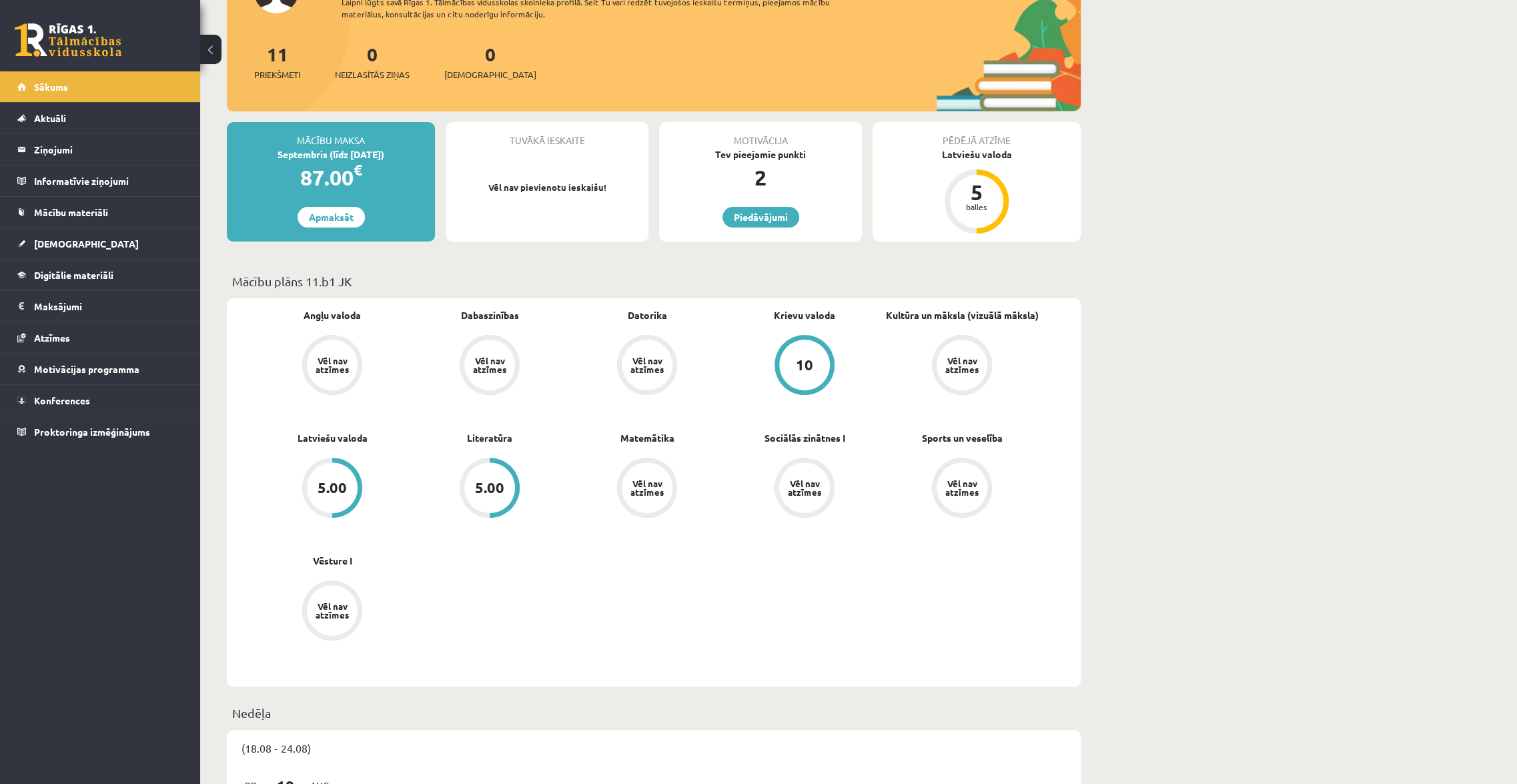
scroll to position [424, 0]
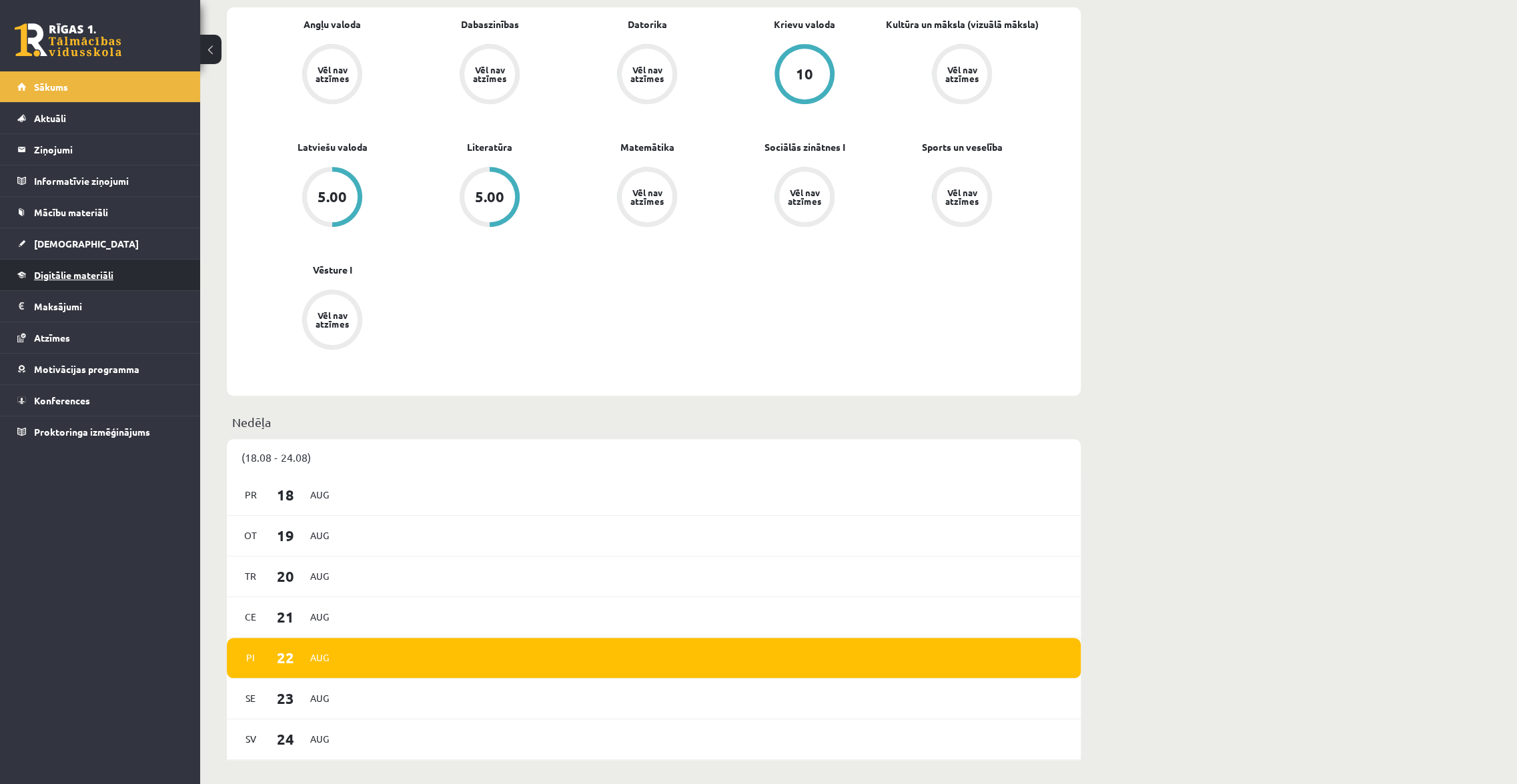
click at [69, 267] on link "Digitālie materiāli" at bounding box center [101, 274] width 166 height 31
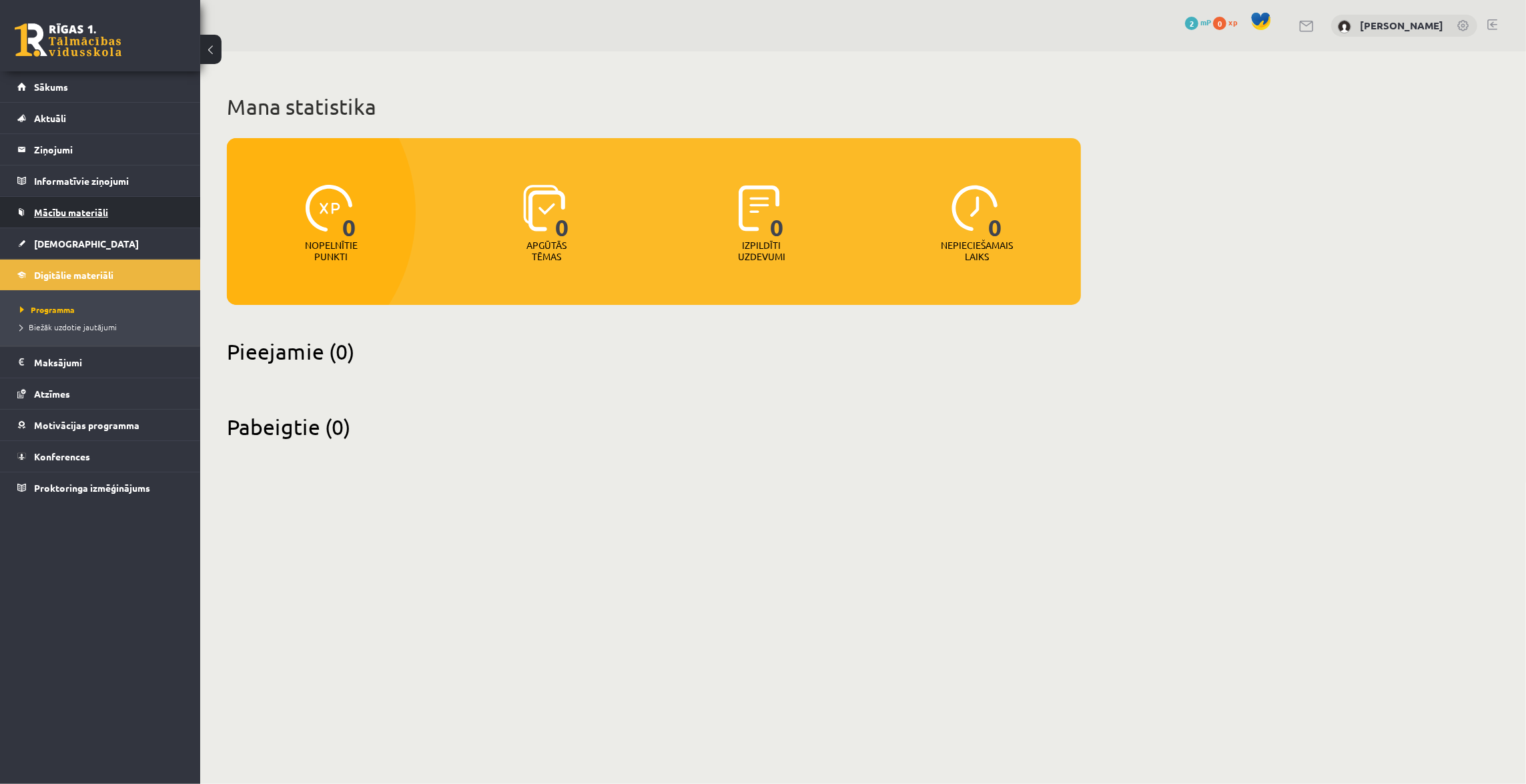
click at [52, 210] on span "Mācību materiāli" at bounding box center [71, 212] width 74 height 12
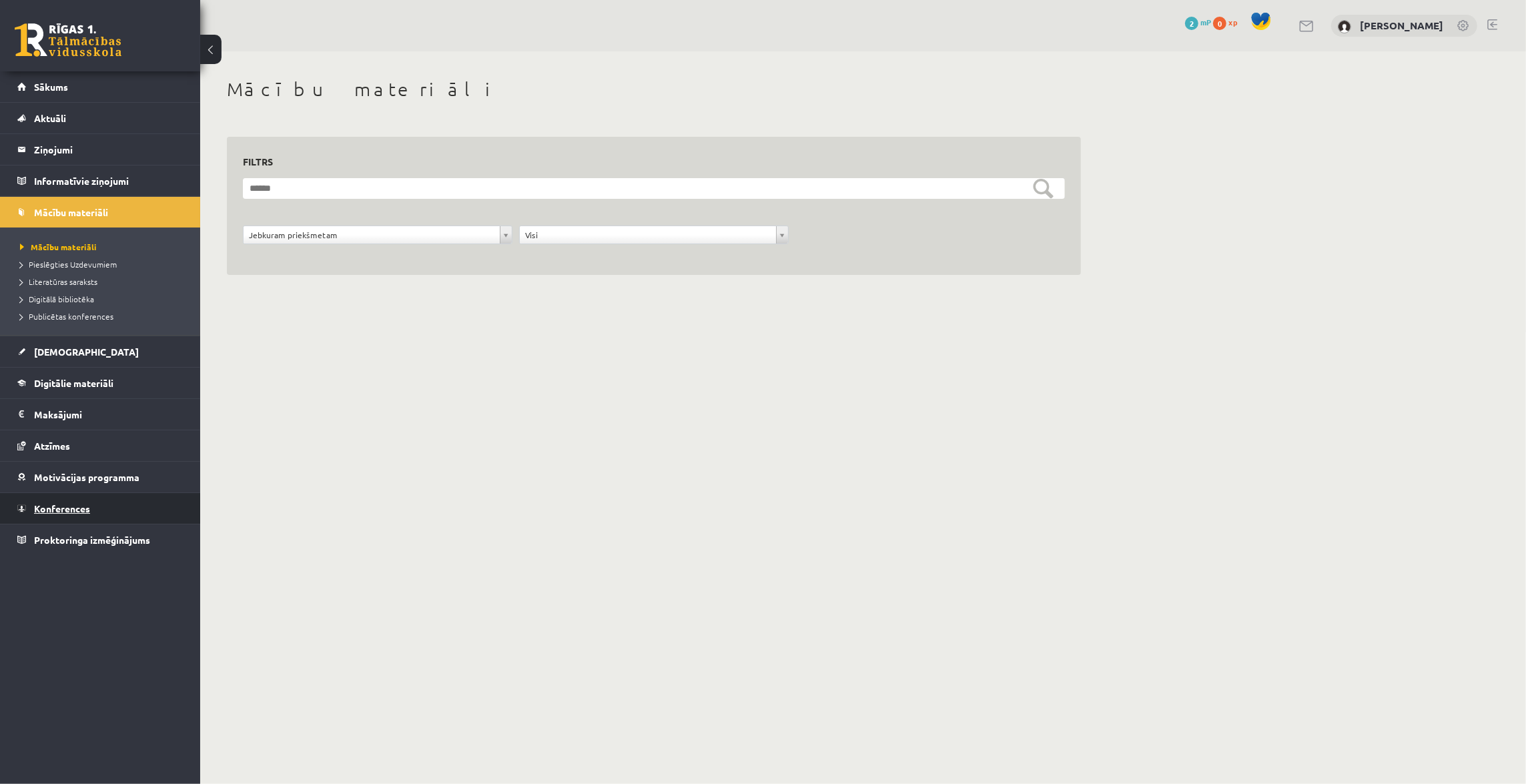
click at [60, 507] on span "Konferences" at bounding box center [62, 509] width 56 height 12
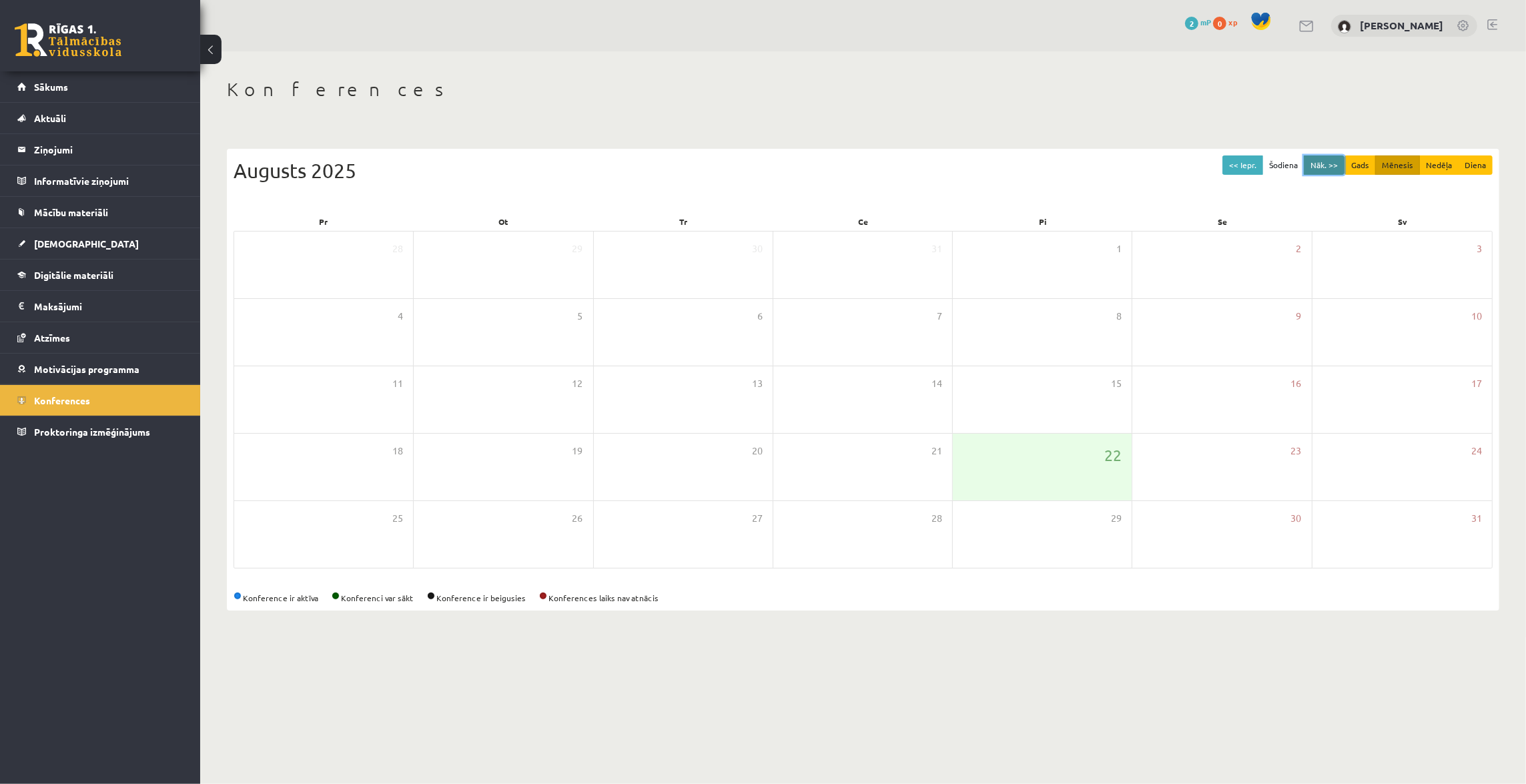
click at [1341, 162] on button "Nāk. >>" at bounding box center [1324, 165] width 41 height 19
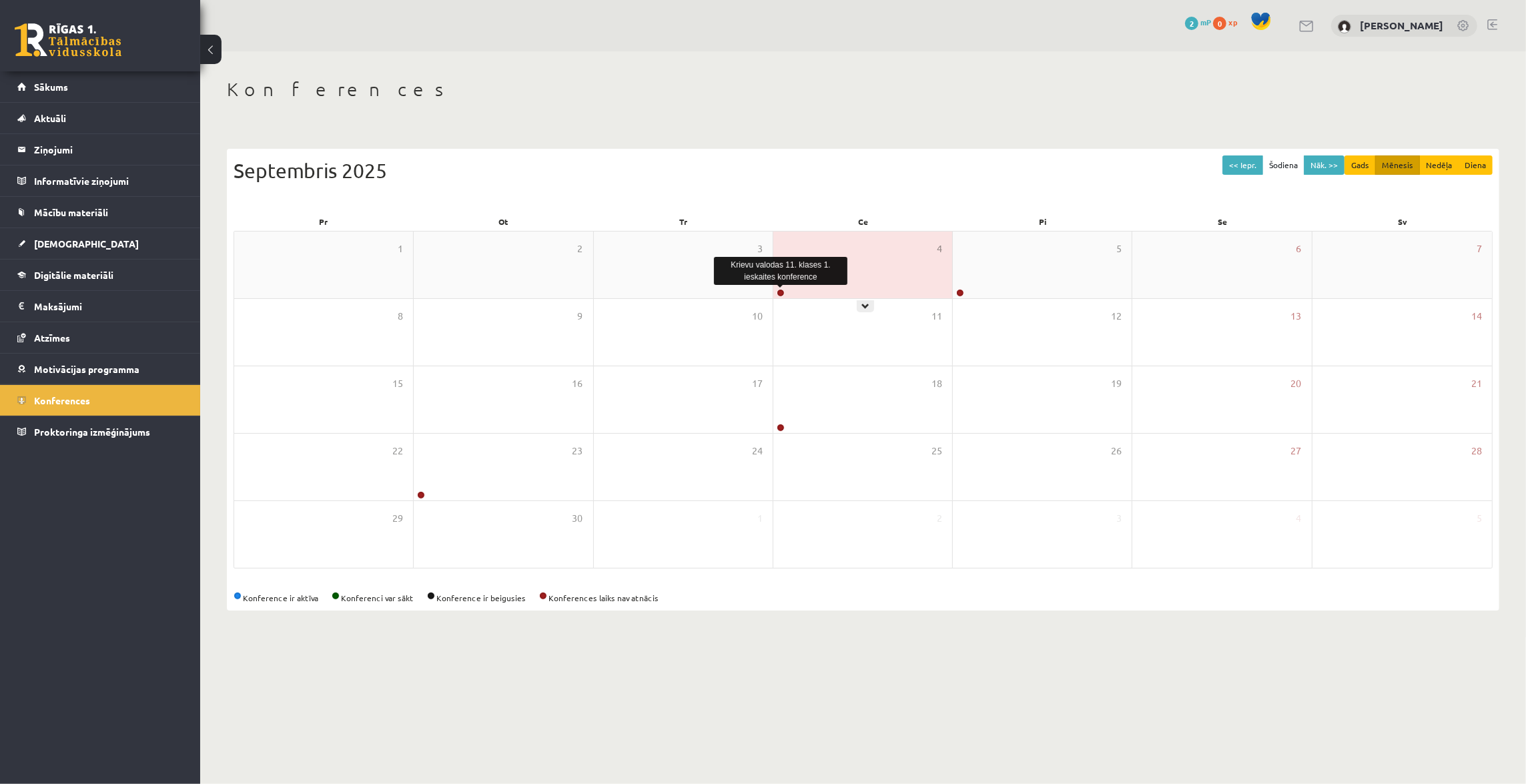
click at [779, 291] on link at bounding box center [780, 292] width 8 height 8
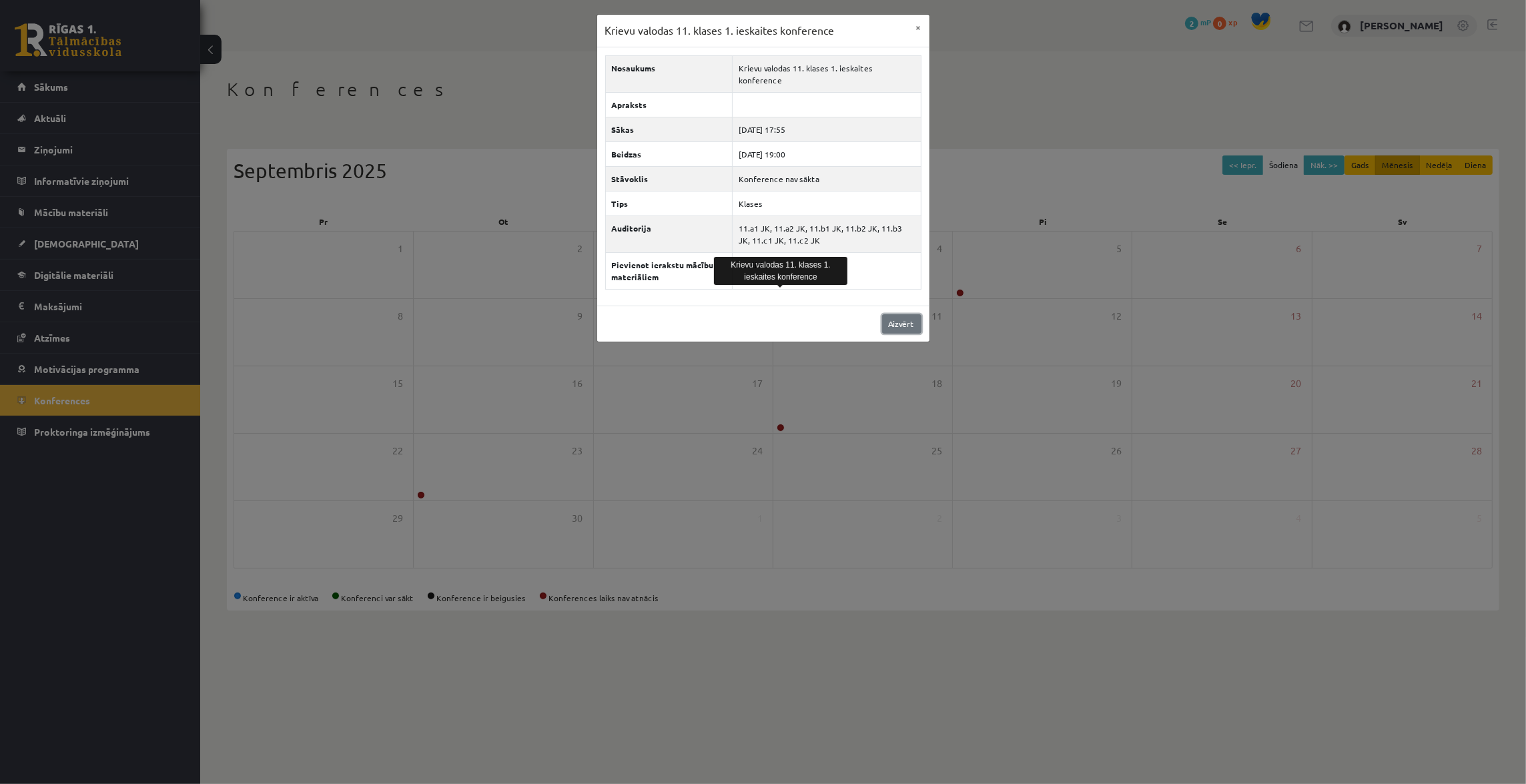
click at [911, 314] on link "Aizvērt" at bounding box center [902, 323] width 39 height 19
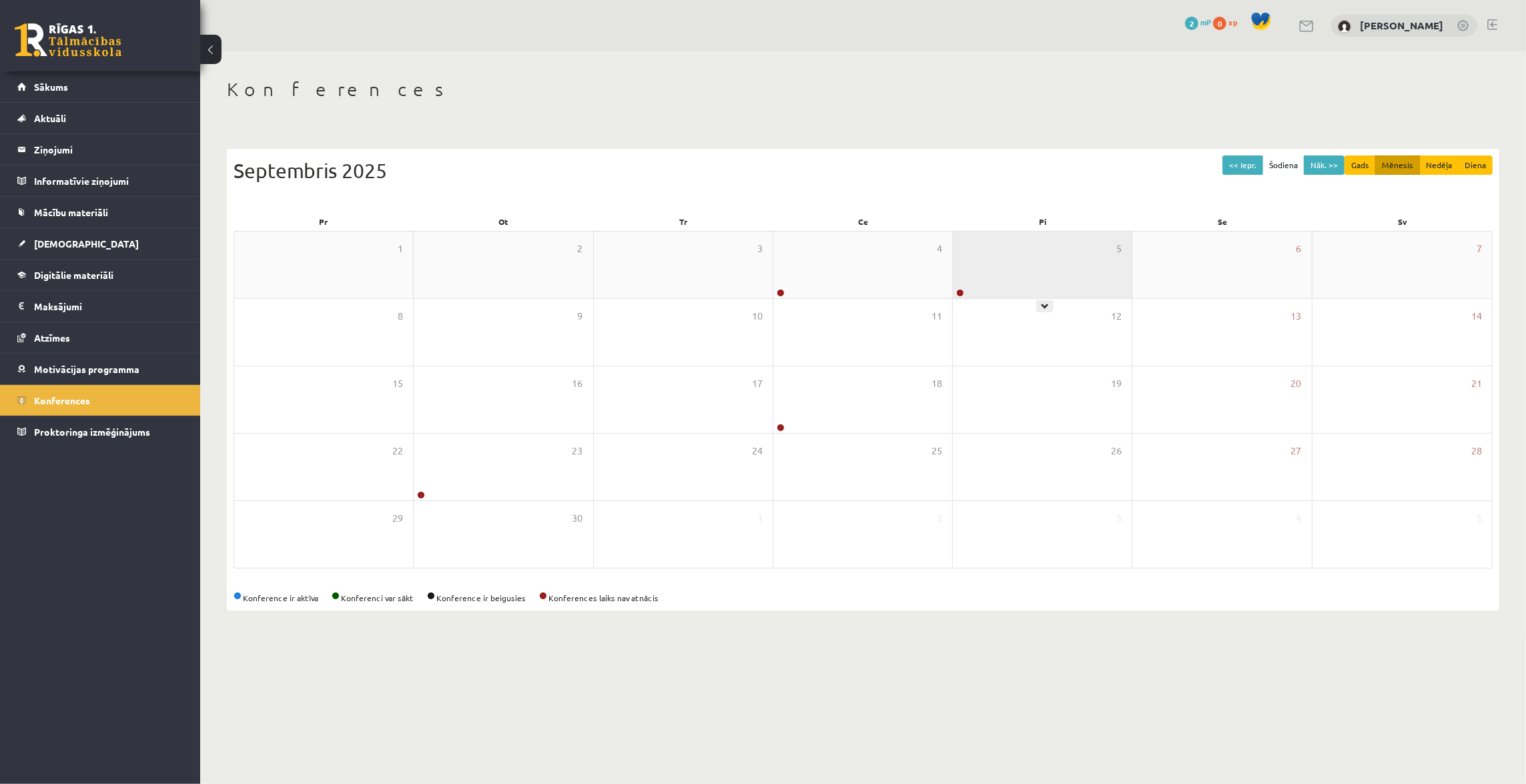
click at [1037, 267] on div "5" at bounding box center [1042, 265] width 179 height 66
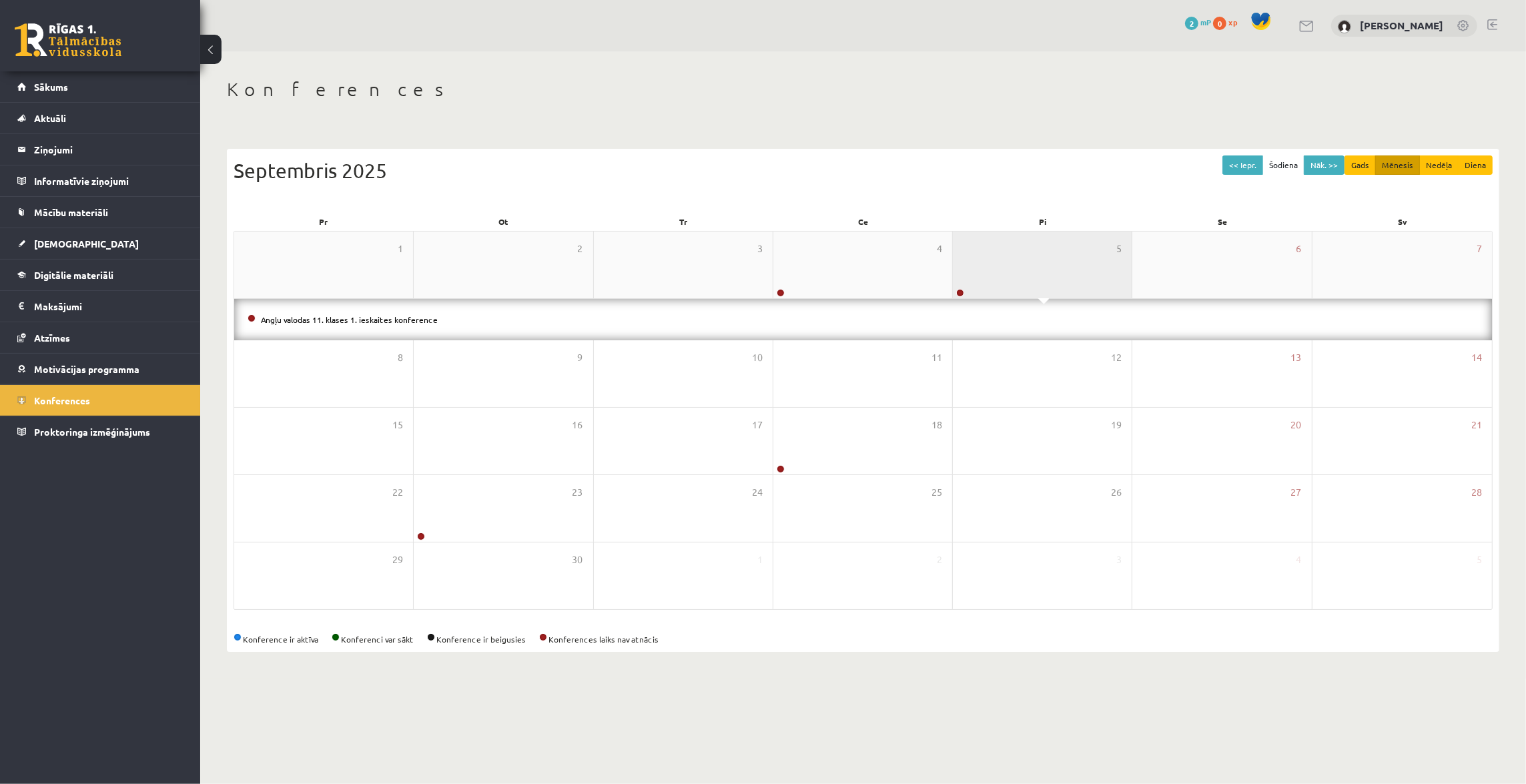
click at [1037, 267] on div "5" at bounding box center [1042, 265] width 179 height 66
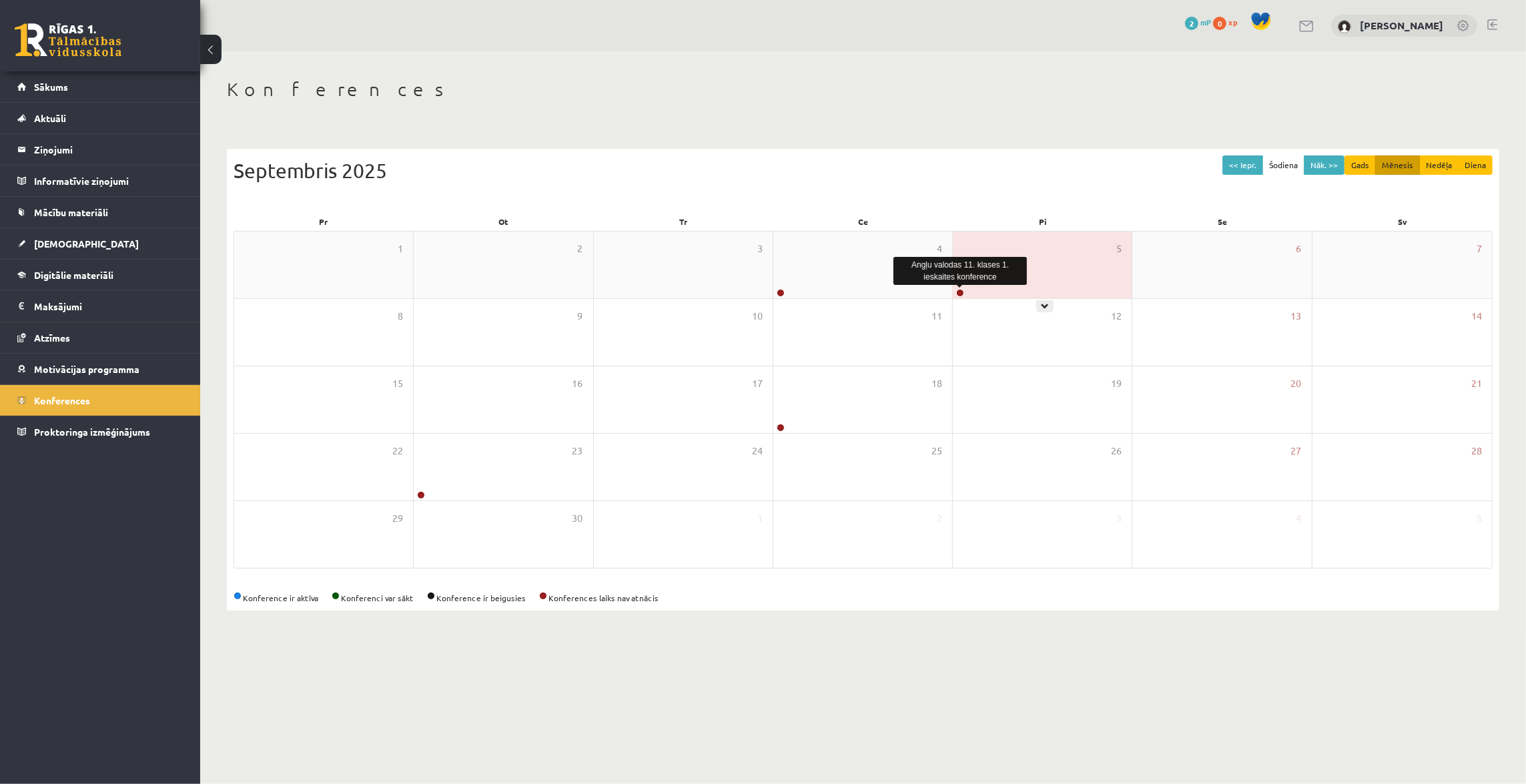
click at [958, 291] on link at bounding box center [959, 292] width 8 height 8
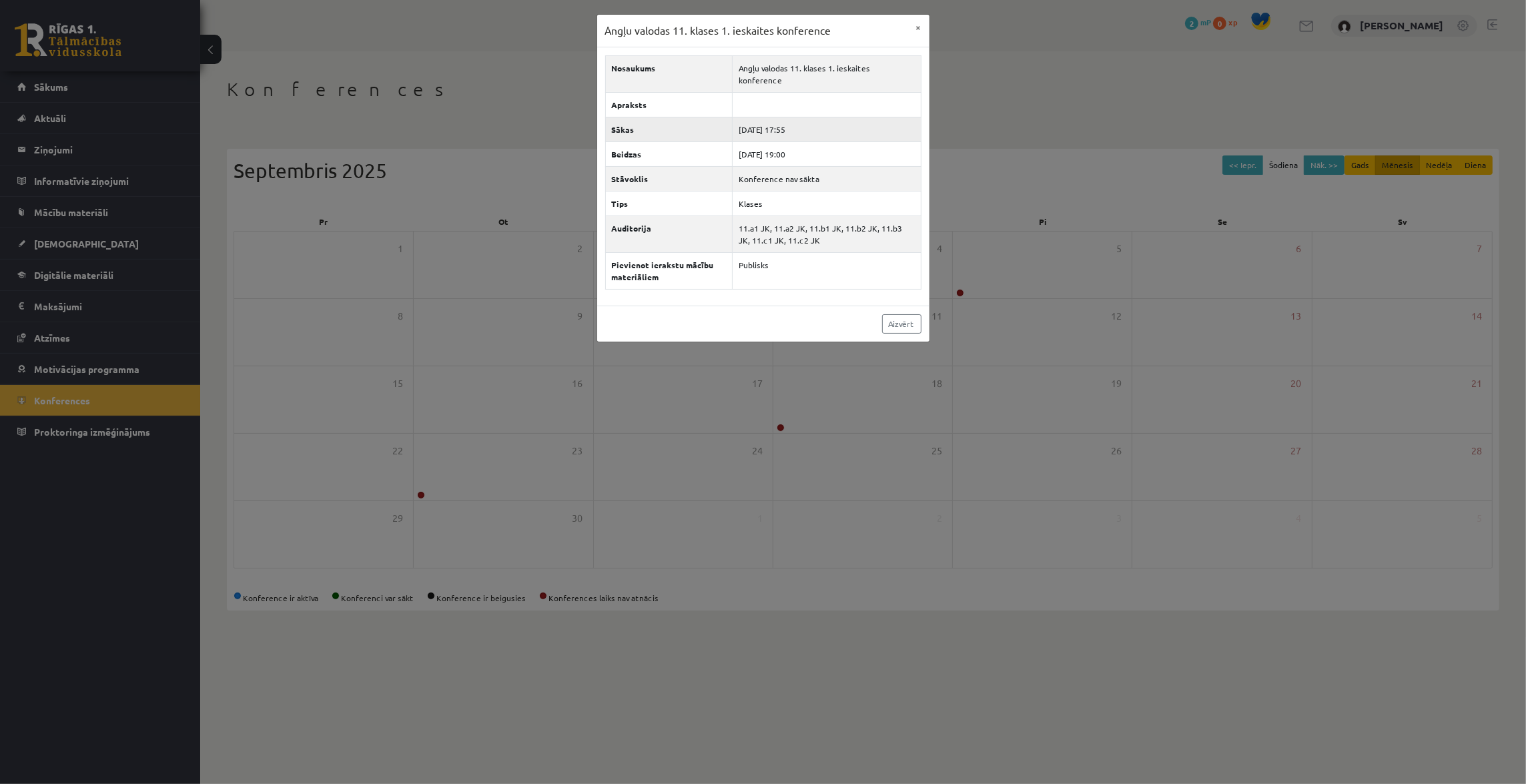
click at [797, 117] on td "[DATE] 17:55" at bounding box center [826, 129] width 188 height 24
drag, startPoint x: 784, startPoint y: 142, endPoint x: 801, endPoint y: 140, distance: 17.1
click at [801, 142] on td "[DATE] 19:00" at bounding box center [826, 154] width 188 height 24
click at [895, 314] on link "Aizvērt" at bounding box center [902, 323] width 39 height 19
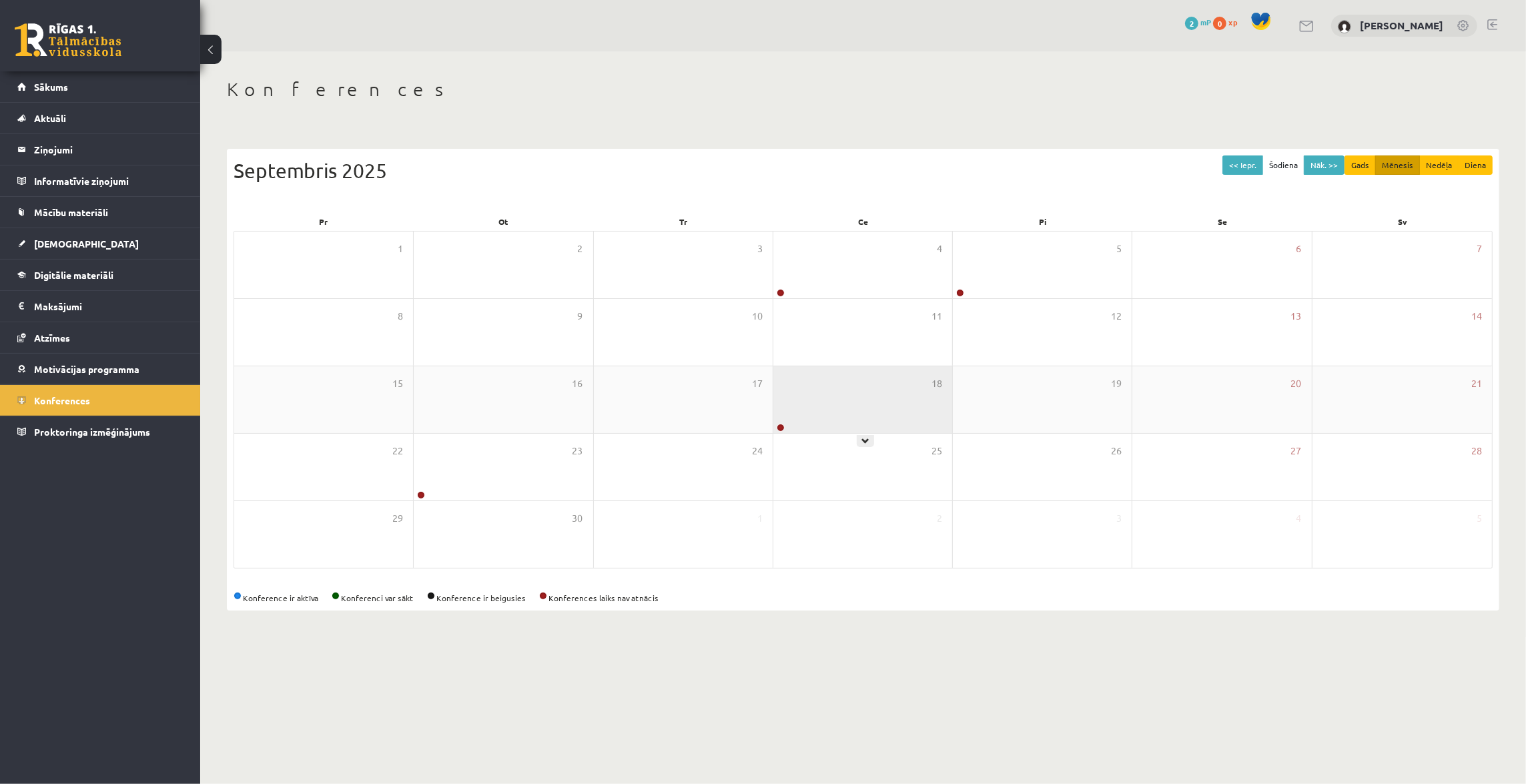
click at [850, 399] on div "18" at bounding box center [862, 399] width 179 height 66
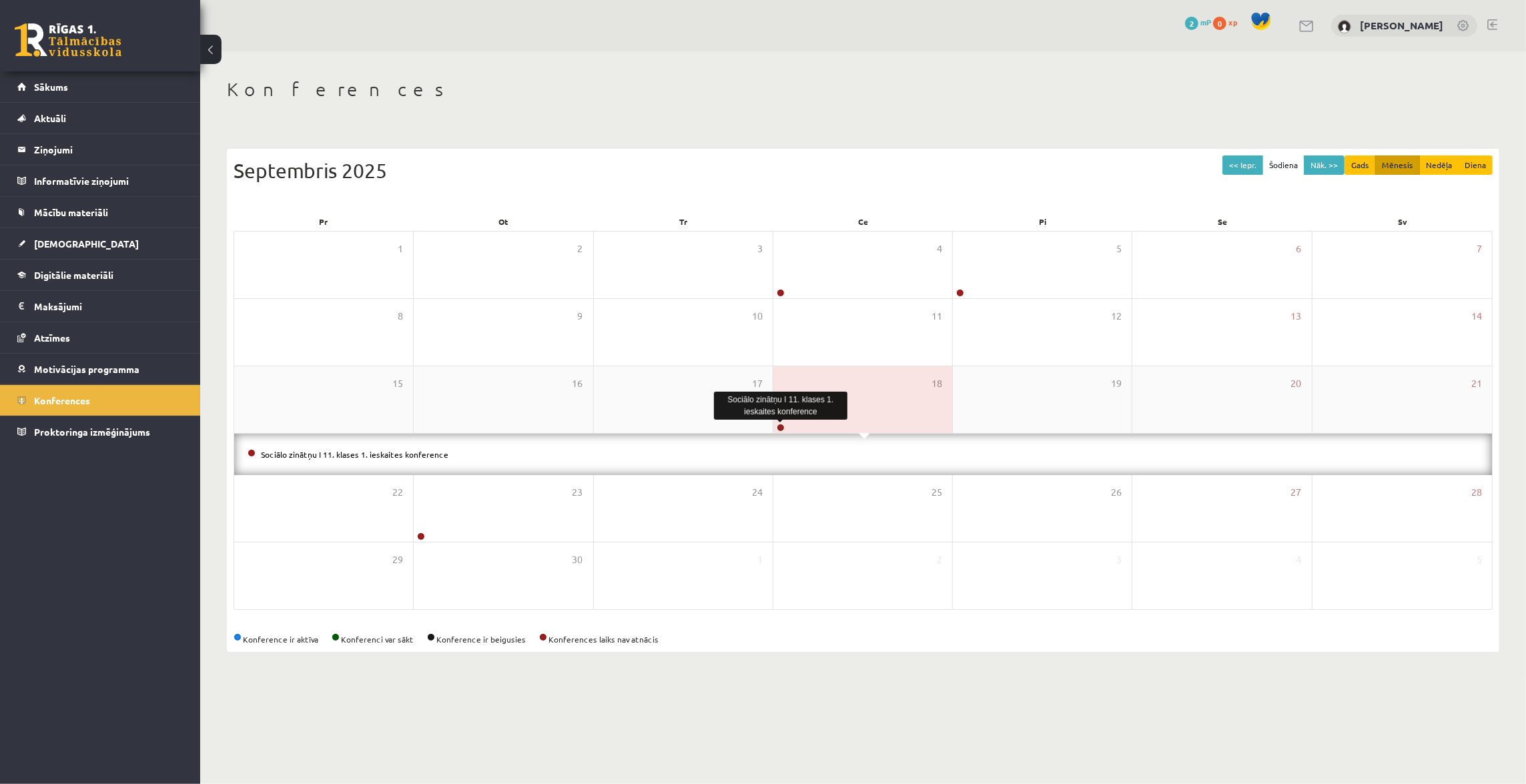
click at [779, 427] on link at bounding box center [780, 427] width 8 height 8
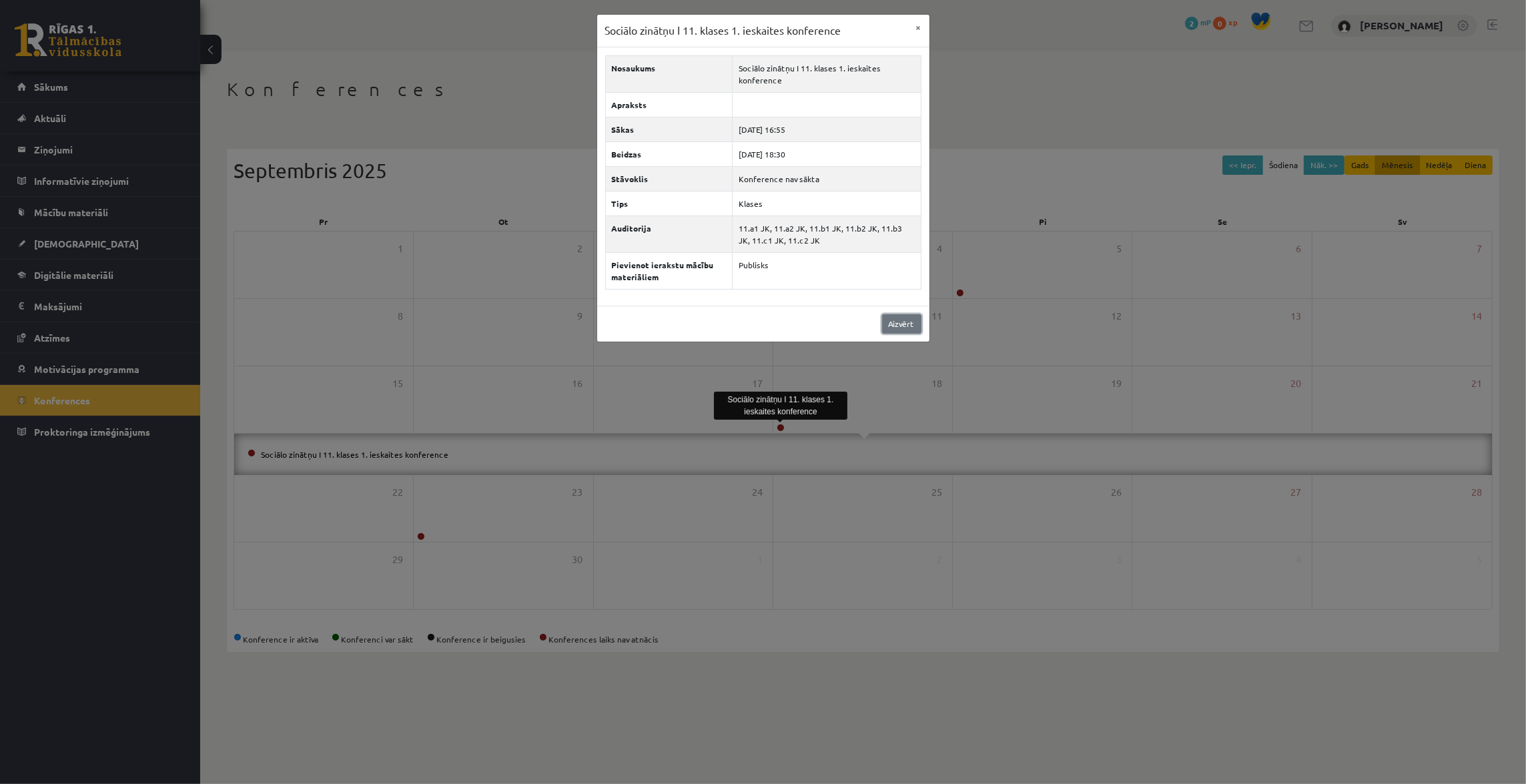
click at [899, 320] on link "Aizvērt" at bounding box center [902, 323] width 39 height 19
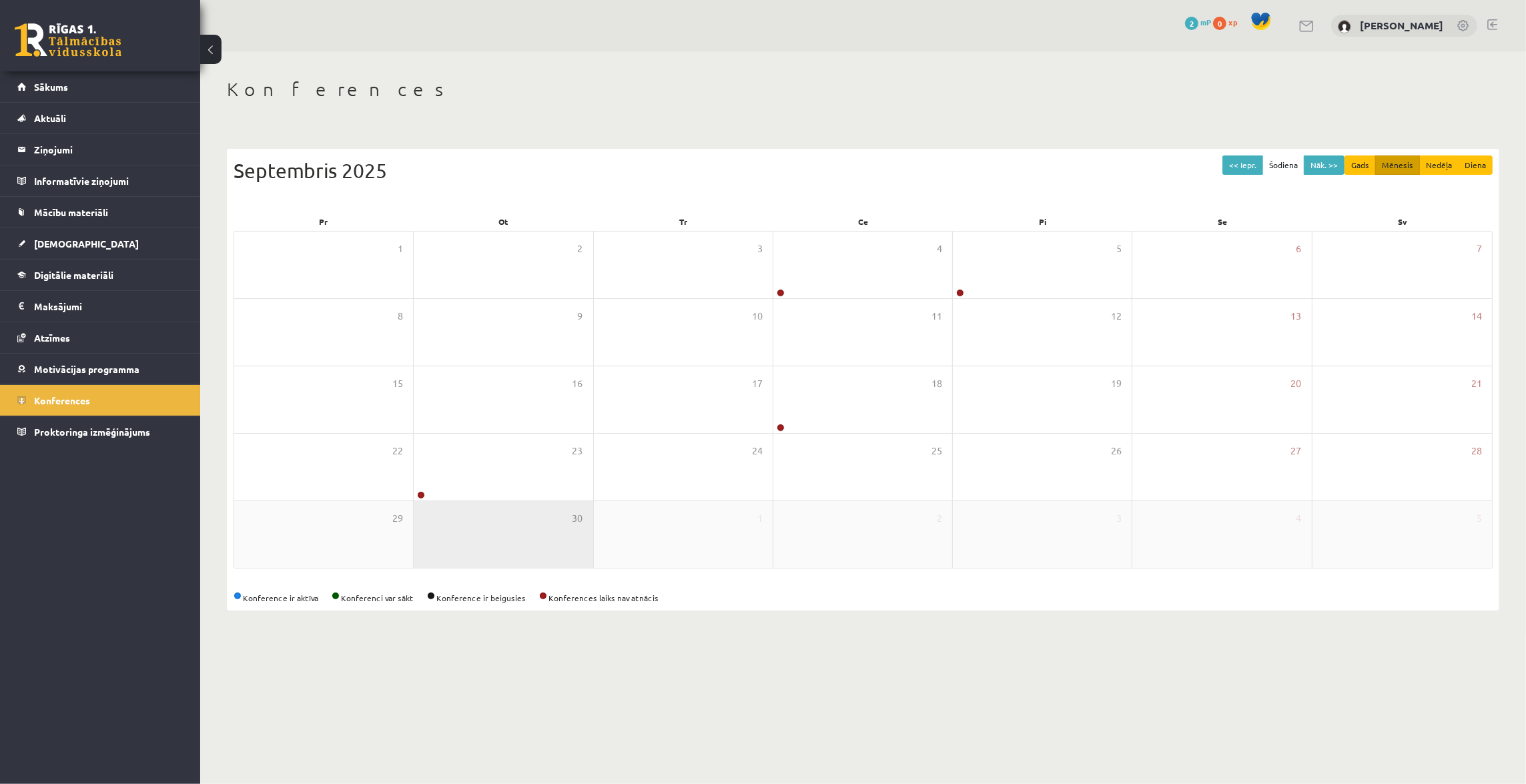
click at [505, 503] on div "30" at bounding box center [503, 534] width 179 height 66
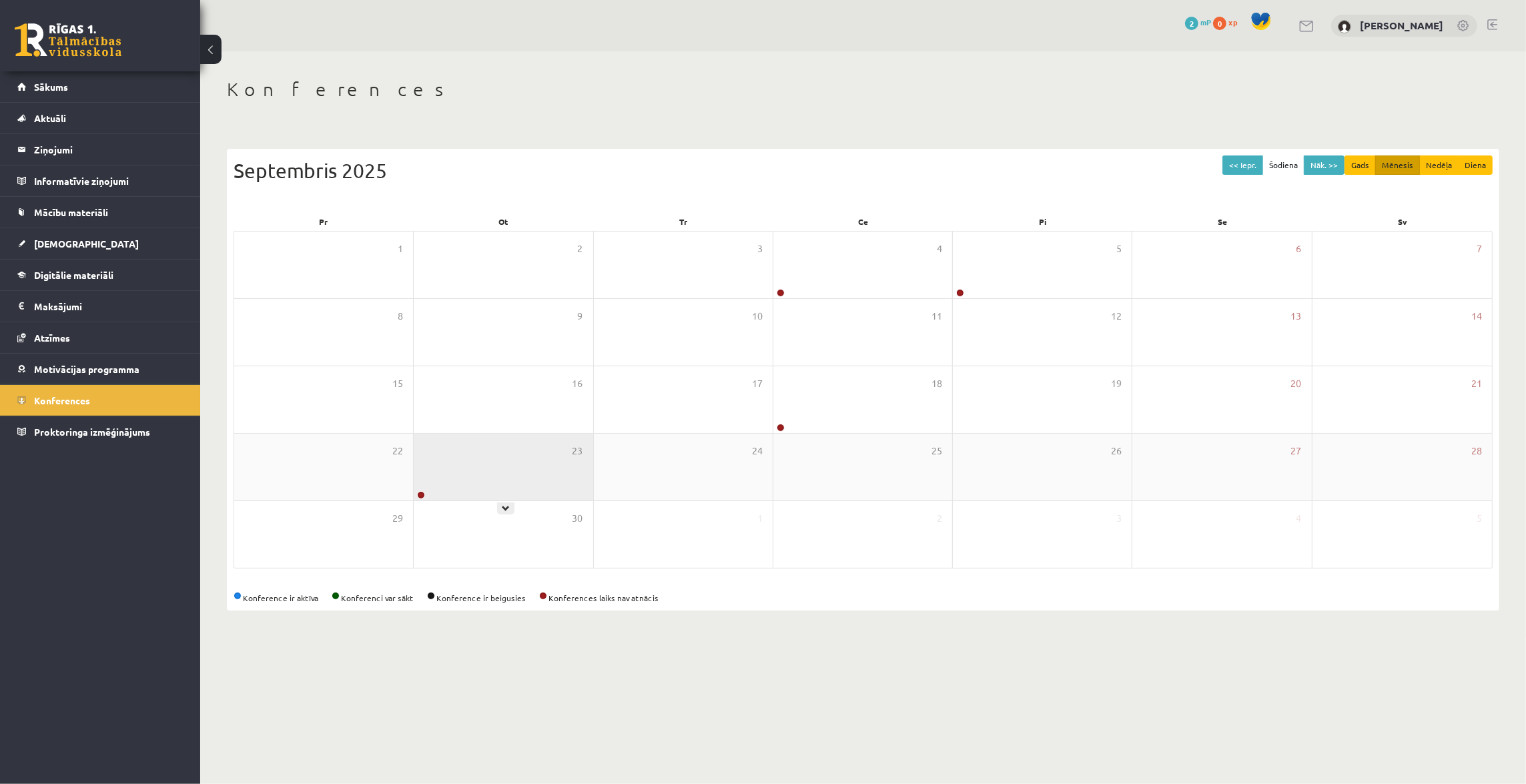
click at [494, 472] on div "23" at bounding box center [503, 467] width 179 height 66
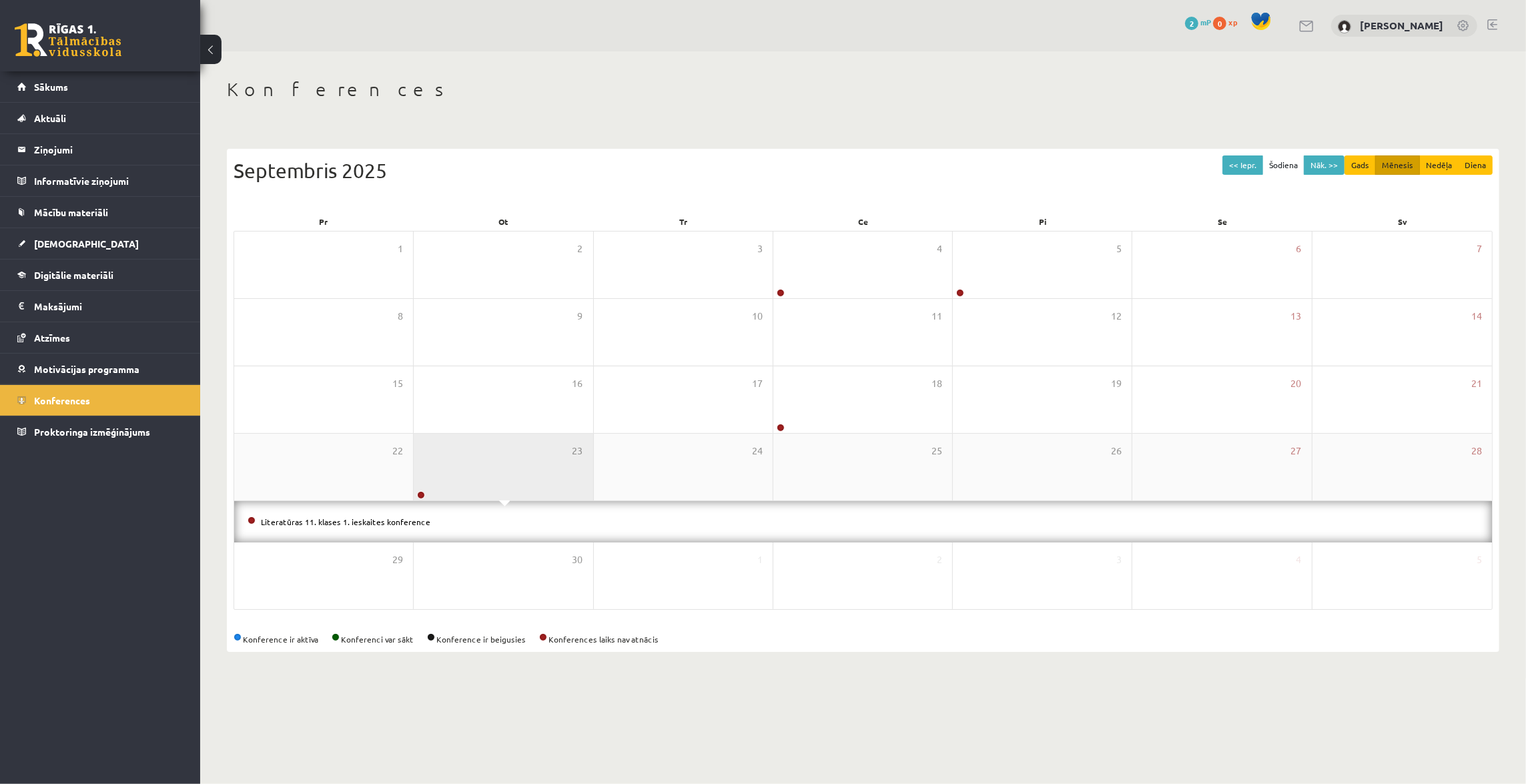
click at [427, 494] on div "23" at bounding box center [503, 467] width 179 height 66
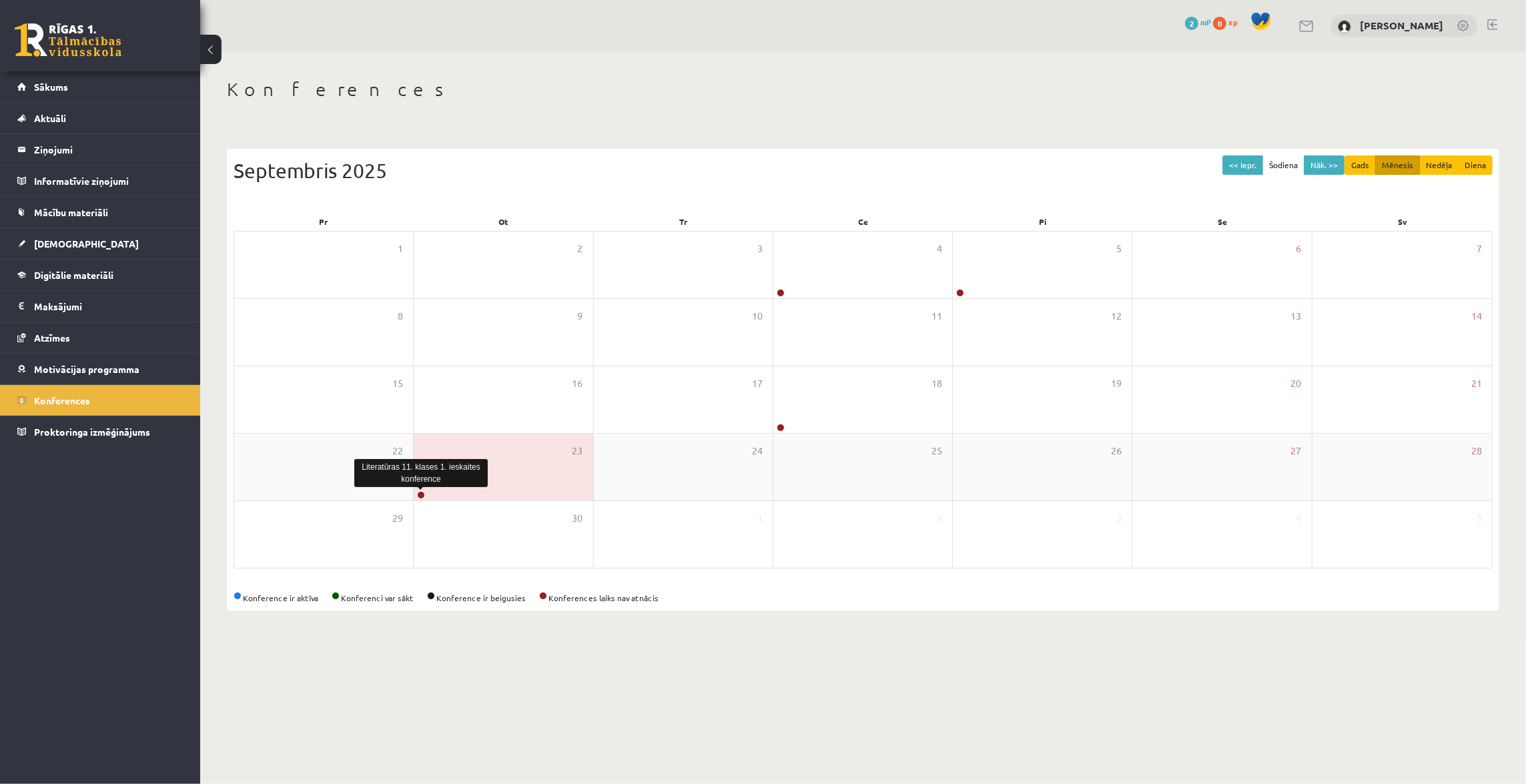
click at [423, 494] on link at bounding box center [421, 495] width 8 height 8
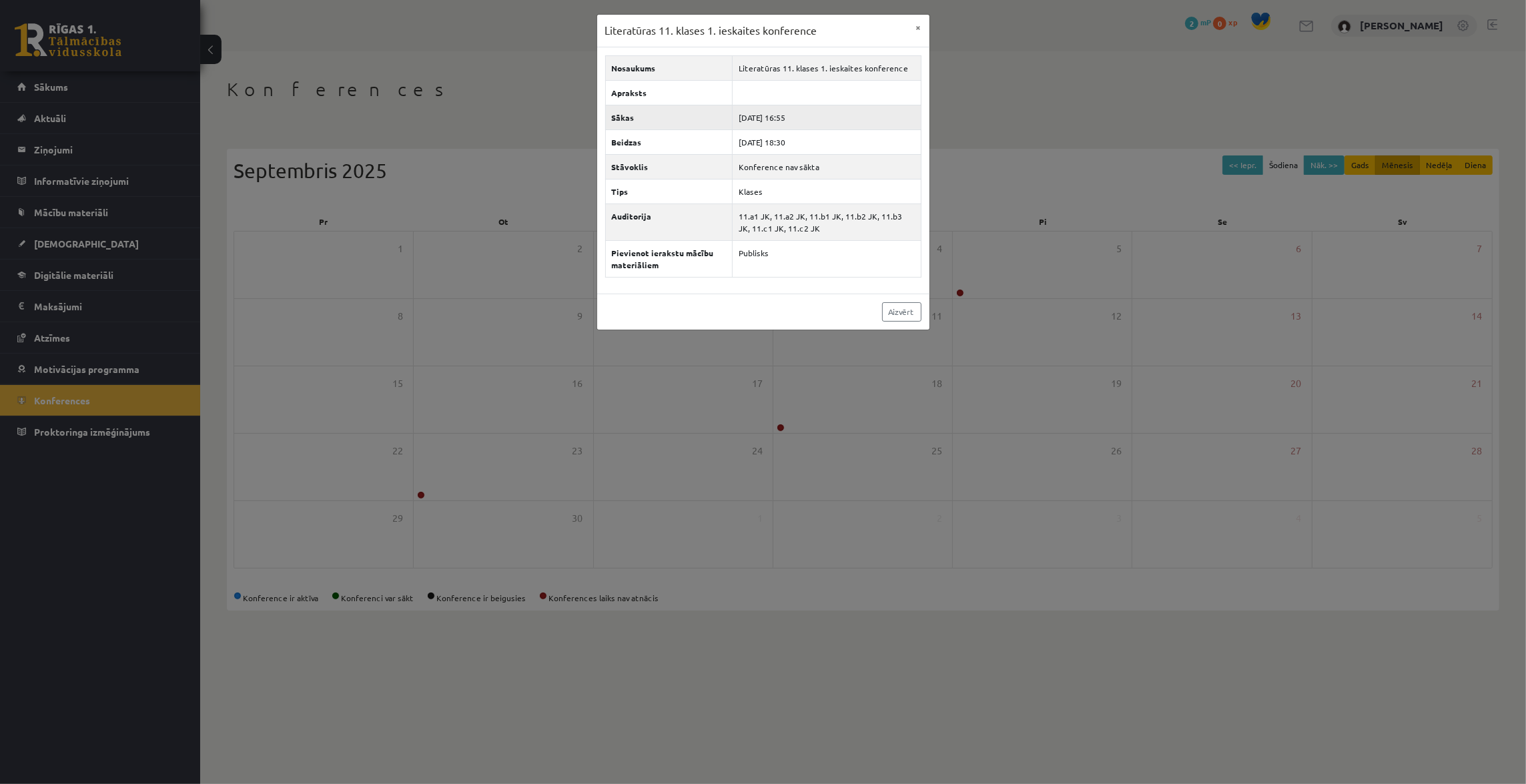
drag, startPoint x: 782, startPoint y: 117, endPoint x: 817, endPoint y: 118, distance: 35.0
click at [817, 118] on td "[DATE] 16:55" at bounding box center [826, 117] width 188 height 24
click at [905, 302] on link "Aizvērt" at bounding box center [902, 312] width 39 height 19
